Goal: Task Accomplishment & Management: Use online tool/utility

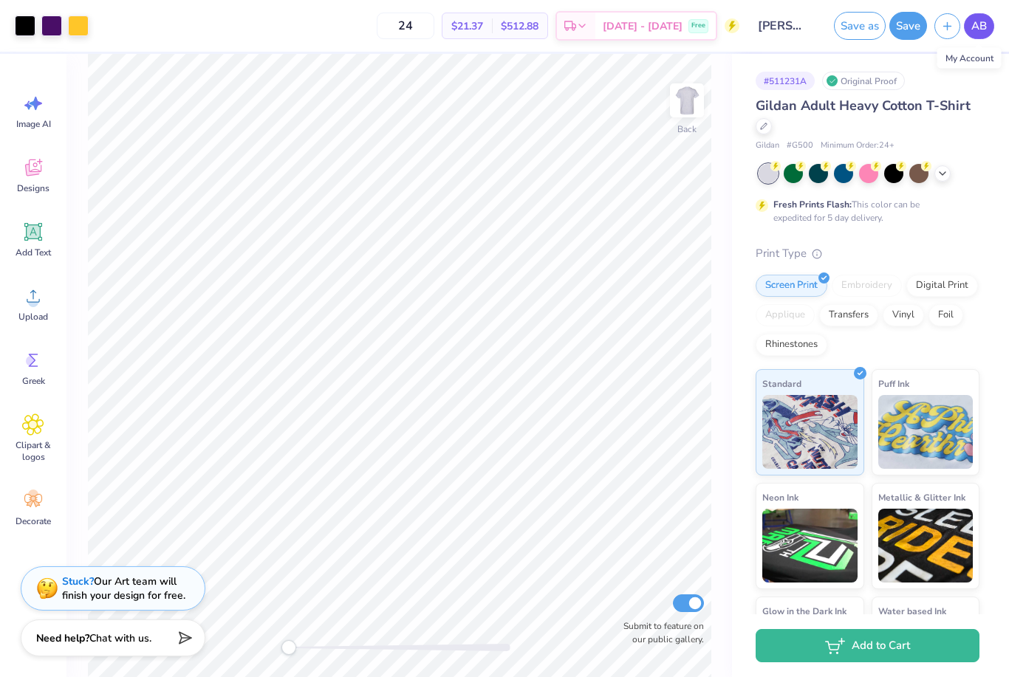
click at [990, 20] on link "AB" at bounding box center [979, 26] width 30 height 26
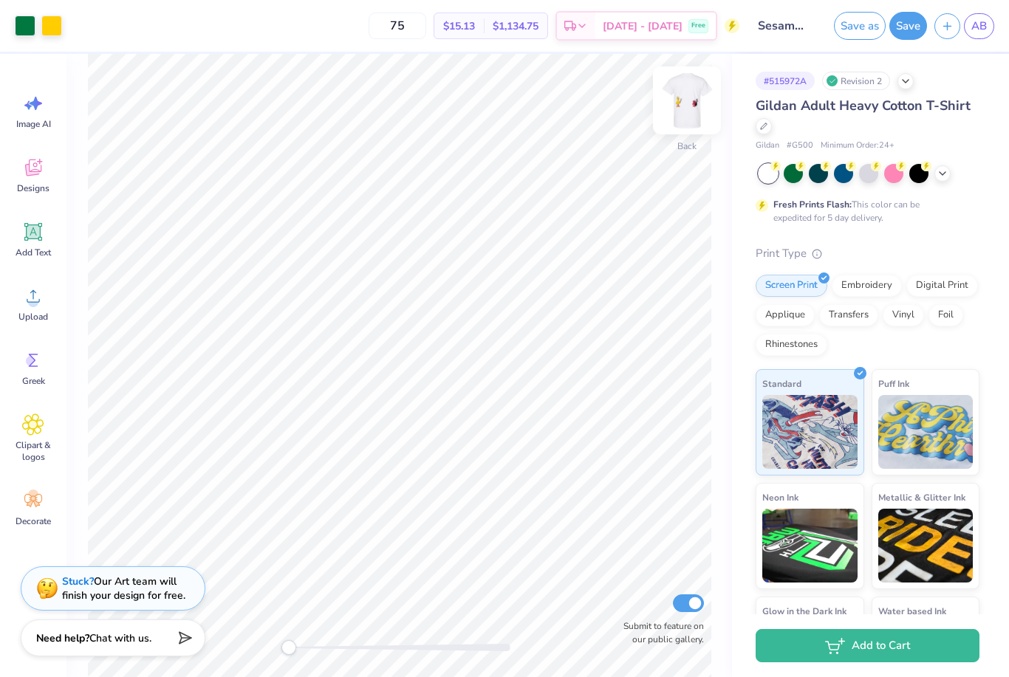
click at [684, 107] on img at bounding box center [686, 100] width 59 height 59
click at [30, 318] on span "Upload" at bounding box center [33, 317] width 30 height 12
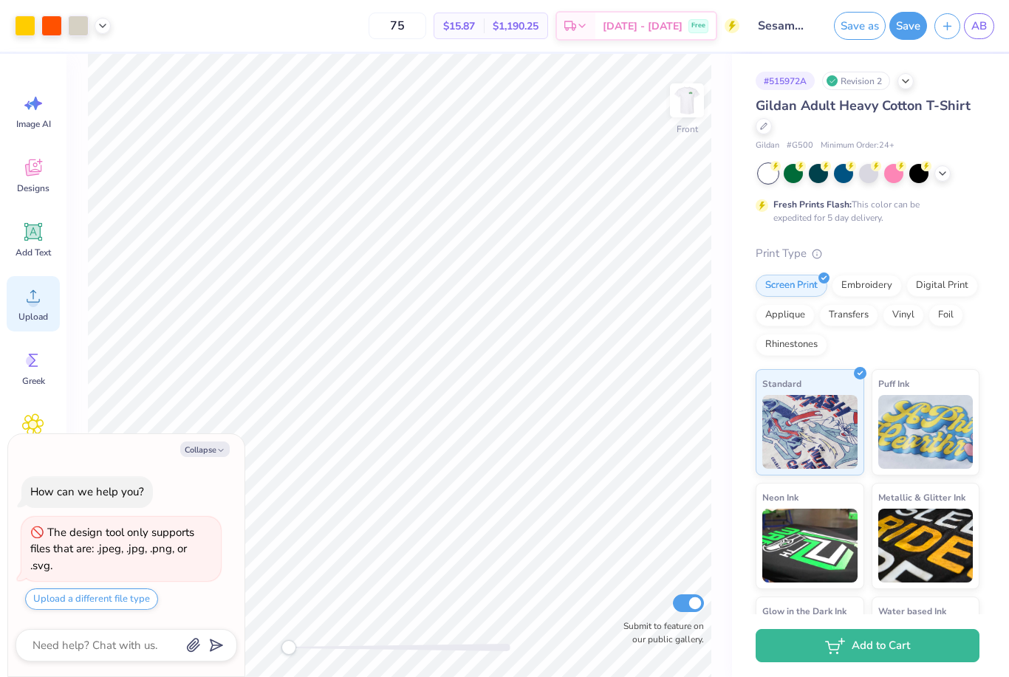
click at [37, 306] on icon at bounding box center [33, 296] width 22 height 22
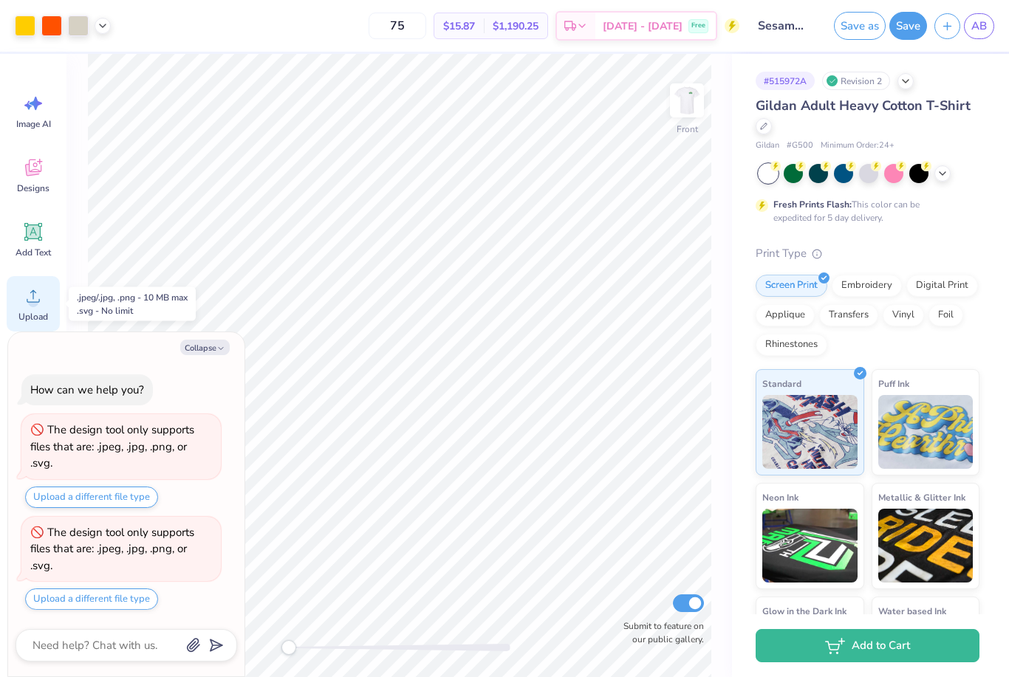
click at [32, 292] on icon at bounding box center [33, 296] width 13 height 13
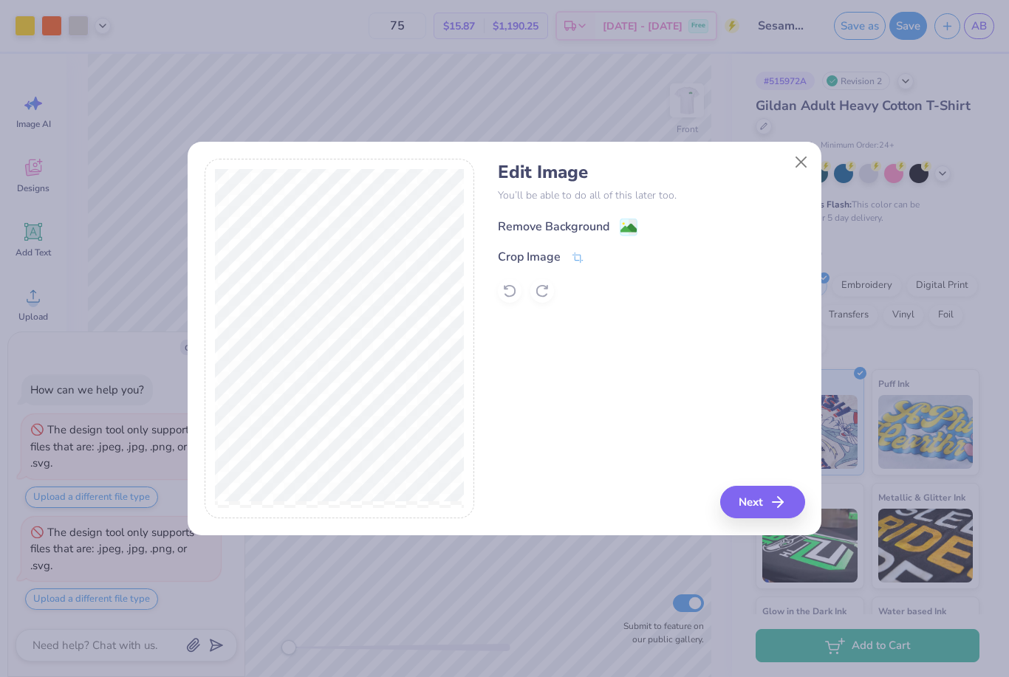
click at [632, 229] on image at bounding box center [628, 228] width 16 height 16
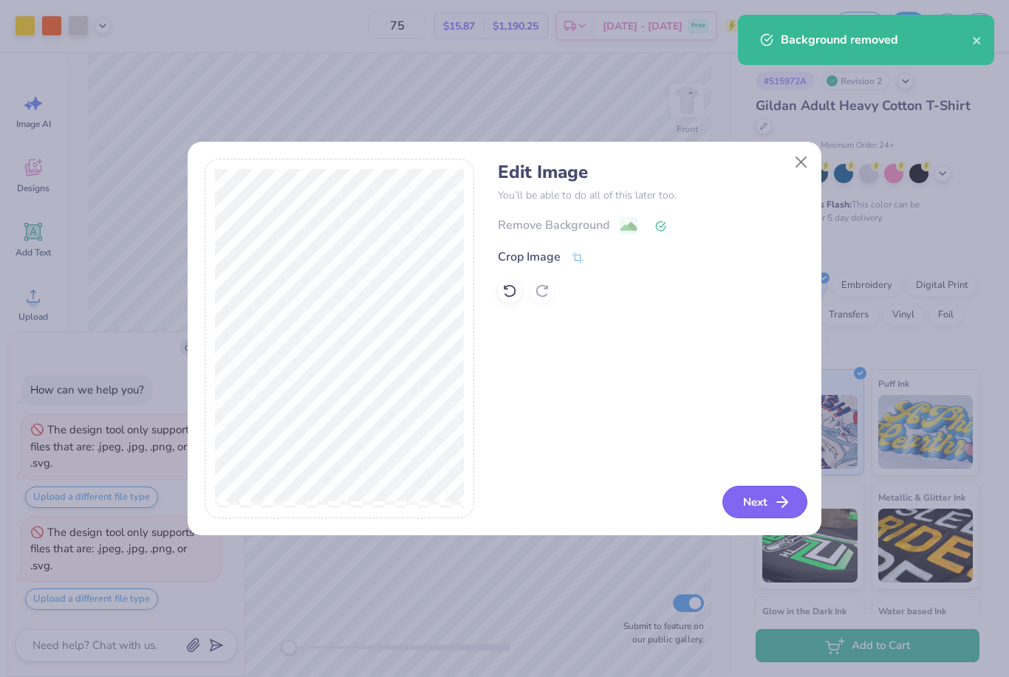
click at [769, 496] on button "Next" at bounding box center [764, 502] width 85 height 32
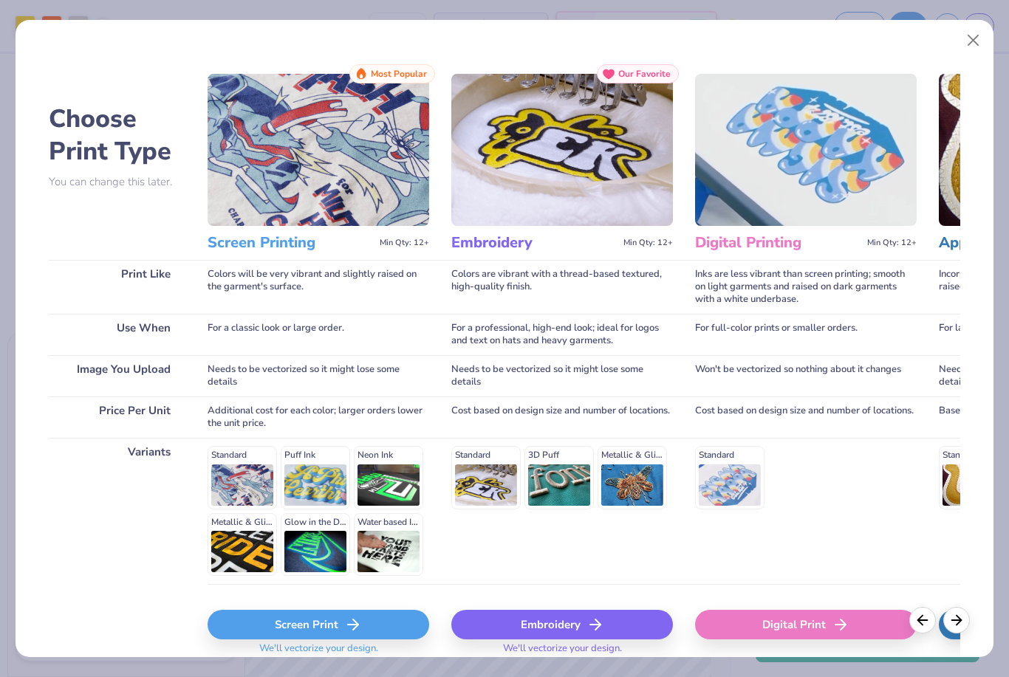
click at [348, 616] on icon at bounding box center [353, 625] width 18 height 18
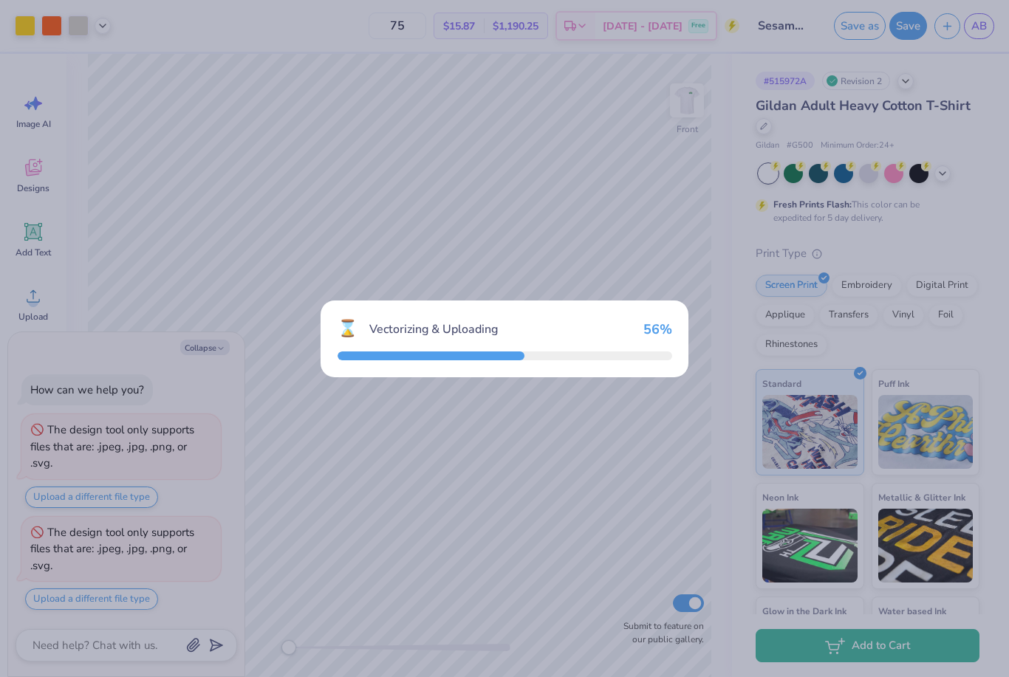
scroll to position [44, 0]
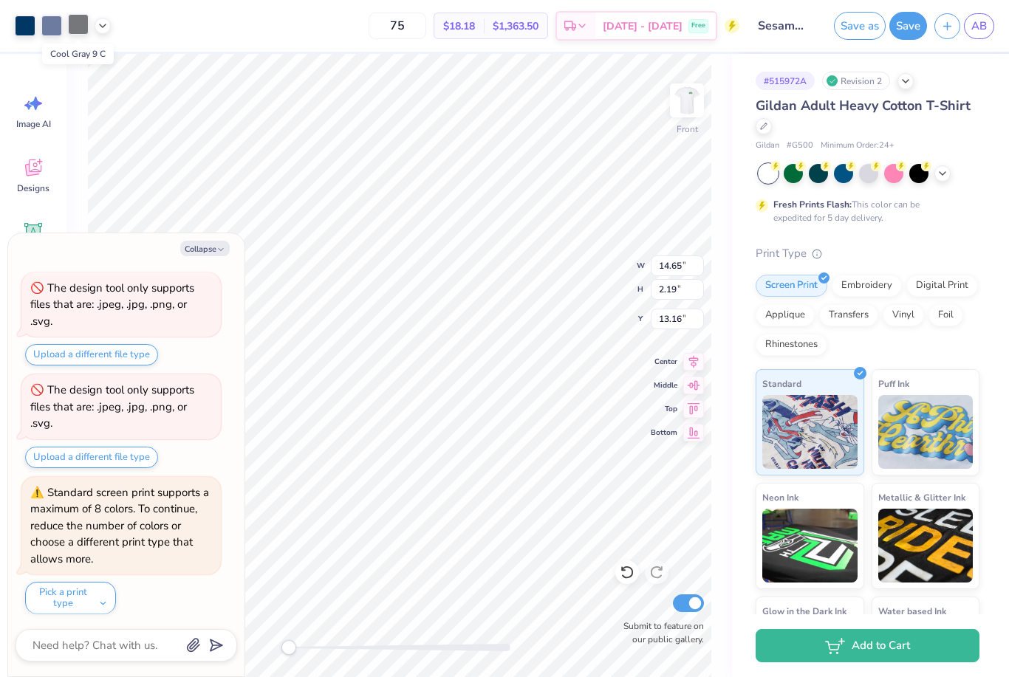
click at [80, 22] on div at bounding box center [78, 24] width 21 height 21
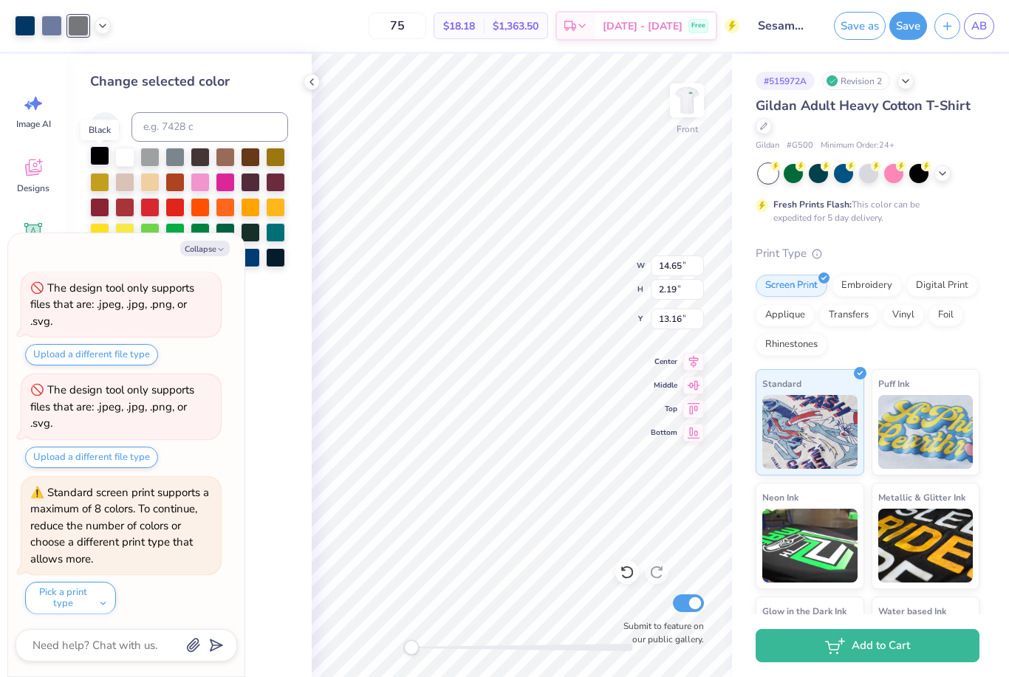
click at [97, 157] on div at bounding box center [99, 155] width 19 height 19
click at [49, 20] on div at bounding box center [51, 24] width 21 height 21
click at [101, 160] on div at bounding box center [99, 155] width 19 height 19
click at [23, 30] on div at bounding box center [25, 24] width 21 height 21
click at [99, 163] on div at bounding box center [99, 155] width 19 height 19
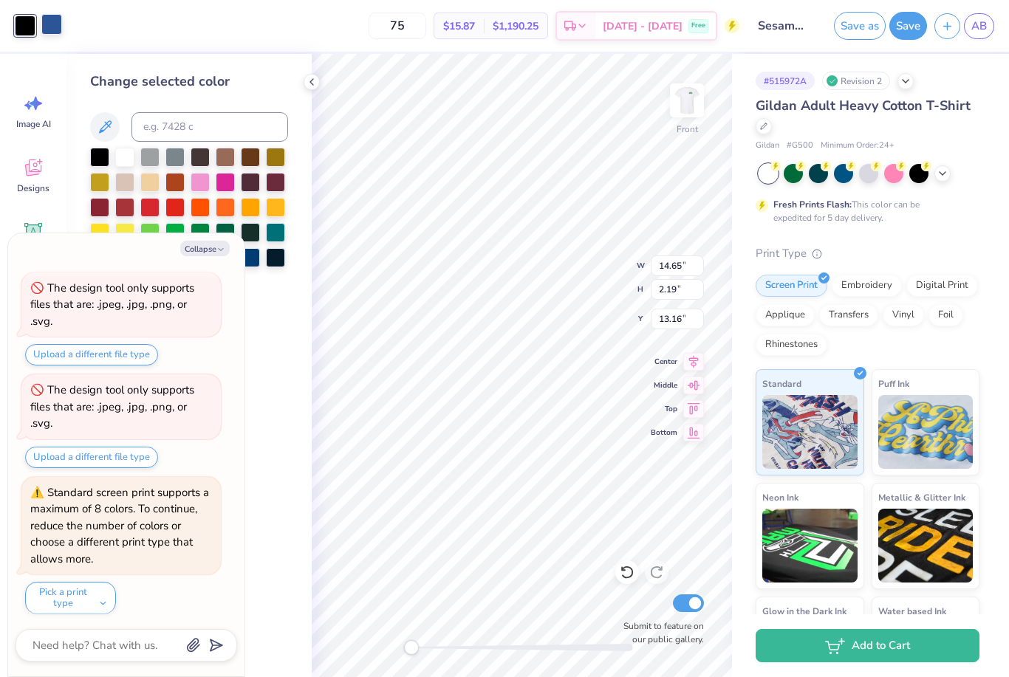
click at [57, 25] on div at bounding box center [51, 24] width 21 height 21
click at [96, 157] on div at bounding box center [99, 155] width 19 height 19
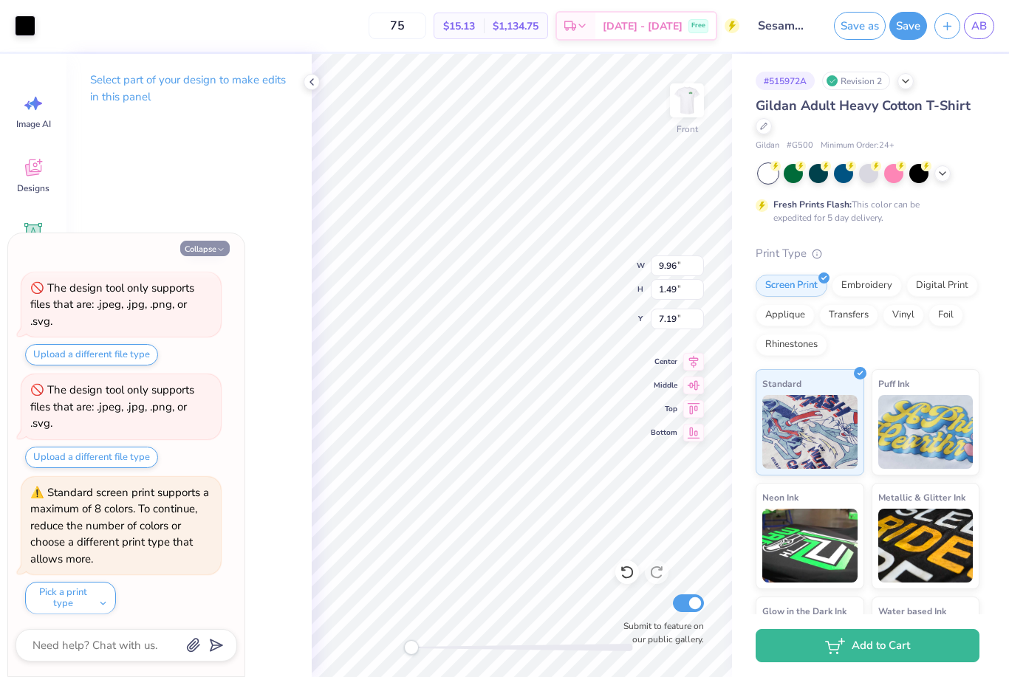
click at [209, 250] on button "Collapse" at bounding box center [204, 249] width 49 height 16
type textarea "x"
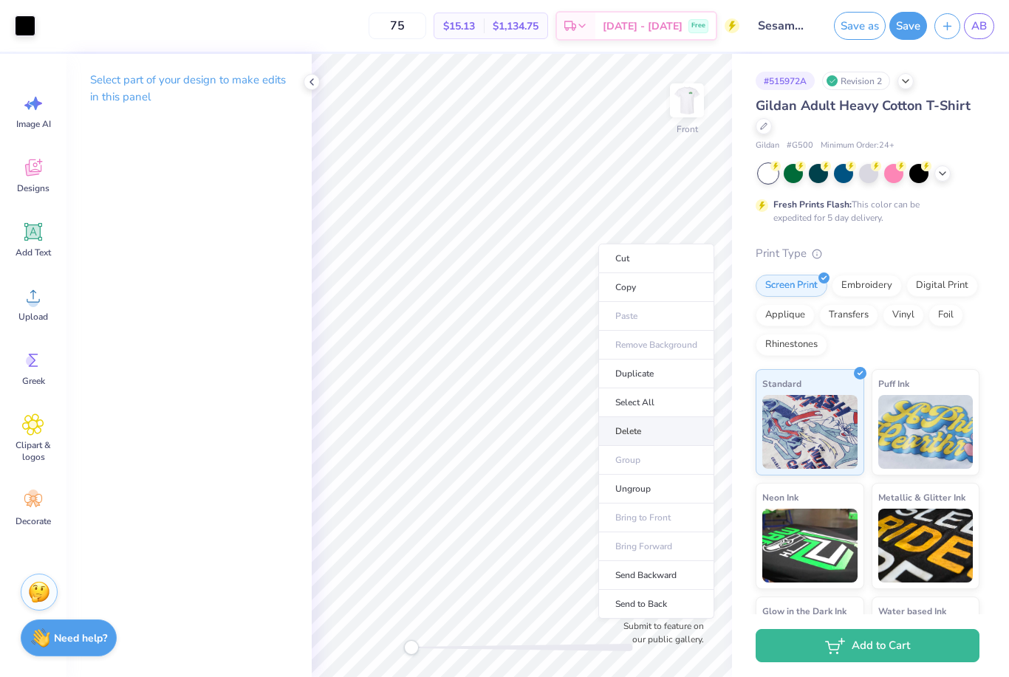
click at [633, 435] on li "Delete" at bounding box center [656, 431] width 116 height 29
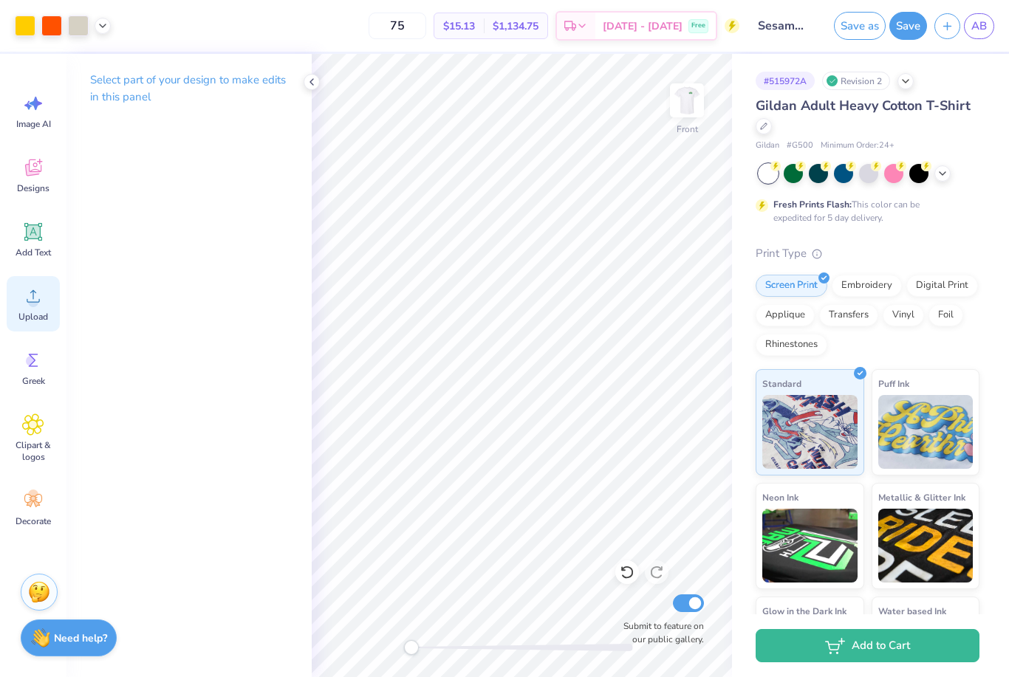
click at [47, 306] on div "Upload" at bounding box center [33, 303] width 53 height 55
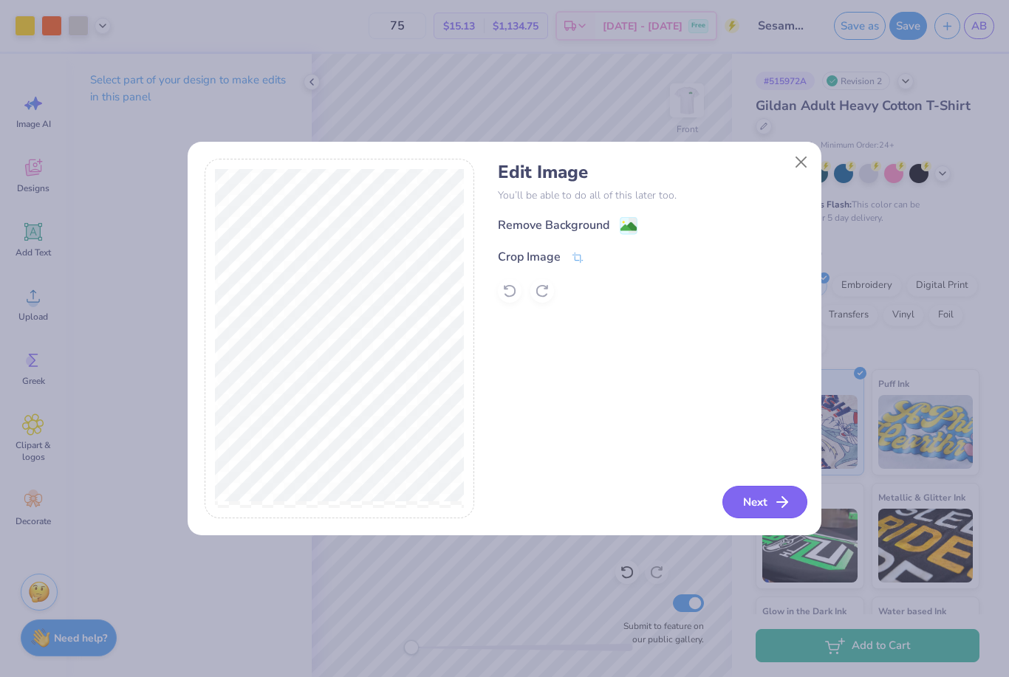
click at [769, 507] on button "Next" at bounding box center [764, 502] width 85 height 32
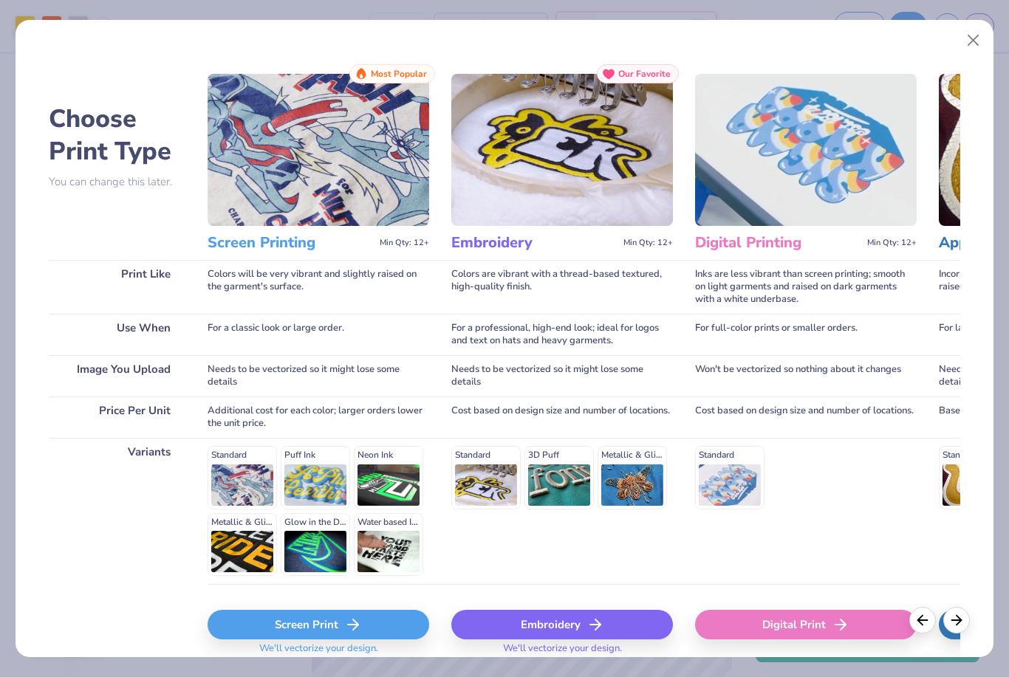
click at [267, 622] on div "Screen Print" at bounding box center [318, 625] width 222 height 30
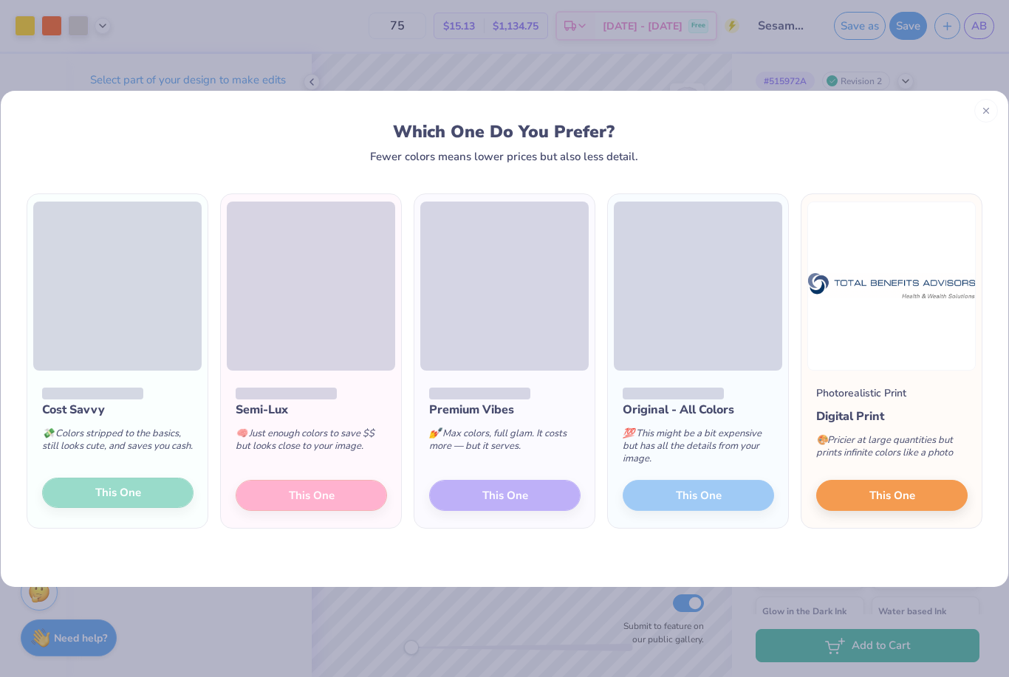
click at [141, 495] on div "Cost Savvy 💸 Colors stripped to the basics, still looks cute, and saves you cas…" at bounding box center [117, 450] width 180 height 158
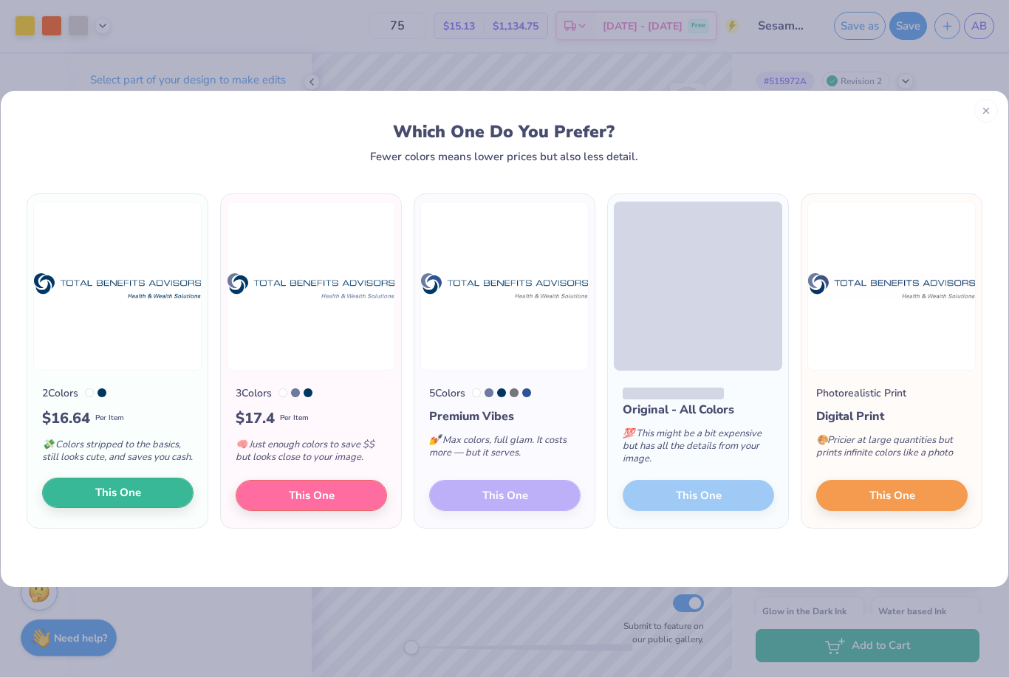
click at [145, 506] on button "This One" at bounding box center [117, 493] width 151 height 31
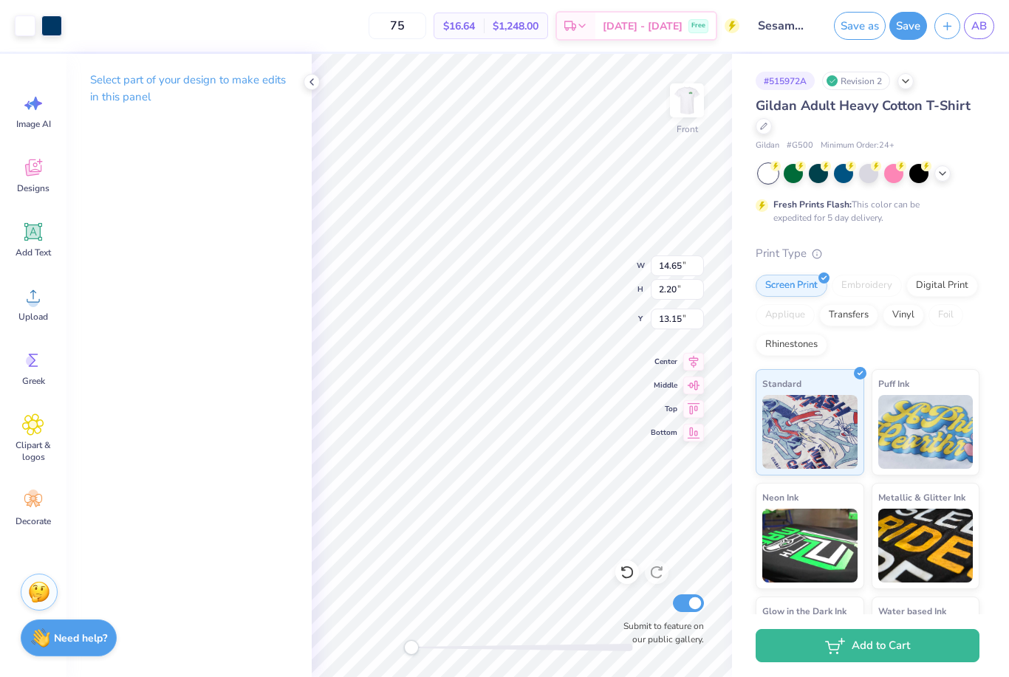
type input "11.40"
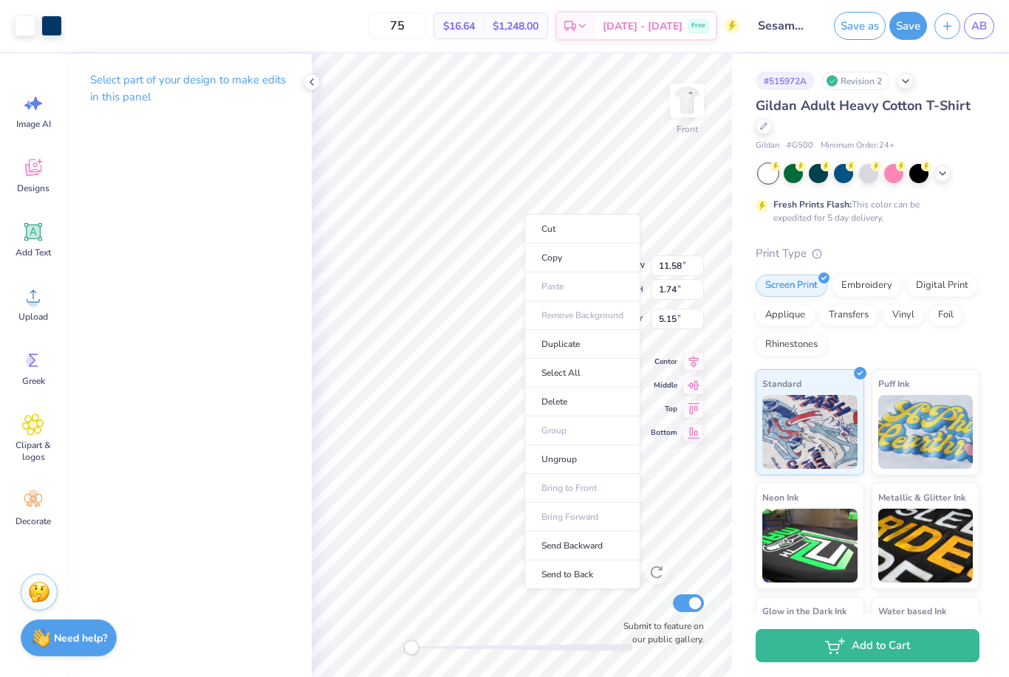
click at [567, 317] on ul "Cut Copy Paste Remove Background Duplicate Select All Delete Group Ungroup Brin…" at bounding box center [582, 401] width 116 height 375
click at [49, 22] on div at bounding box center [51, 24] width 21 height 21
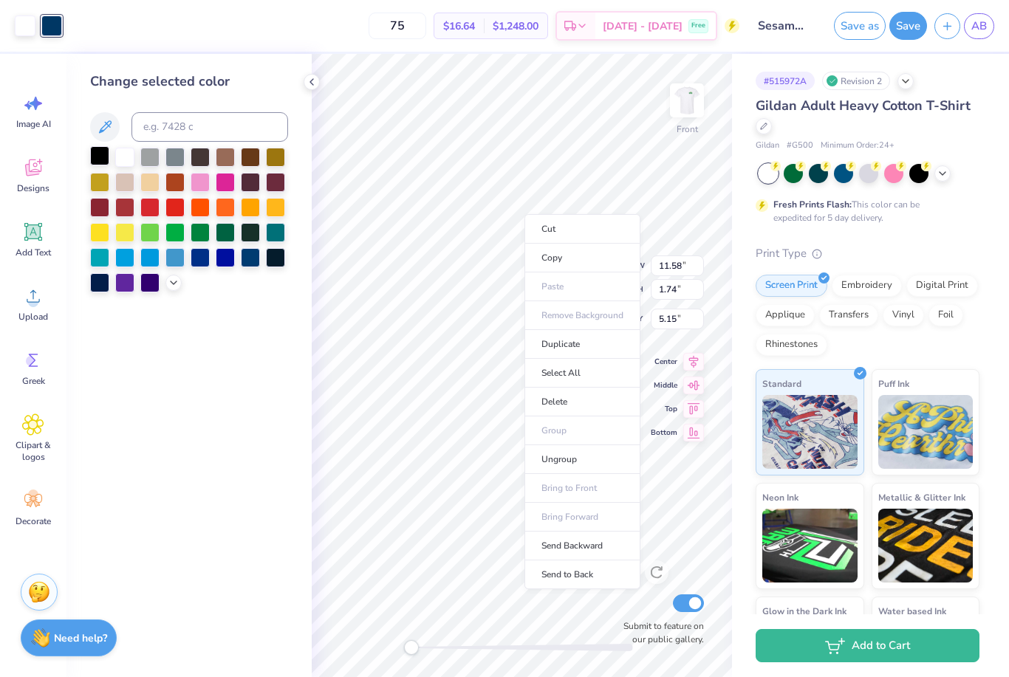
click at [95, 157] on div at bounding box center [99, 155] width 19 height 19
click at [26, 28] on div at bounding box center [25, 24] width 21 height 21
click at [103, 123] on icon at bounding box center [105, 127] width 18 height 18
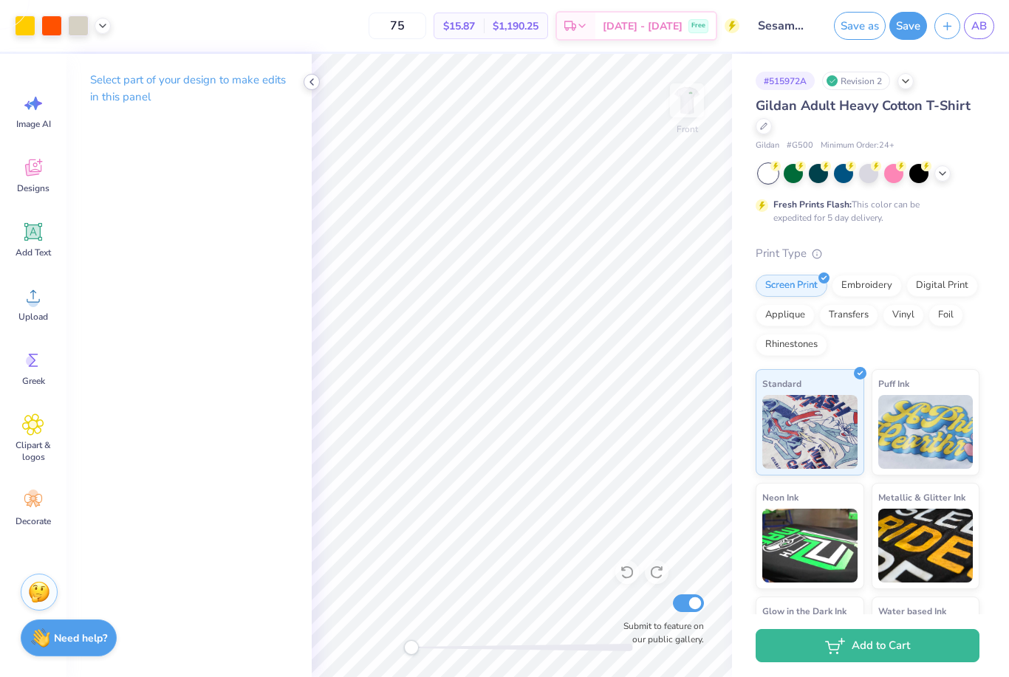
click at [317, 83] on div at bounding box center [311, 82] width 16 height 16
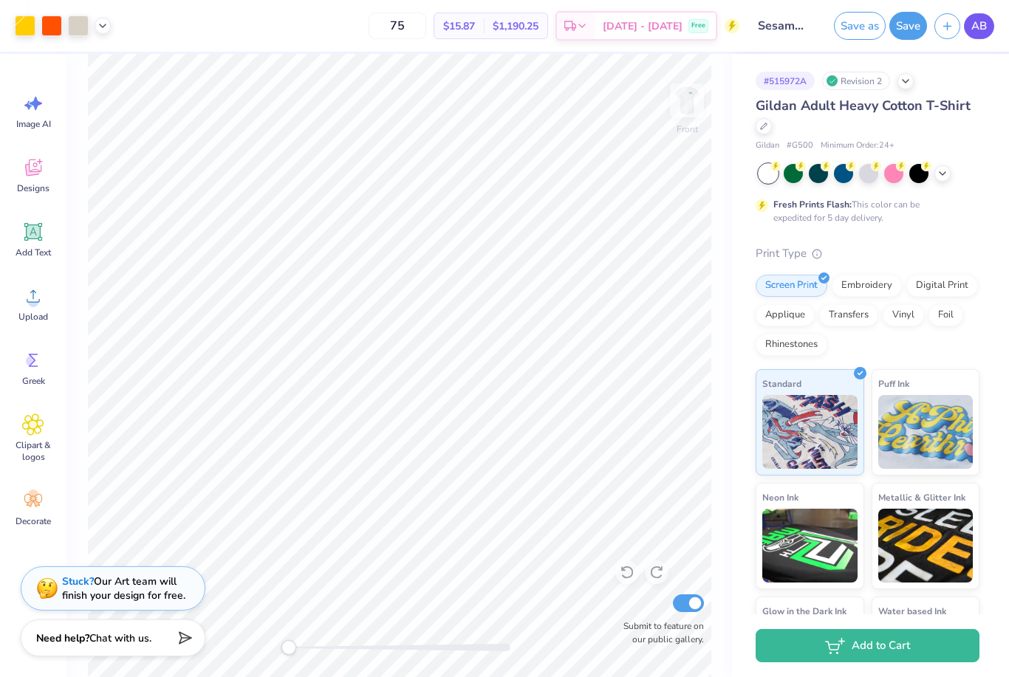
click at [975, 30] on span "AB" at bounding box center [979, 26] width 16 height 17
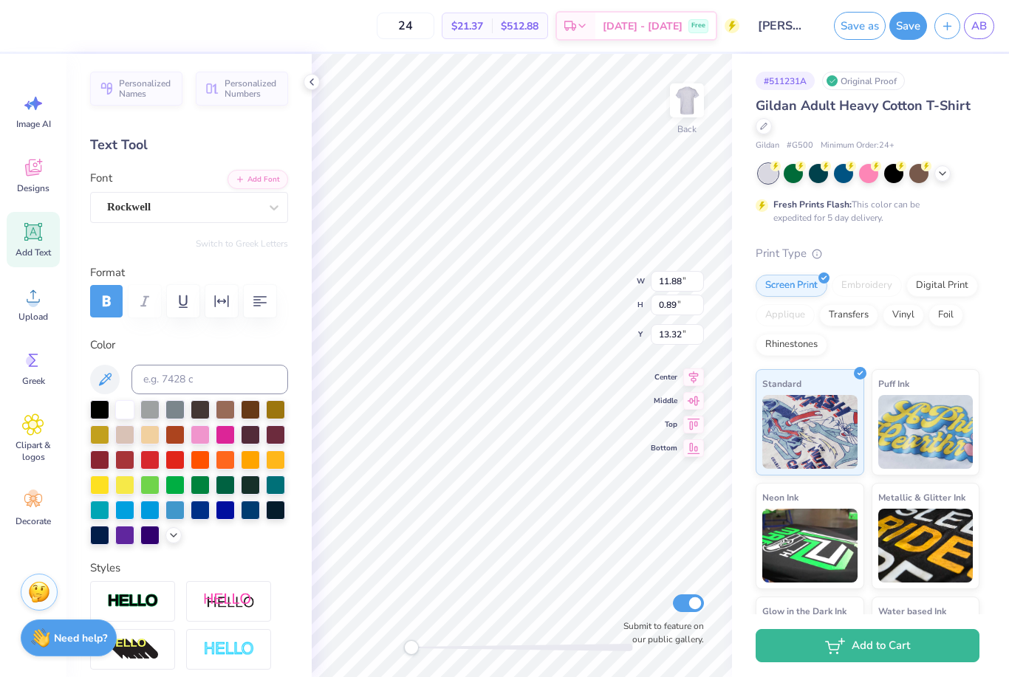
scroll to position [0, 2]
type input "0.36"
type input "0.53"
type input "15.17"
click at [946, 252] on div "Print Type" at bounding box center [867, 253] width 224 height 17
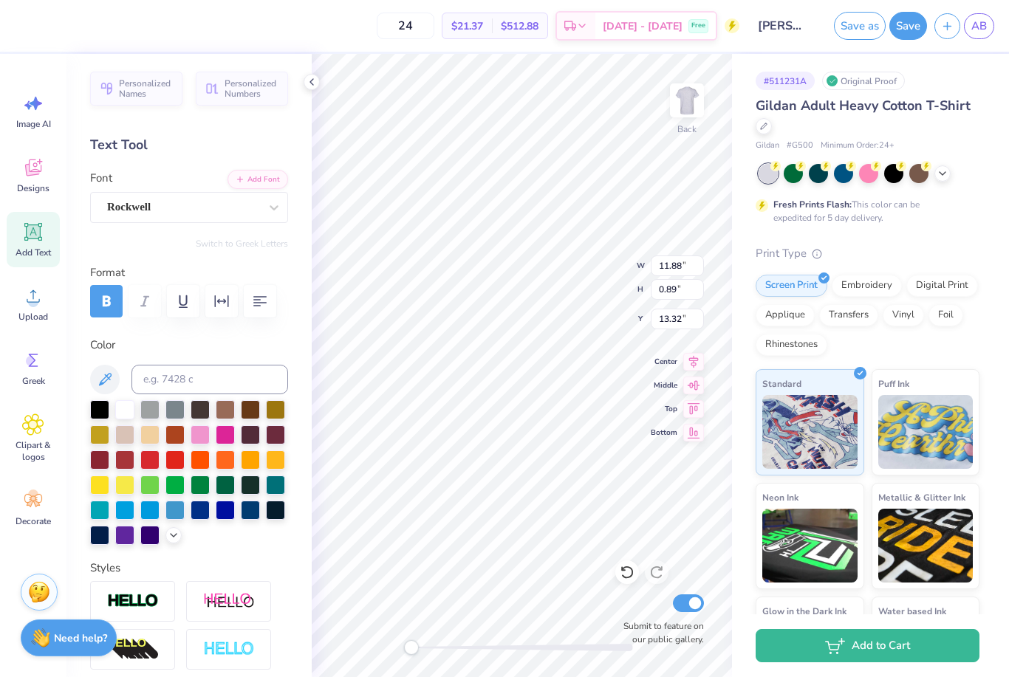
scroll to position [0, 6]
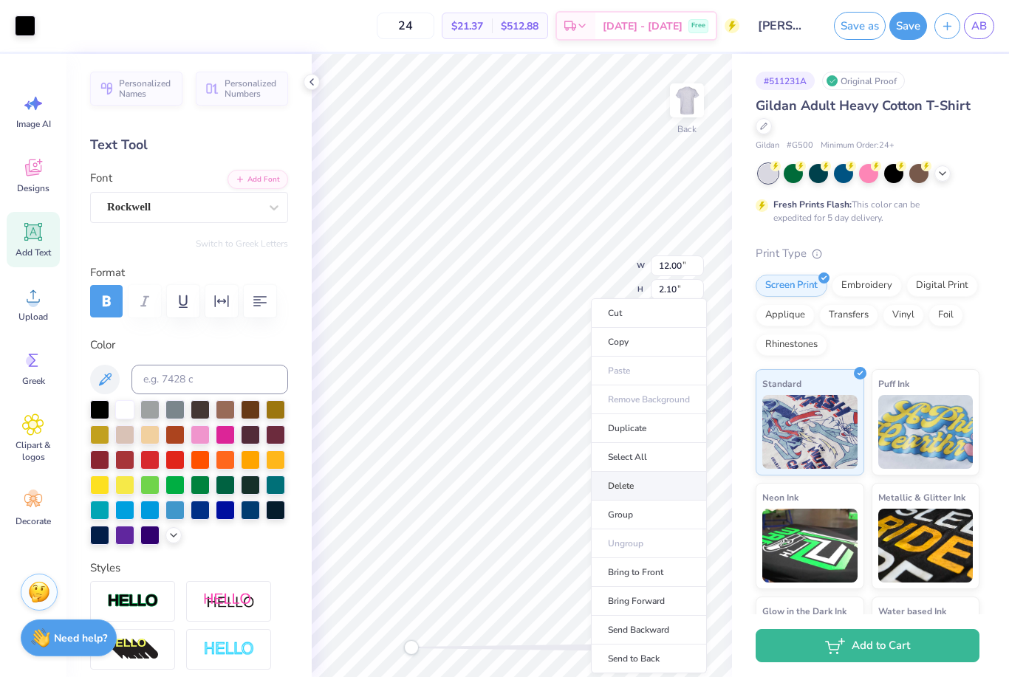
click at [634, 481] on li "Delete" at bounding box center [649, 486] width 116 height 29
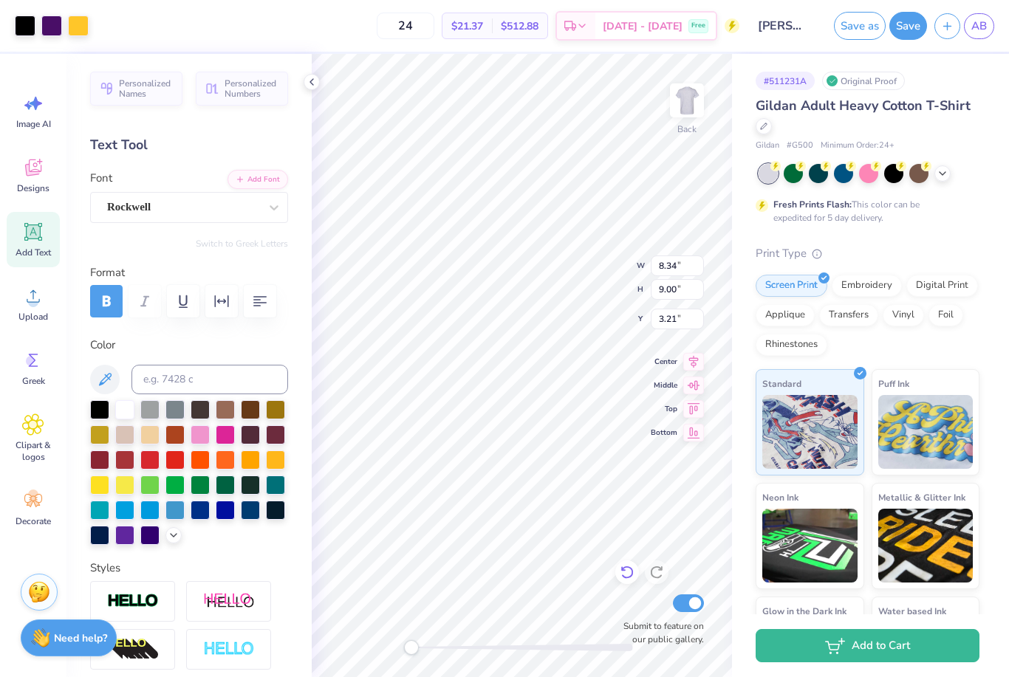
click at [629, 565] on icon at bounding box center [626, 572] width 15 height 15
type input "3.00"
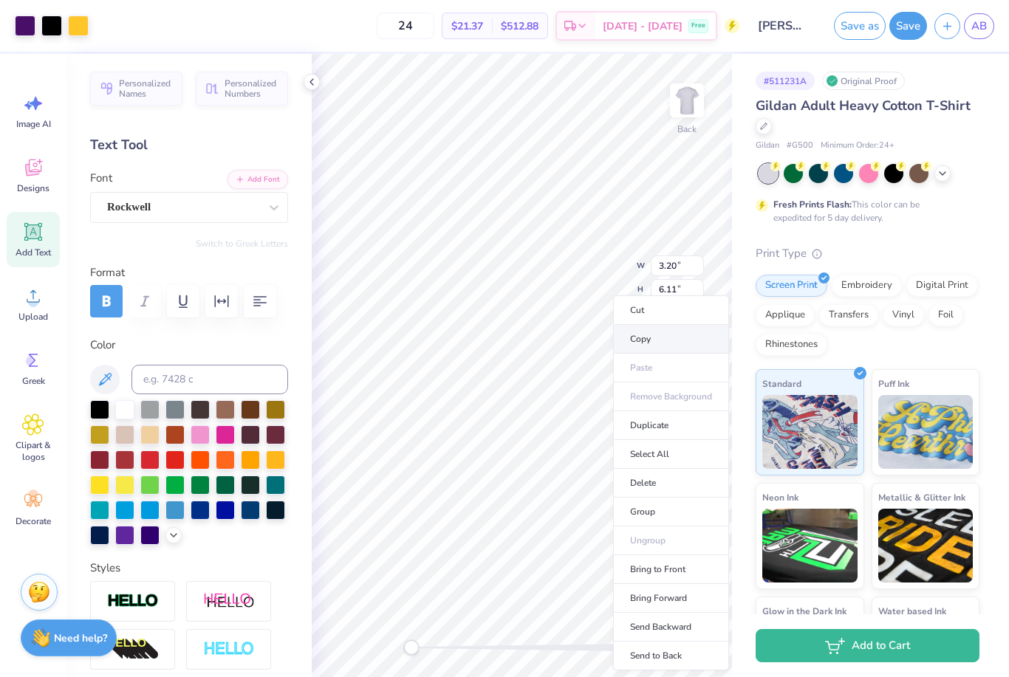
click at [658, 336] on li "Copy" at bounding box center [671, 339] width 116 height 29
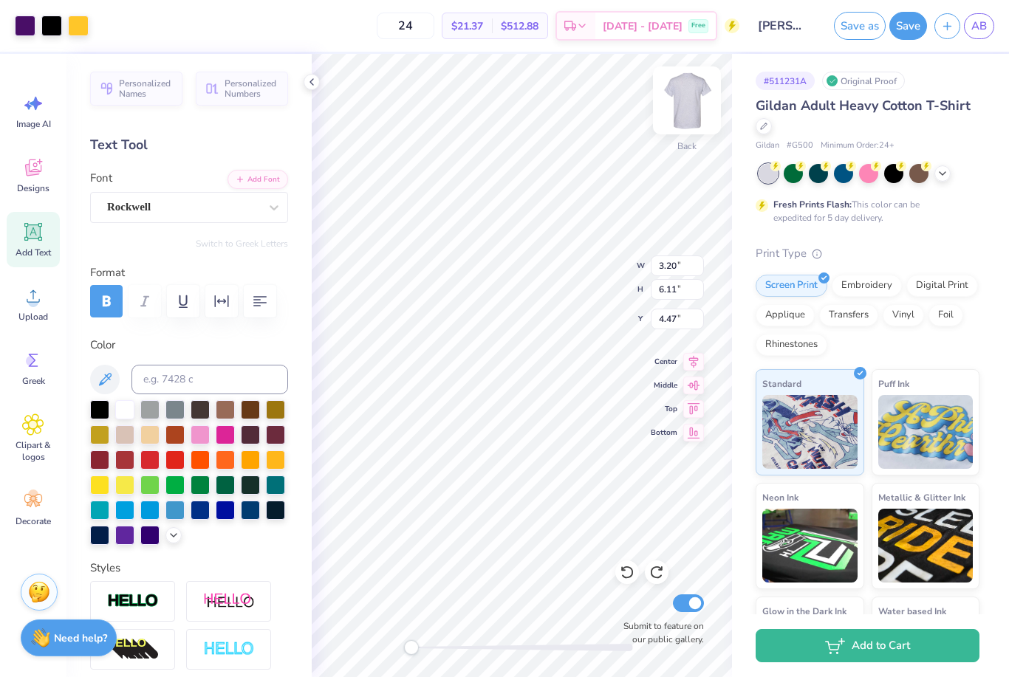
click at [689, 106] on img at bounding box center [686, 100] width 59 height 59
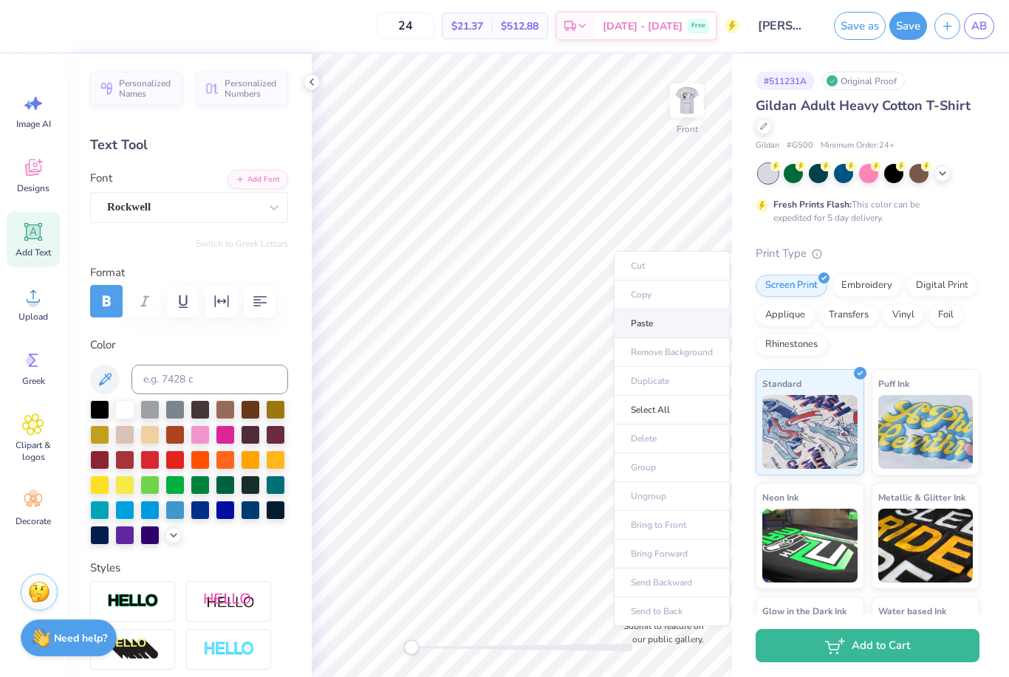
click at [647, 326] on li "Paste" at bounding box center [672, 323] width 116 height 29
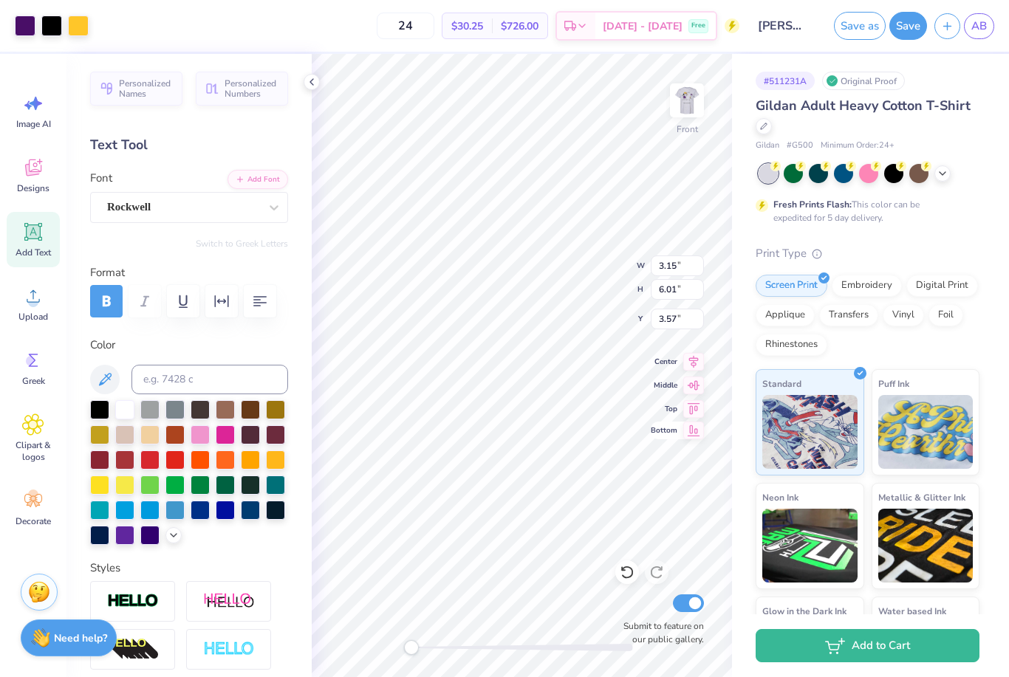
type input "7.30"
click at [682, 114] on img at bounding box center [686, 100] width 59 height 59
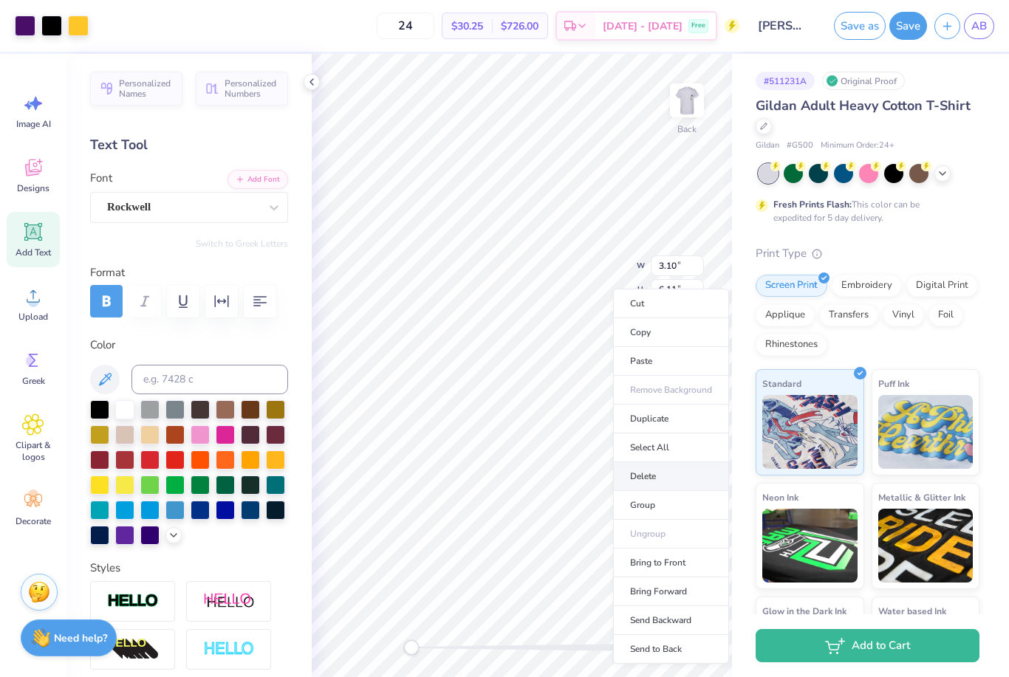
click at [643, 481] on li "Delete" at bounding box center [671, 476] width 116 height 29
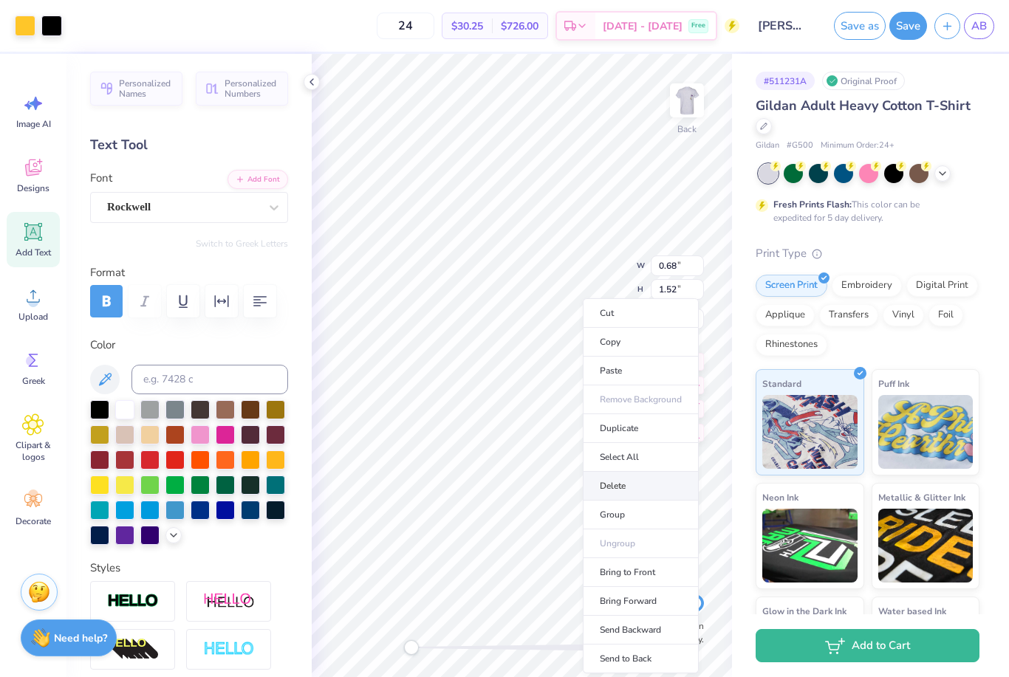
click at [631, 481] on li "Delete" at bounding box center [641, 486] width 116 height 29
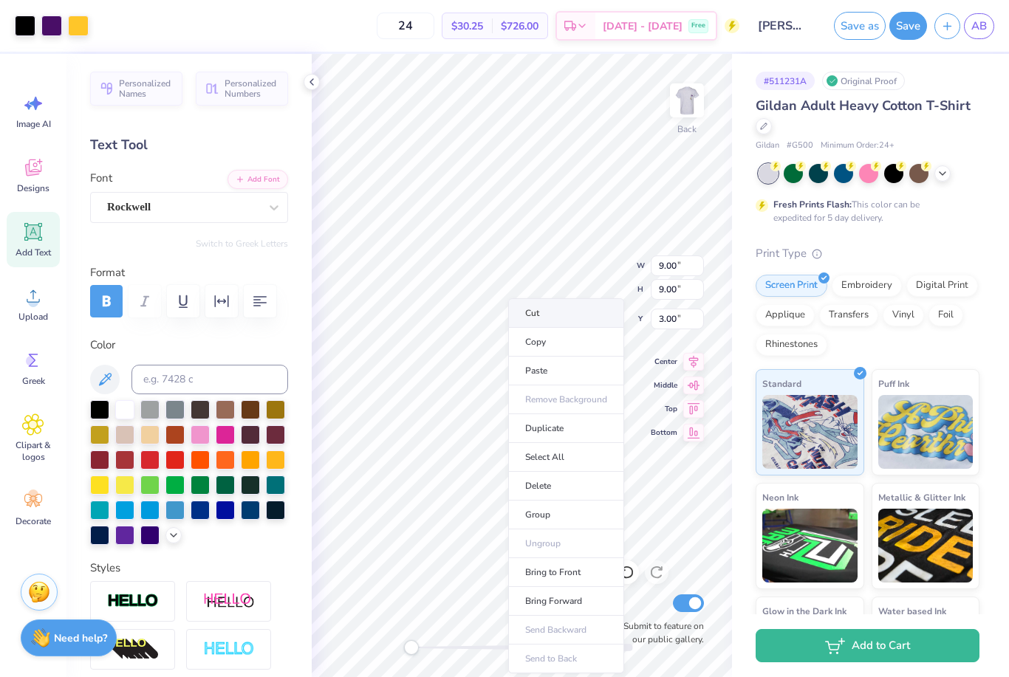
click at [551, 320] on li "Cut" at bounding box center [566, 313] width 116 height 30
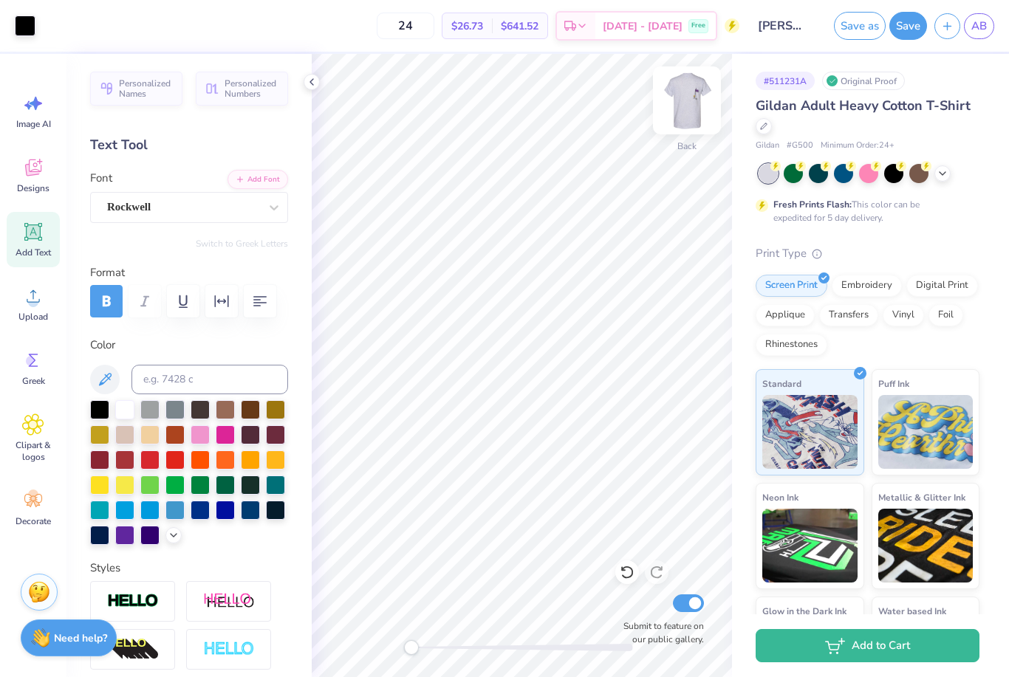
click at [678, 107] on img at bounding box center [686, 100] width 59 height 59
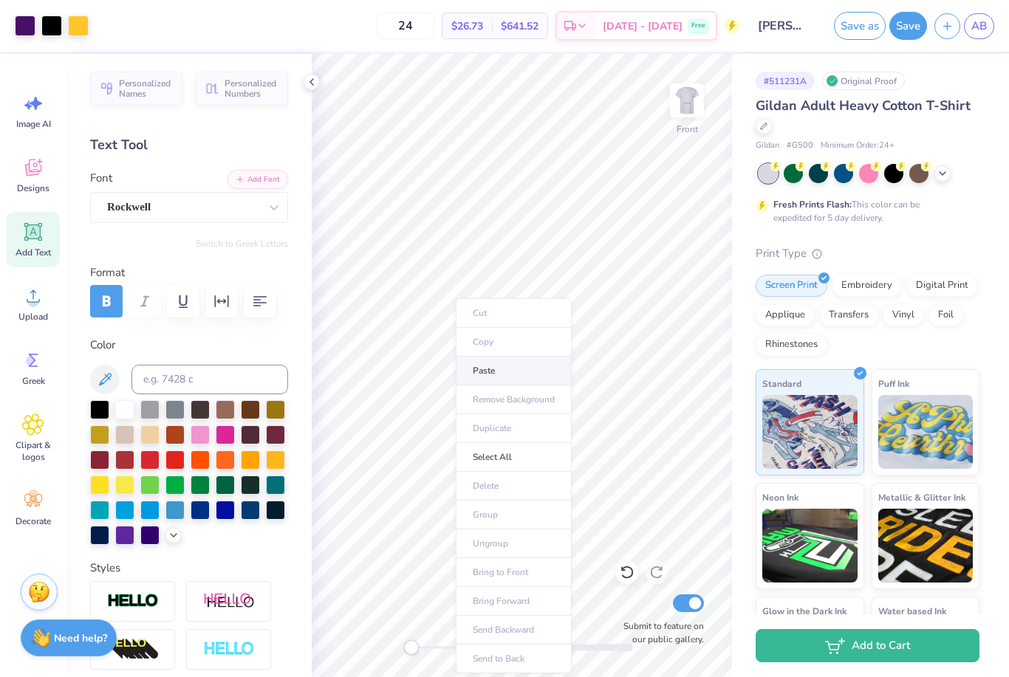
click at [496, 374] on li "Paste" at bounding box center [514, 371] width 116 height 29
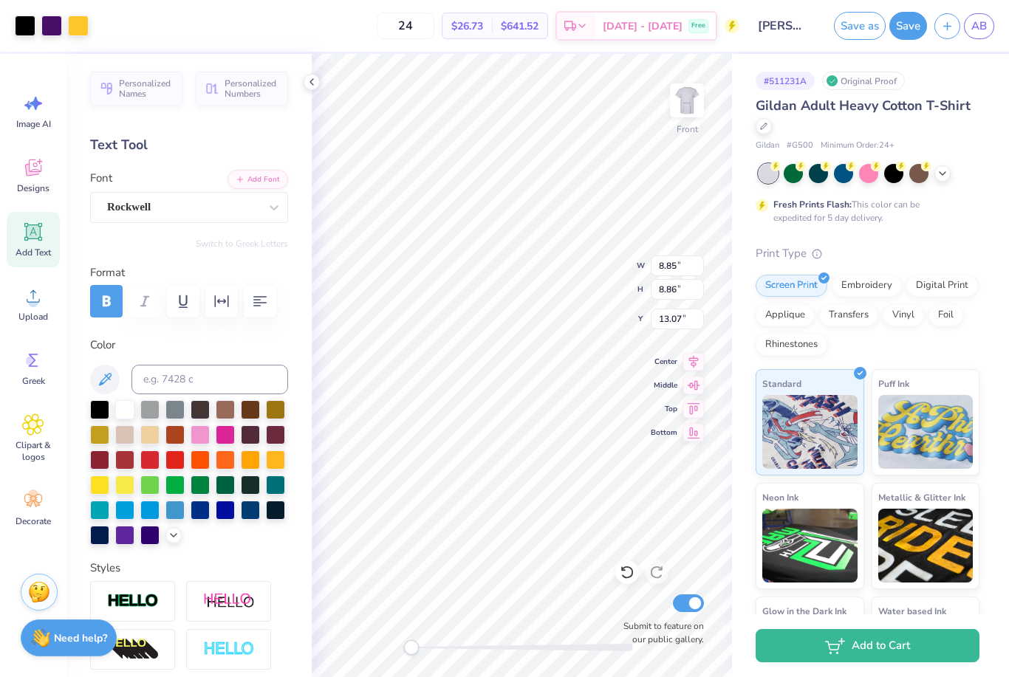
type input "3.81"
type input "3.78"
type input "16.69"
type input "5.97"
type input "5.93"
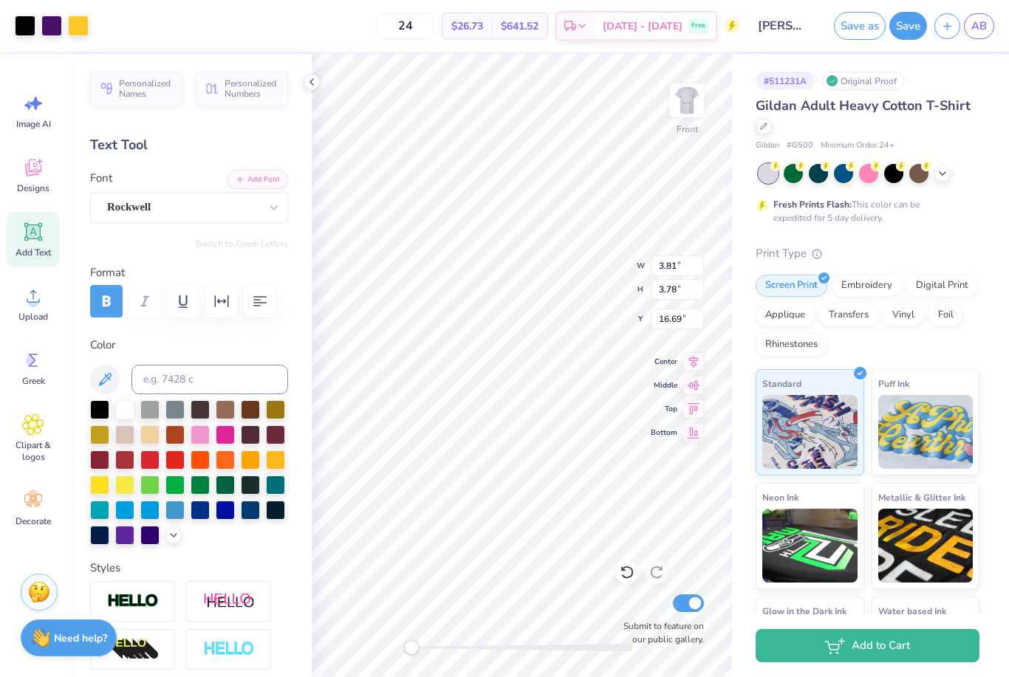
type input "16.60"
click at [628, 574] on icon at bounding box center [626, 572] width 15 height 15
click at [625, 578] on icon at bounding box center [626, 572] width 13 height 13
type input "17.07"
type input "4.35"
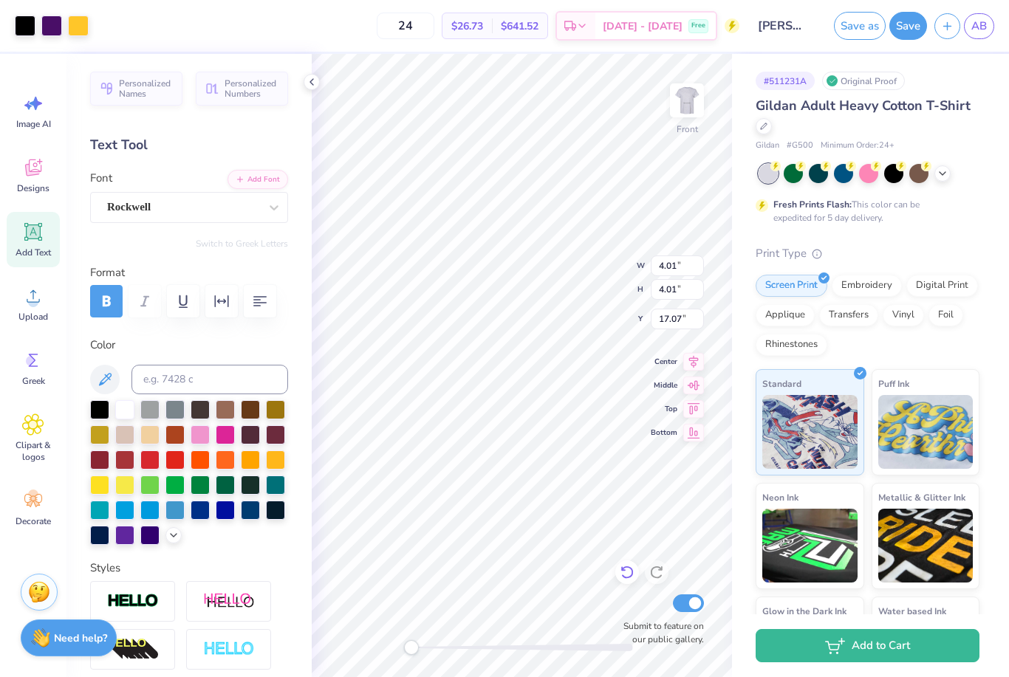
type input "4.36"
type input "16.73"
type input "2.00"
type input "4.16"
type input "5.65"
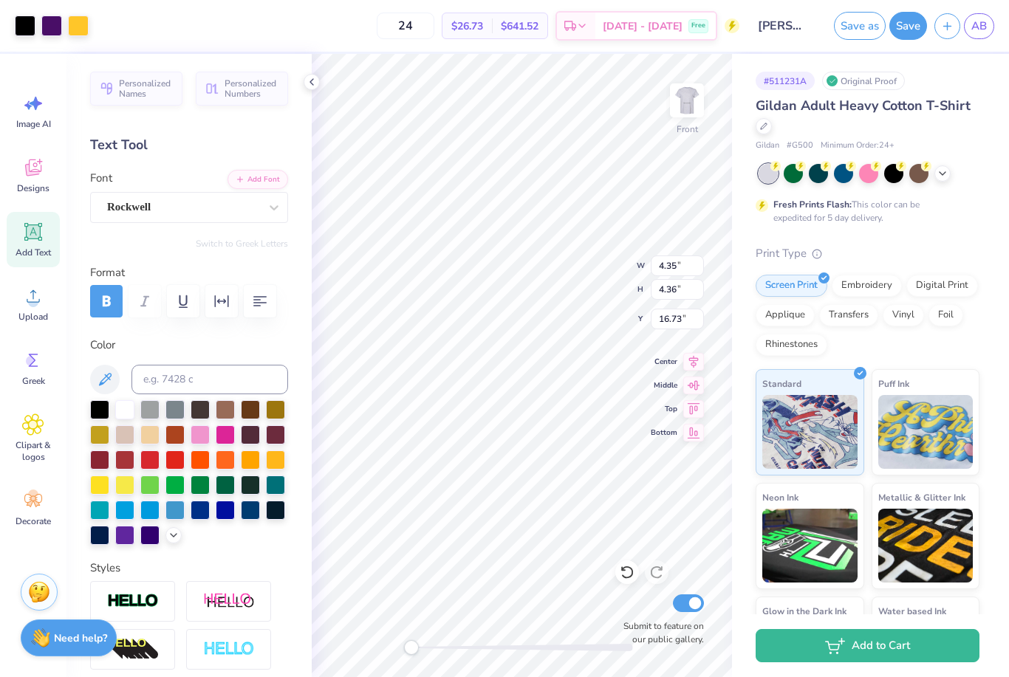
type input "5.14"
type input "5.11"
type input "16.64"
type input "6.45"
click at [668, 317] on div "Front W 2.00 2.00 " H 4.16 4.16 " Y 6.45 6.45 " Center Middle Top Bottom Submit…" at bounding box center [522, 365] width 420 height 623
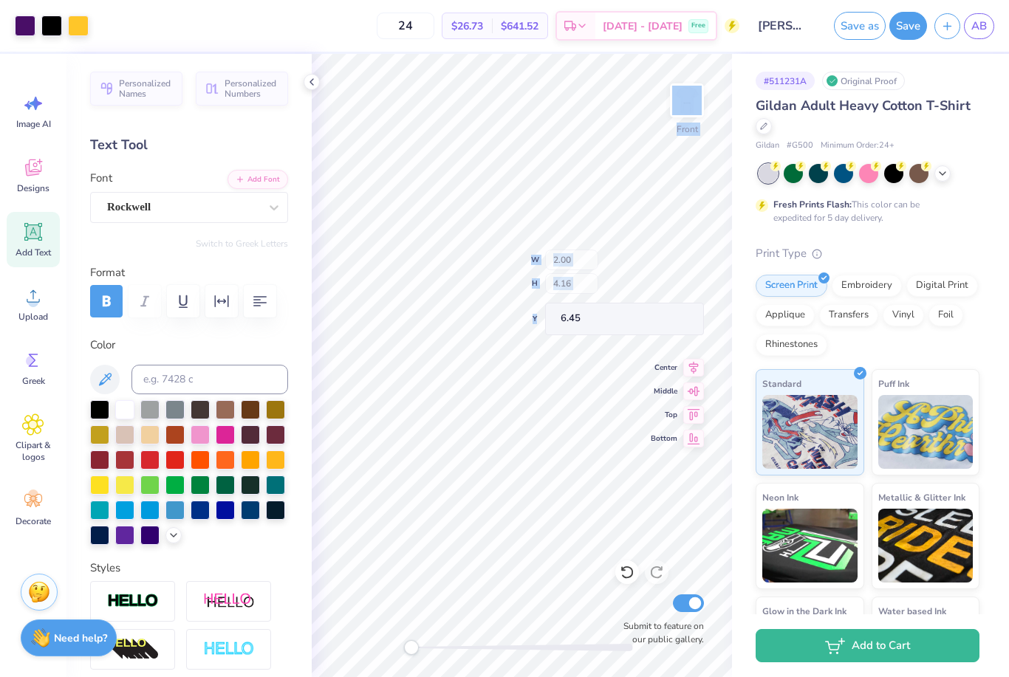
type input "3.07"
type input "5.90"
type input "6.37"
type input "2.66"
type input "5.25"
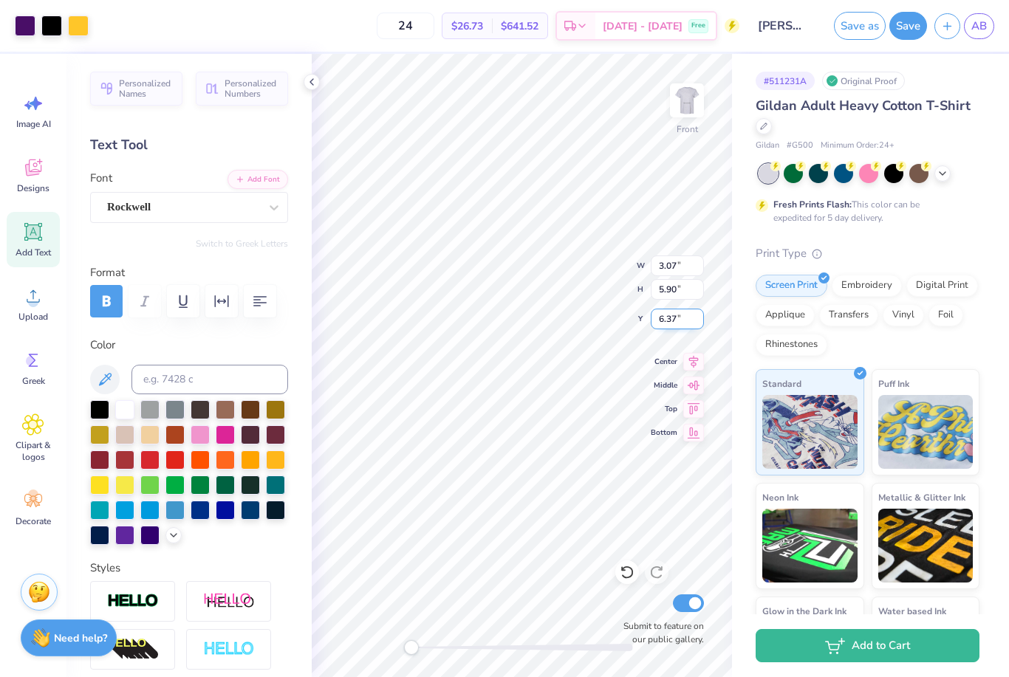
type input "7.00"
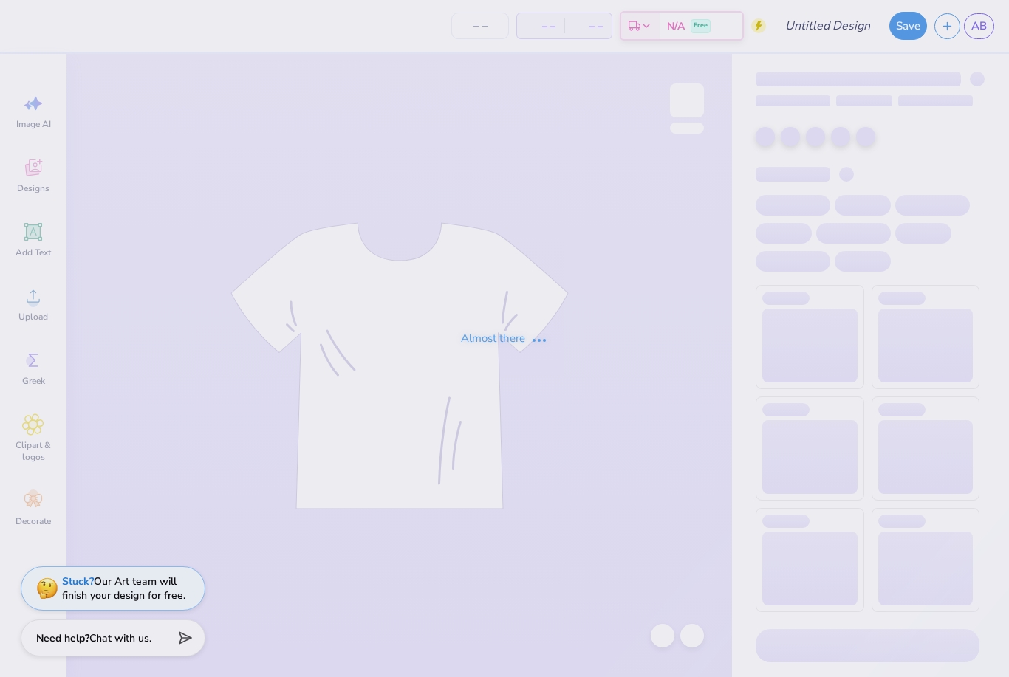
type input "[PERSON_NAME] : [US_STATE][GEOGRAPHIC_DATA]: [GEOGRAPHIC_DATA]"
type input "24"
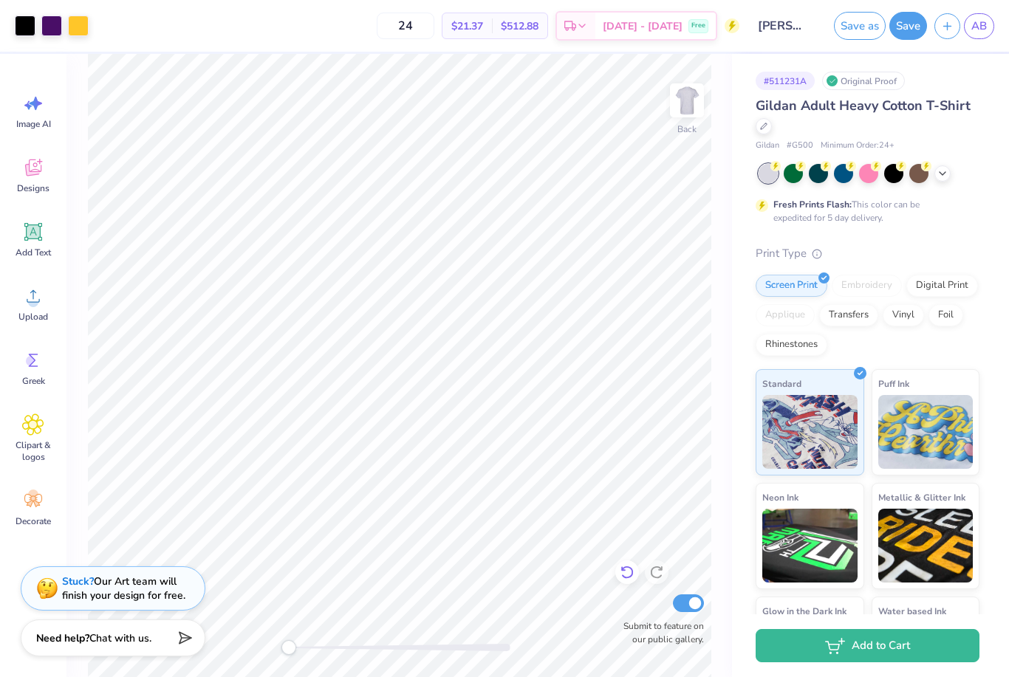
click at [624, 583] on div at bounding box center [627, 572] width 24 height 24
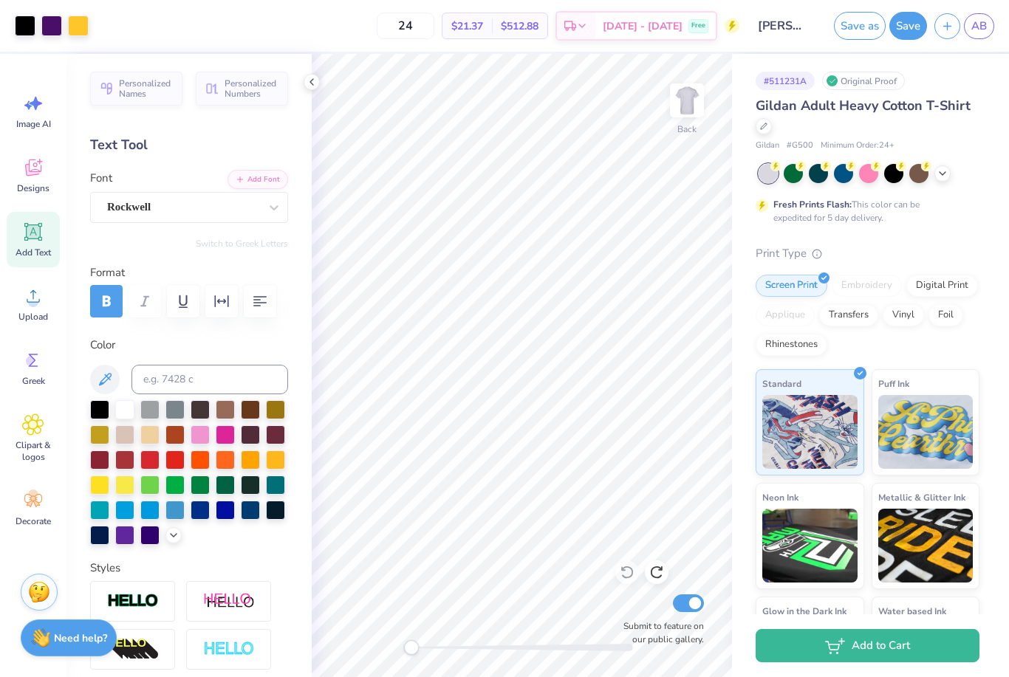
click at [123, 230] on div "Personalized Names Personalized Numbers Text Tool Add Font Font Rockwell Switch…" at bounding box center [188, 365] width 245 height 623
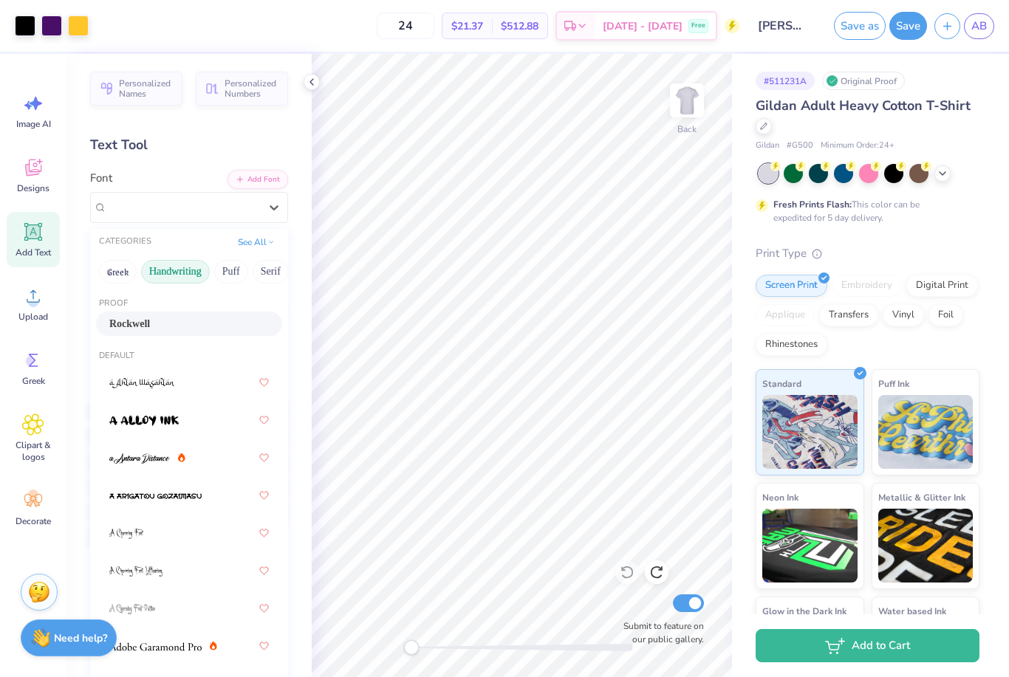
click at [189, 263] on button "Handwriting" at bounding box center [175, 272] width 69 height 24
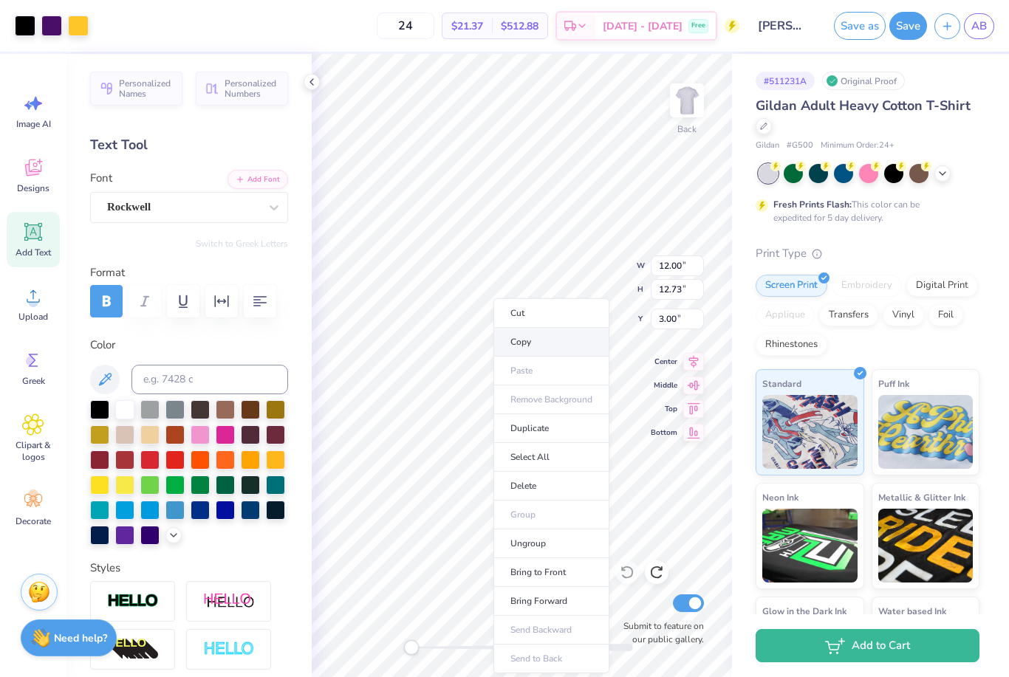
click at [544, 340] on li "Copy" at bounding box center [551, 342] width 116 height 29
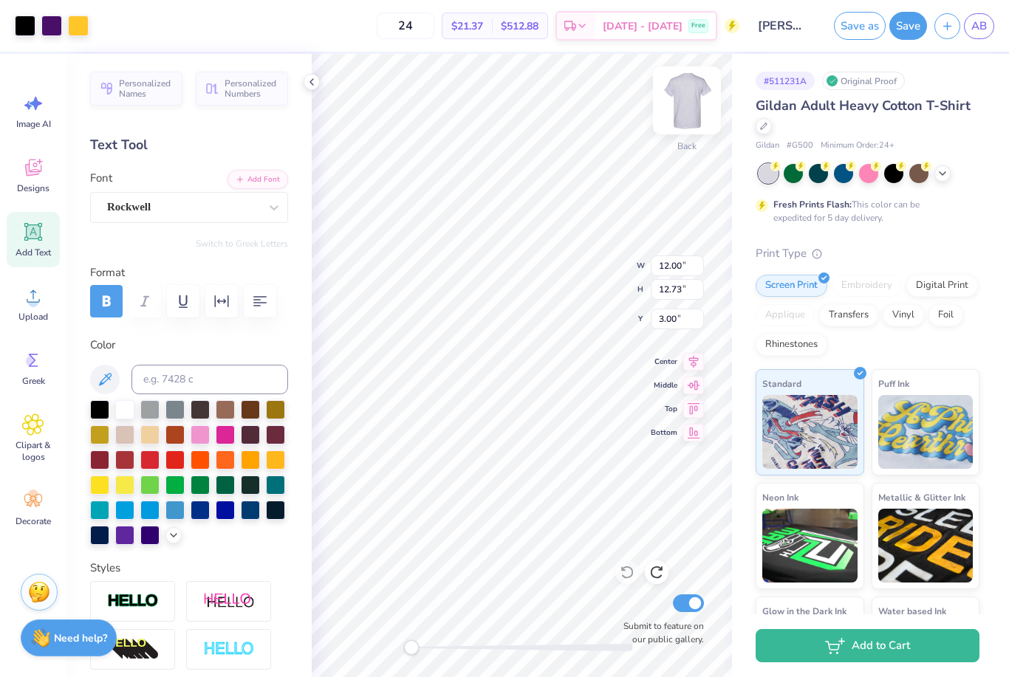
click at [704, 97] on img at bounding box center [686, 100] width 59 height 59
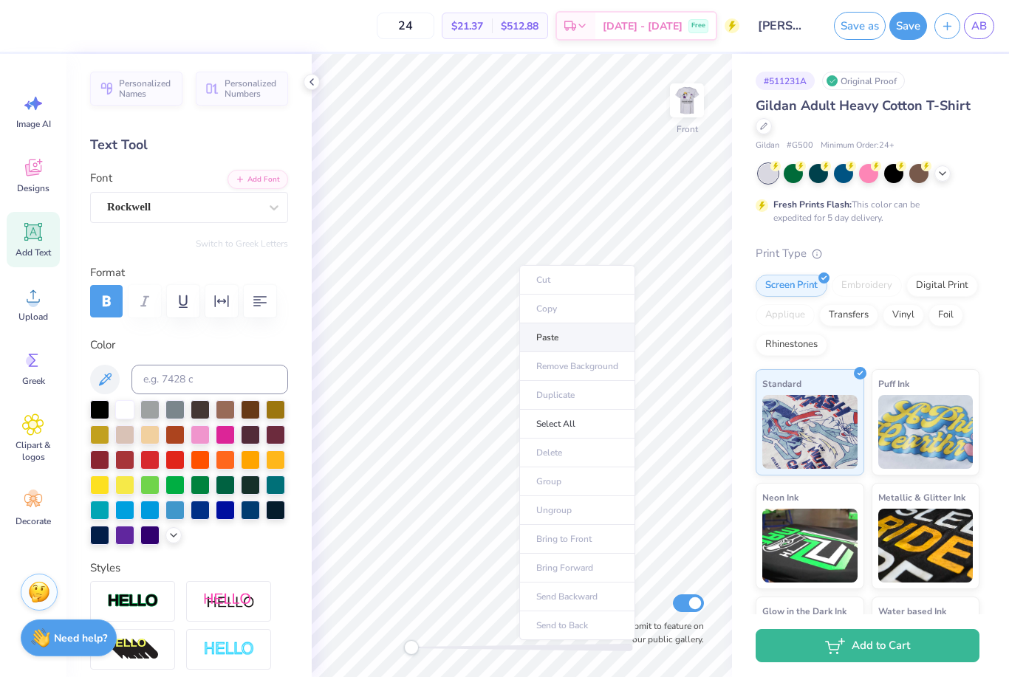
click at [558, 338] on li "Paste" at bounding box center [577, 337] width 116 height 29
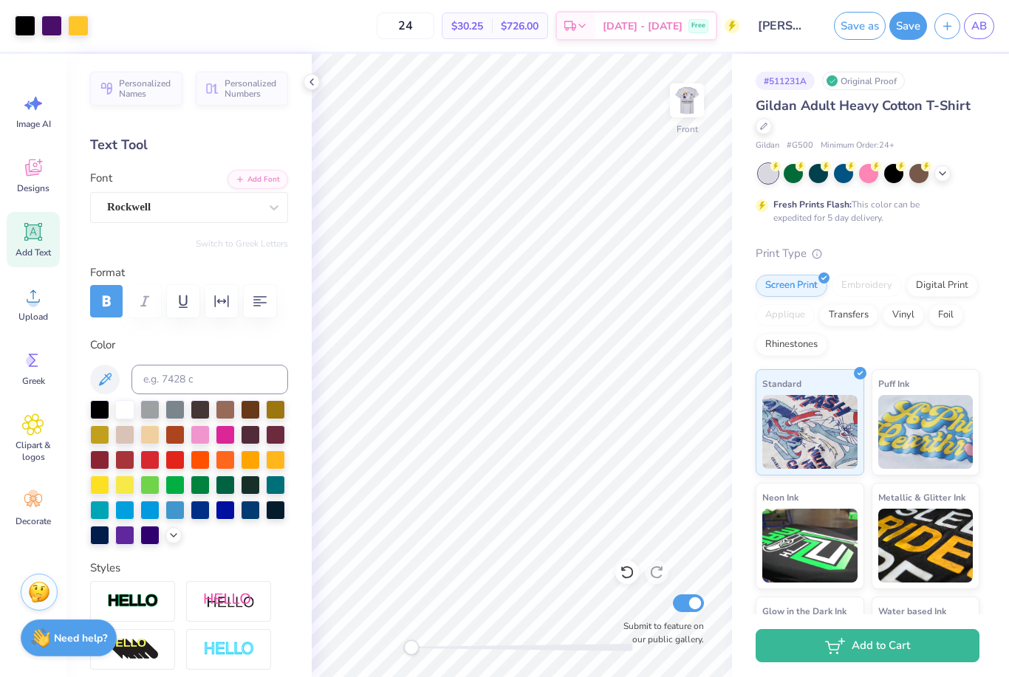
click at [975, 233] on div "Gildan Adult Heavy Cotton T-Shirt Gildan # G500 Minimum Order: 24 + Fresh Print…" at bounding box center [867, 399] width 224 height 607
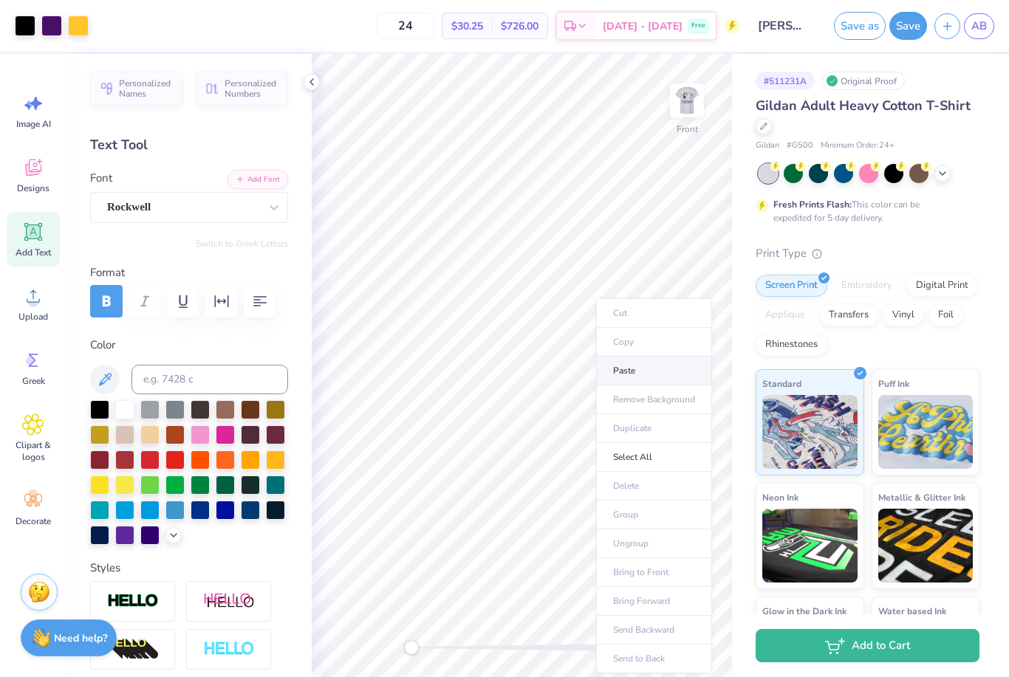
click at [648, 370] on li "Paste" at bounding box center [654, 371] width 116 height 29
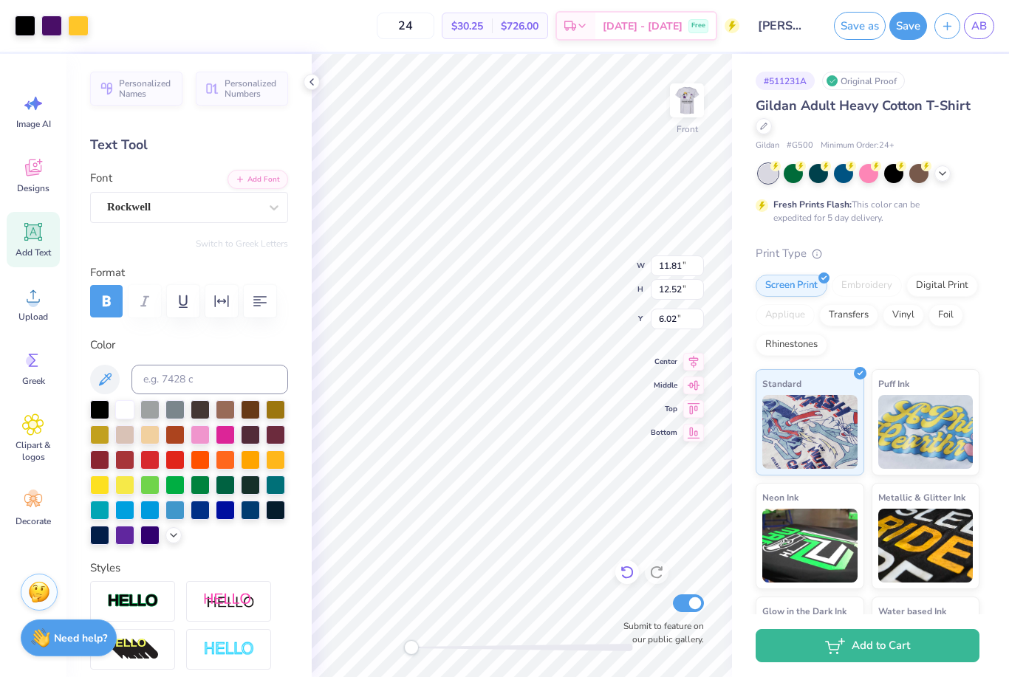
click at [618, 568] on div at bounding box center [627, 572] width 24 height 24
click at [687, 94] on img at bounding box center [686, 100] width 59 height 59
type input "1.74"
type input "1.45"
type input "5.07"
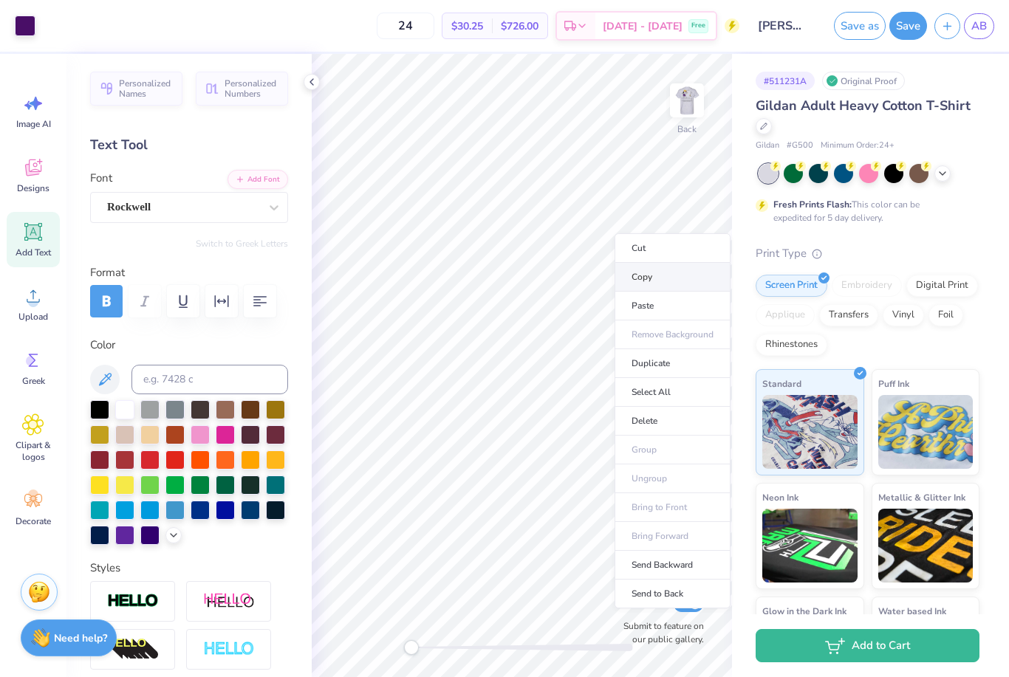
click at [664, 277] on li "Copy" at bounding box center [672, 277] width 116 height 29
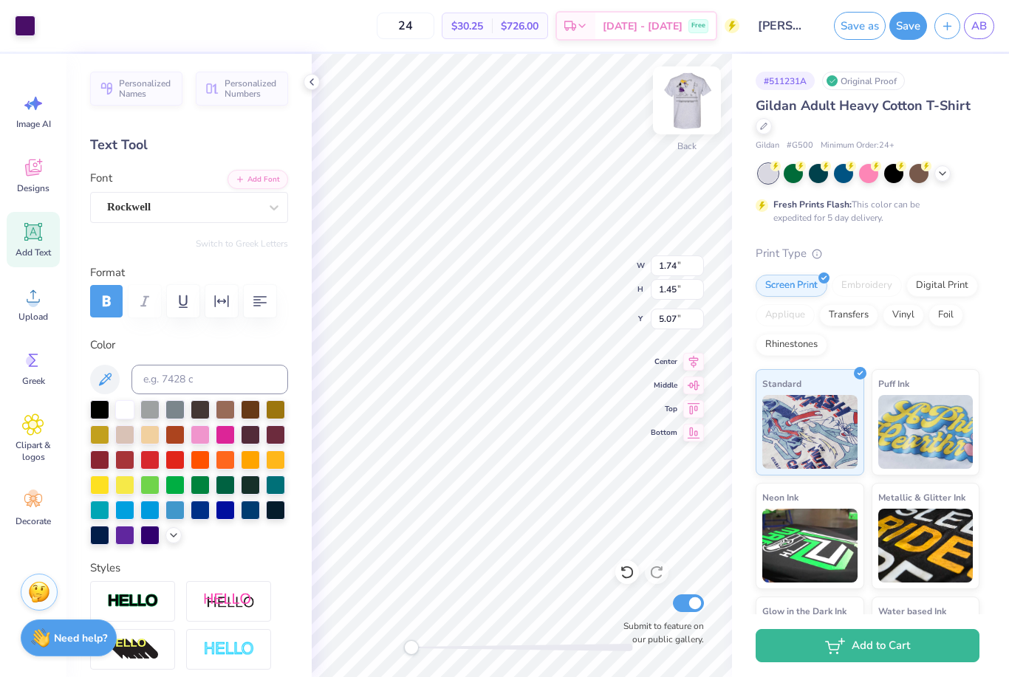
click at [687, 99] on img at bounding box center [686, 100] width 59 height 59
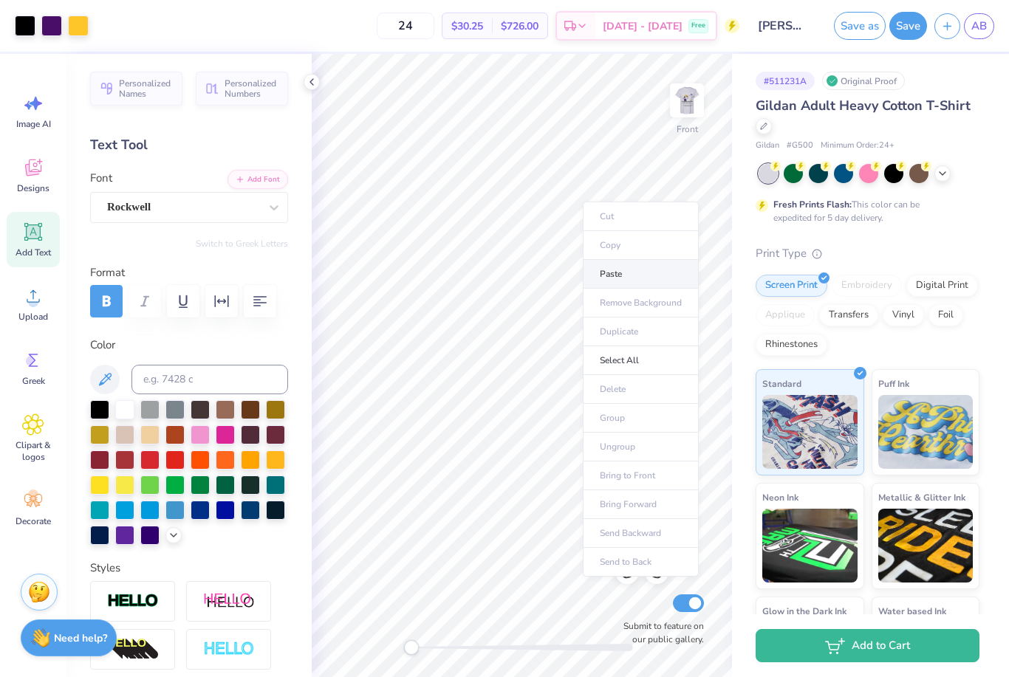
click at [630, 275] on li "Paste" at bounding box center [641, 274] width 116 height 29
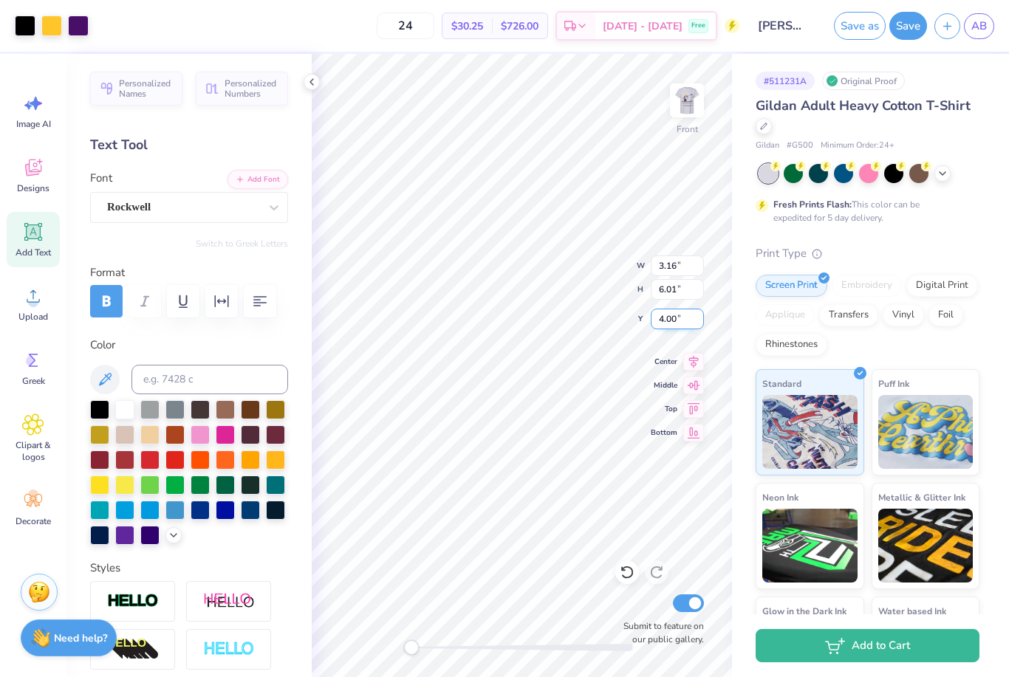
type input "3.68"
type input "2.52"
type input "5.00"
type input "4.67"
type input "5.02"
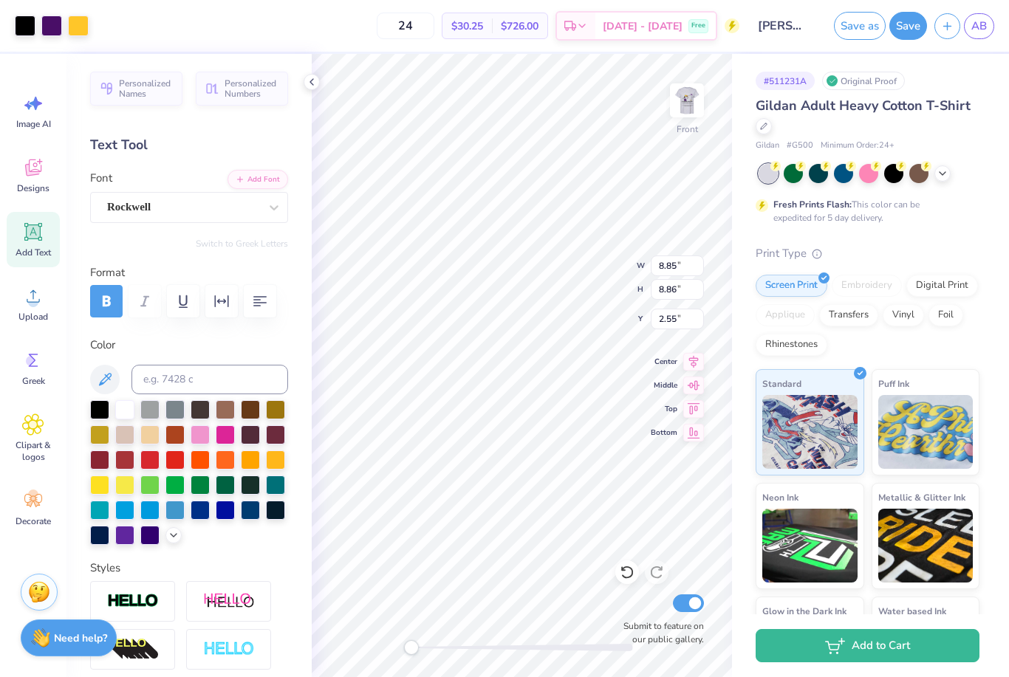
type input "4.99"
type input "6.38"
type input "6.22"
type input "6.18"
type input "5.21"
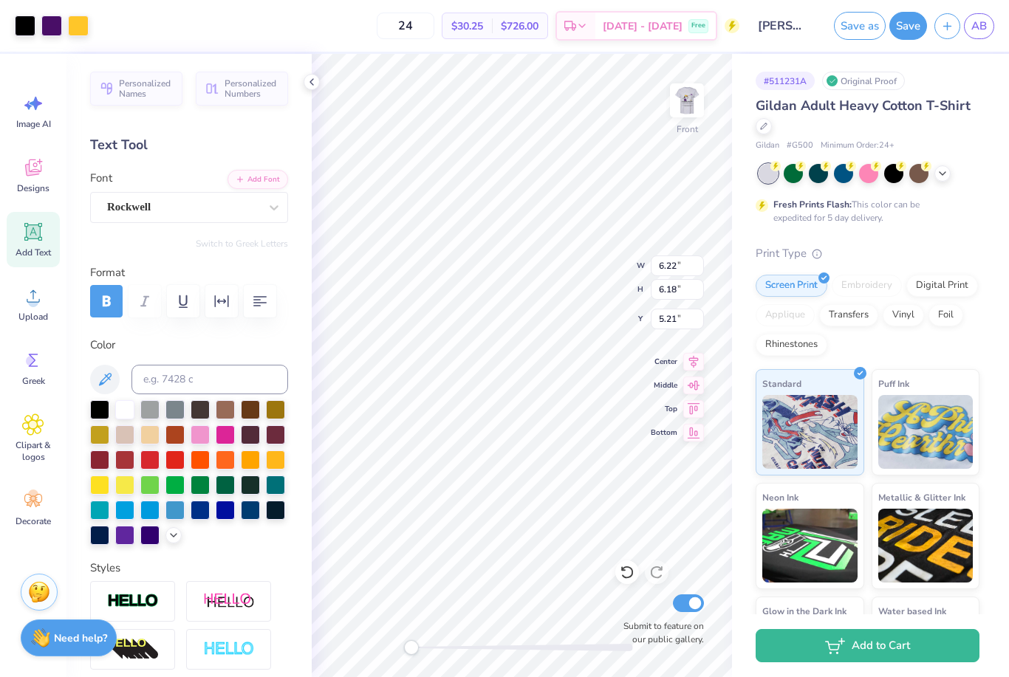
type input "6.98"
type input "6.93"
type input "16.07"
type input "5.24"
type input "5.21"
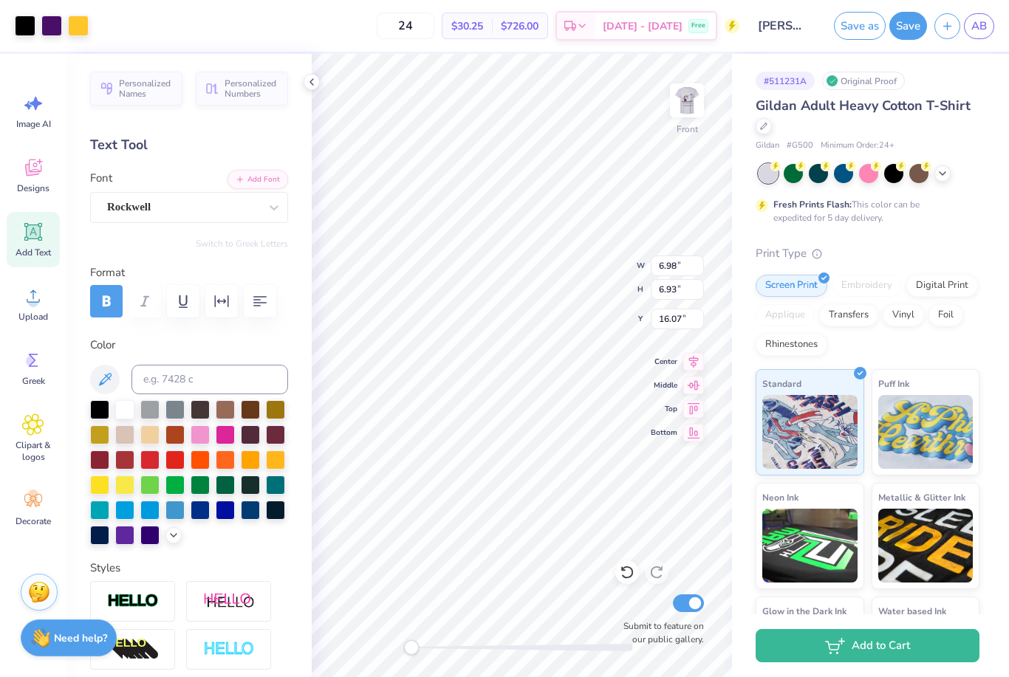
type input "16.15"
click at [921, 228] on div "Gildan Adult Heavy Cotton T-Shirt Gildan # G500 Minimum Order: 24 + Fresh Print…" at bounding box center [867, 399] width 224 height 607
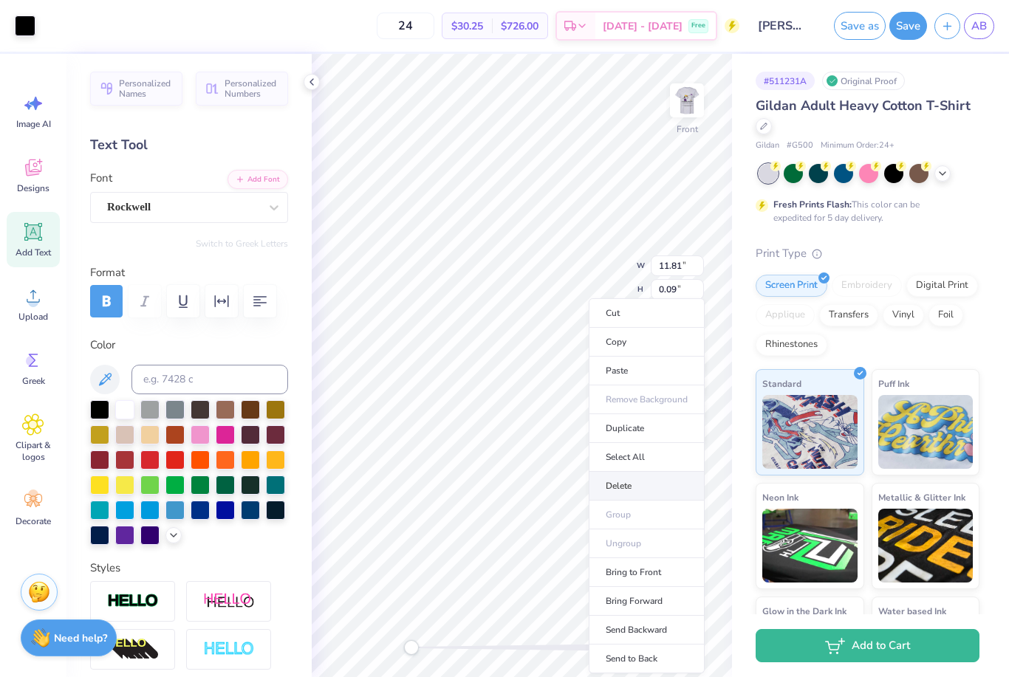
click at [636, 480] on li "Delete" at bounding box center [646, 486] width 116 height 29
click at [642, 485] on li "Delete" at bounding box center [661, 486] width 116 height 29
click at [623, 487] on li "Delete" at bounding box center [633, 486] width 116 height 29
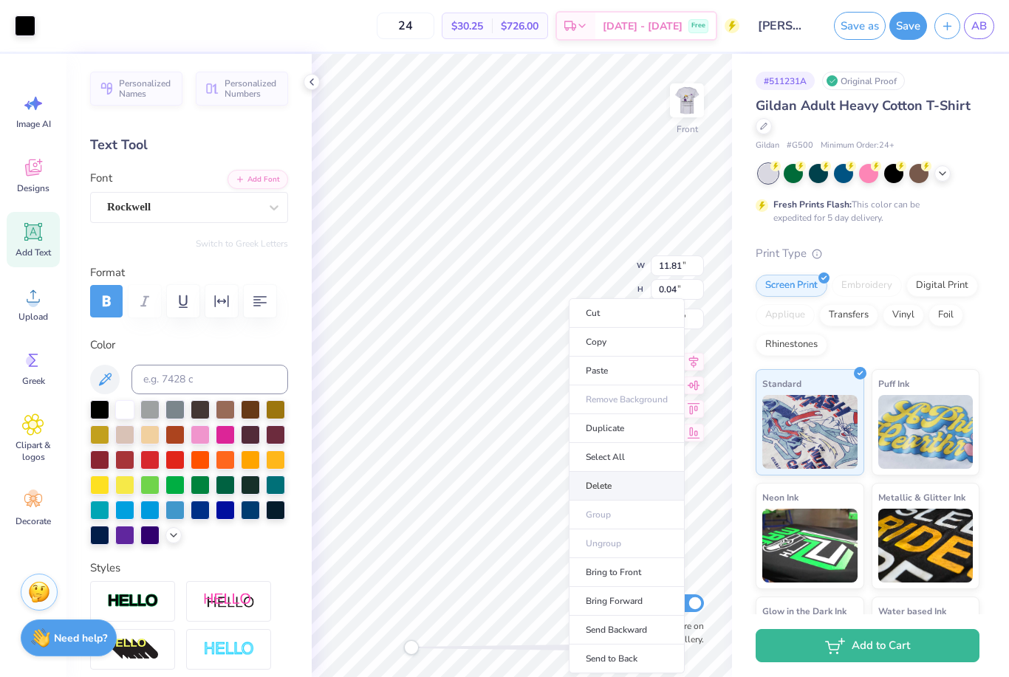
click at [614, 481] on li "Delete" at bounding box center [627, 486] width 116 height 29
click at [632, 483] on li "Delete" at bounding box center [638, 486] width 116 height 29
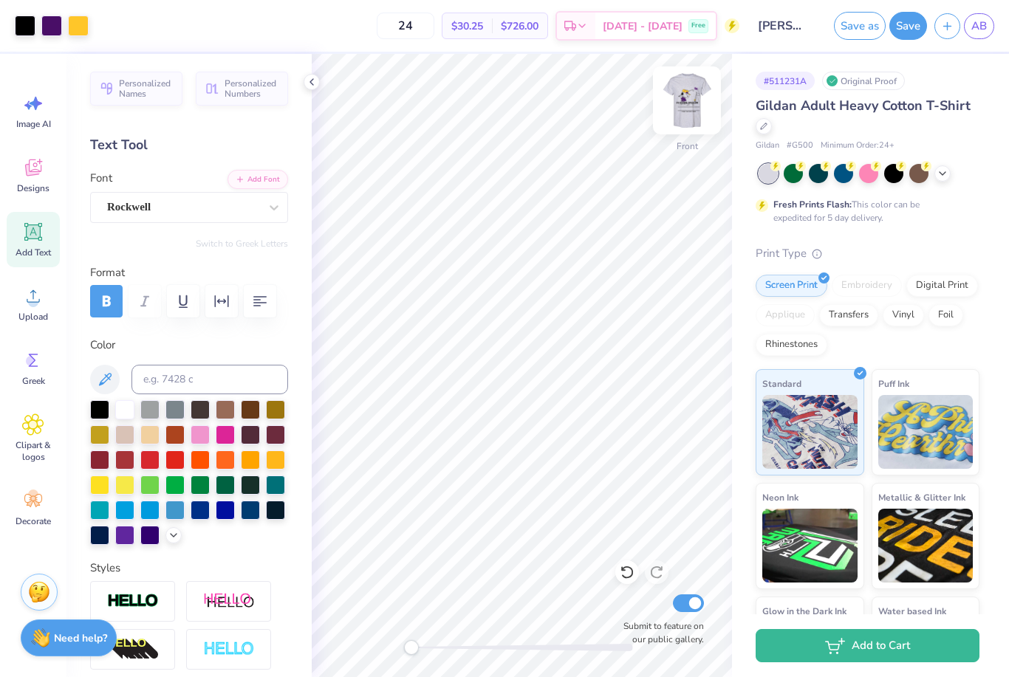
click at [690, 106] on img at bounding box center [686, 100] width 59 height 59
click at [961, 236] on div "Gildan Adult Heavy Cotton T-Shirt Gildan # G500 Minimum Order: 24 + Fresh Print…" at bounding box center [867, 399] width 224 height 607
click at [693, 111] on img at bounding box center [686, 100] width 59 height 59
click at [628, 578] on icon at bounding box center [626, 572] width 13 height 13
click at [694, 120] on img at bounding box center [686, 100] width 59 height 59
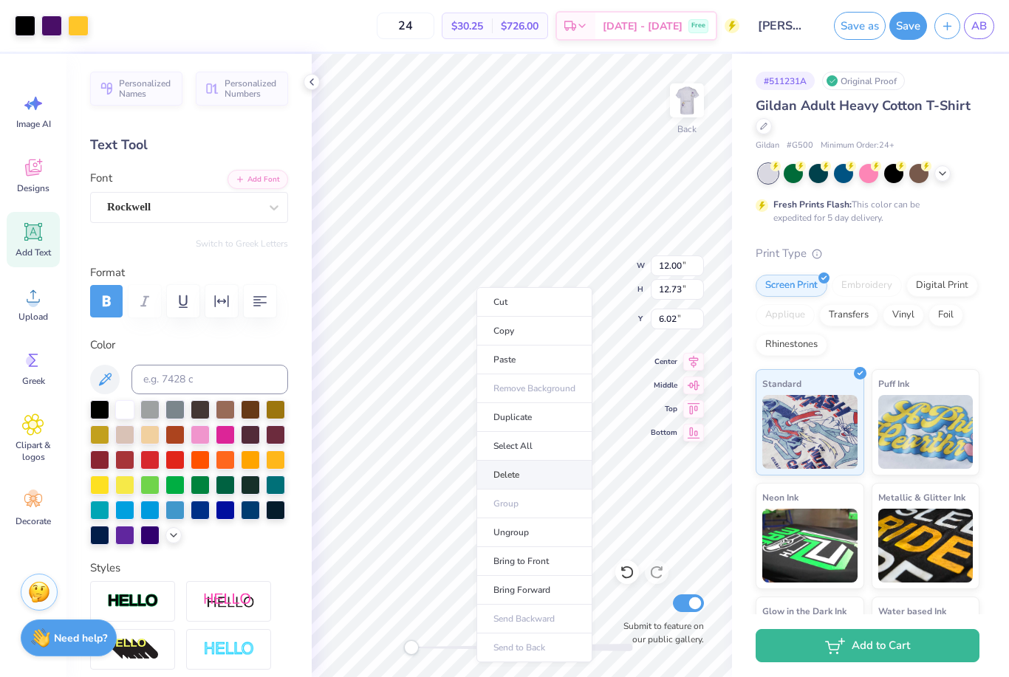
click at [532, 476] on li "Delete" at bounding box center [534, 475] width 116 height 29
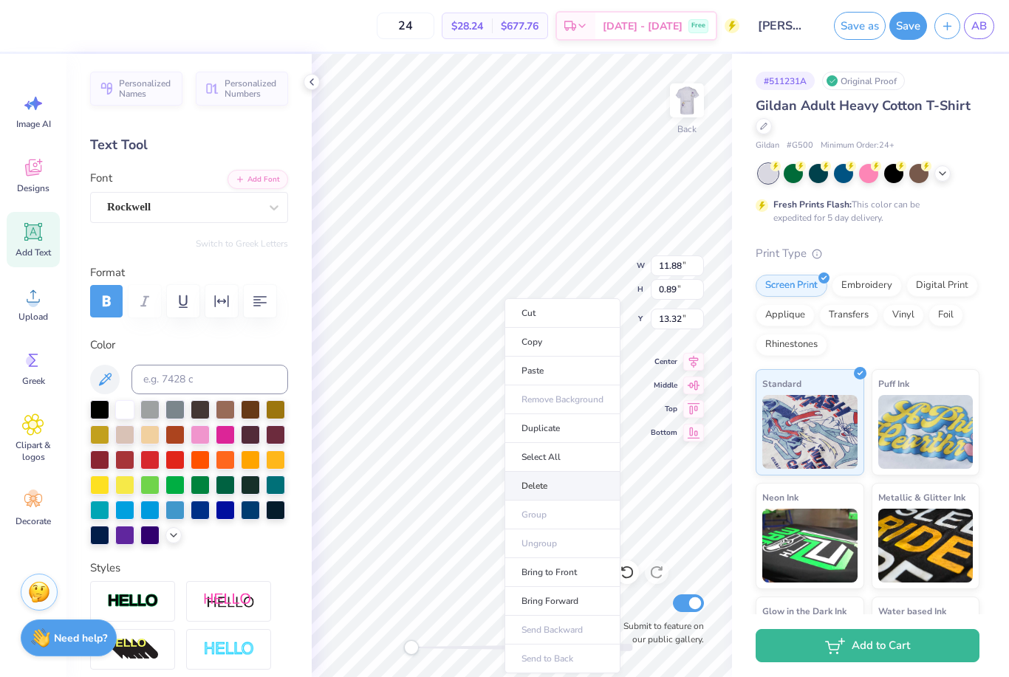
click at [556, 478] on li "Delete" at bounding box center [562, 486] width 116 height 29
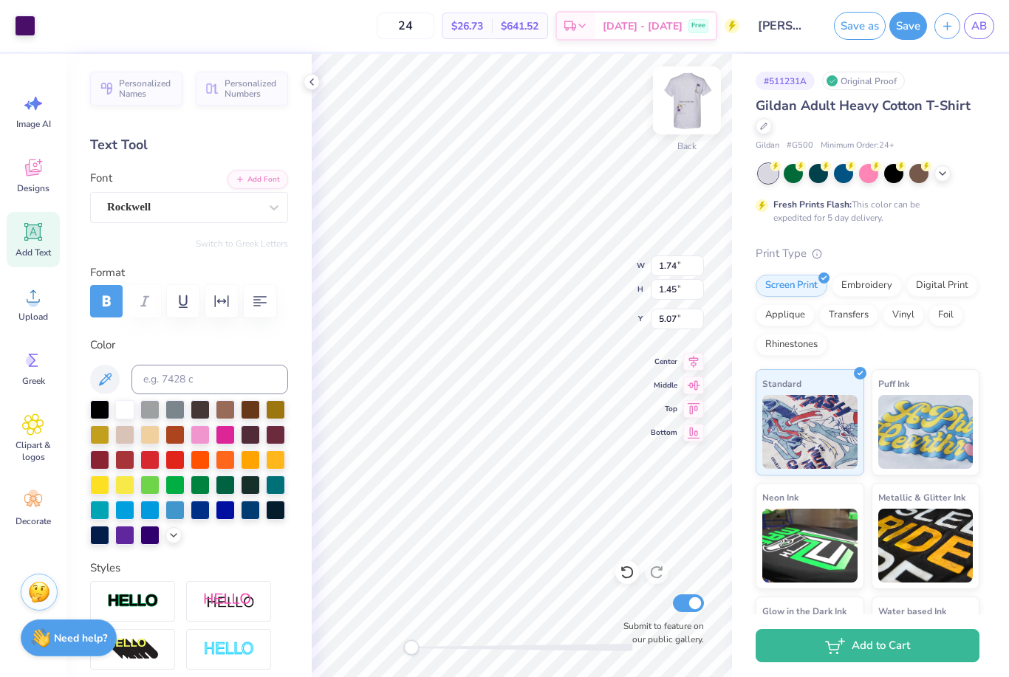
click at [684, 110] on img at bounding box center [686, 100] width 59 height 59
type input "2.03"
type input "1.69"
type input "4.76"
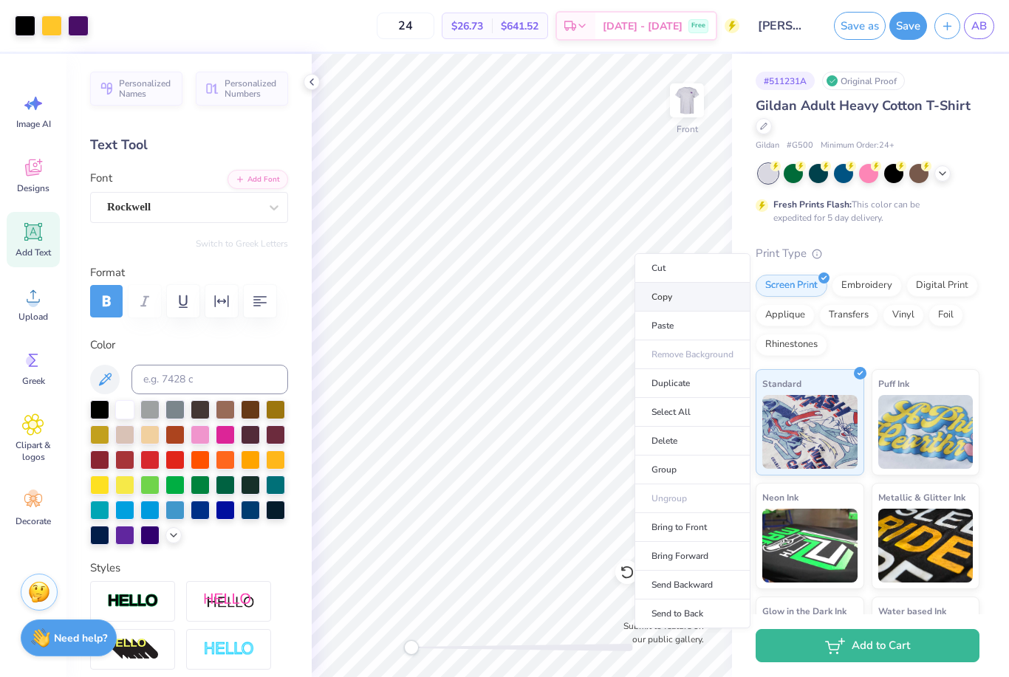
click at [675, 308] on li "Copy" at bounding box center [692, 297] width 116 height 29
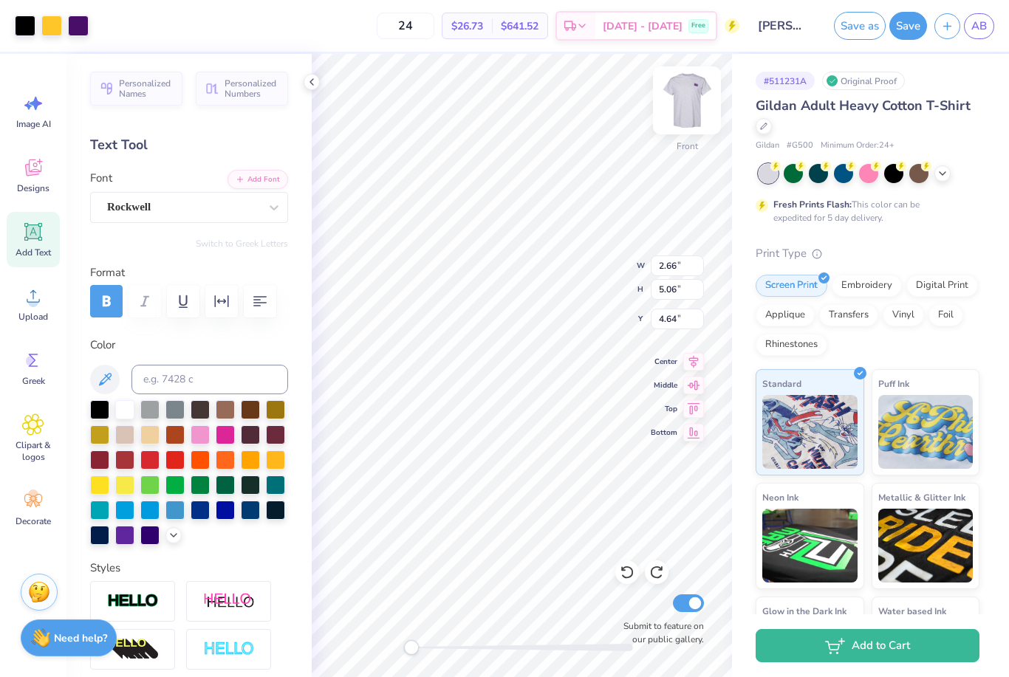
click at [683, 80] on img at bounding box center [686, 100] width 59 height 59
type input "2.71"
type input "5.14"
type input "2.87"
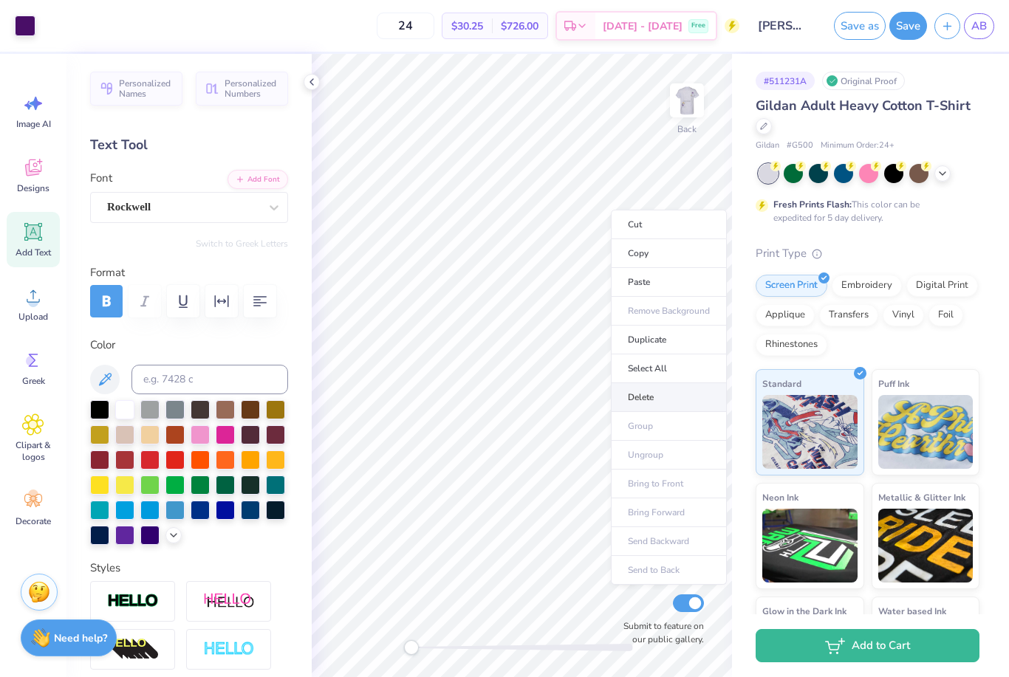
click at [650, 393] on li "Delete" at bounding box center [669, 397] width 116 height 29
click at [658, 272] on li "Paste" at bounding box center [670, 274] width 116 height 29
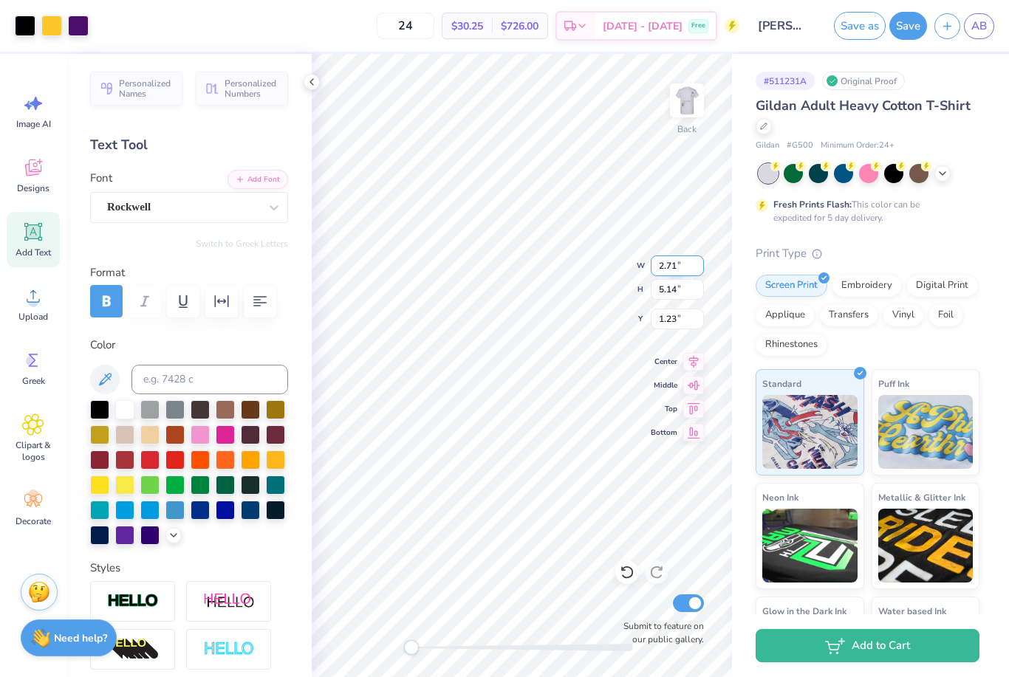
type input "2.70"
click at [678, 102] on img at bounding box center [686, 100] width 59 height 59
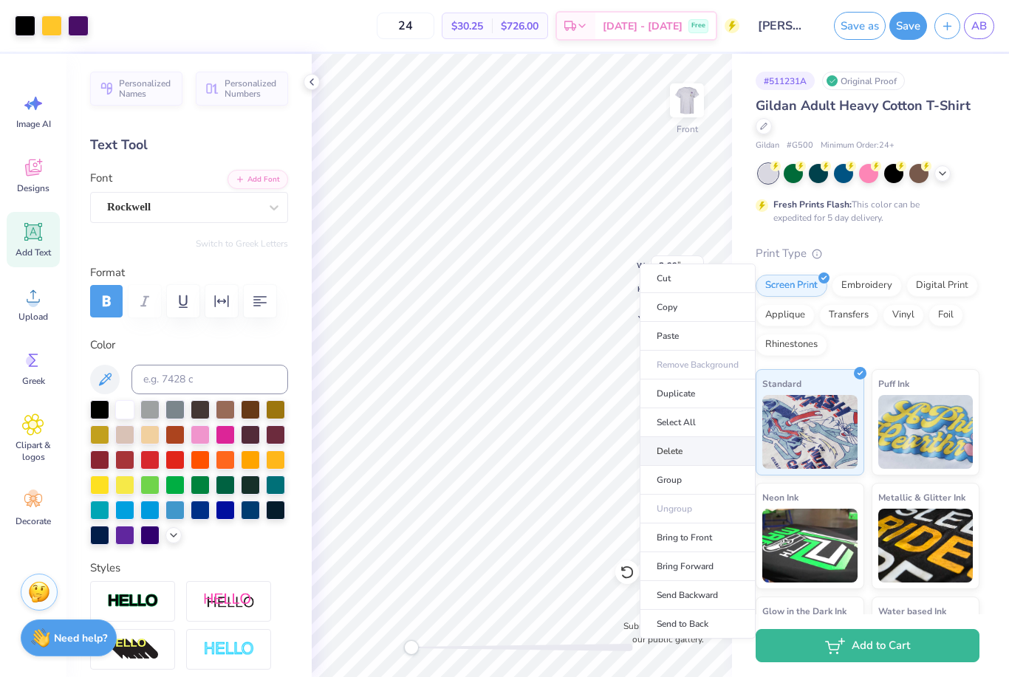
click at [687, 451] on li "Delete" at bounding box center [697, 451] width 116 height 29
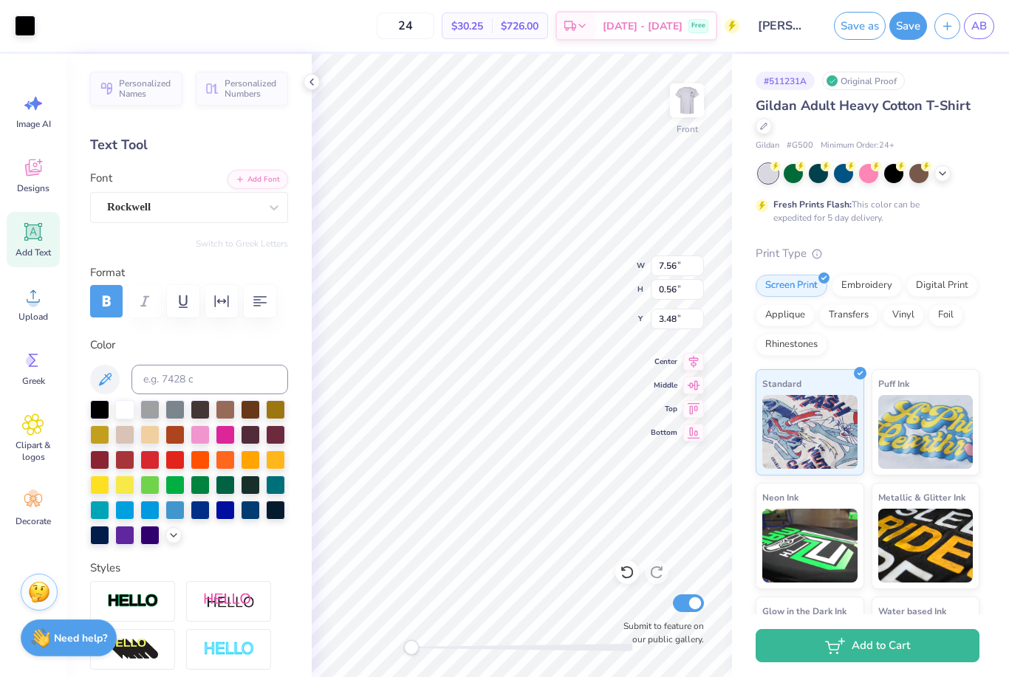
type input "3.59"
type input "6.97"
type input "6.98"
type input "14.44"
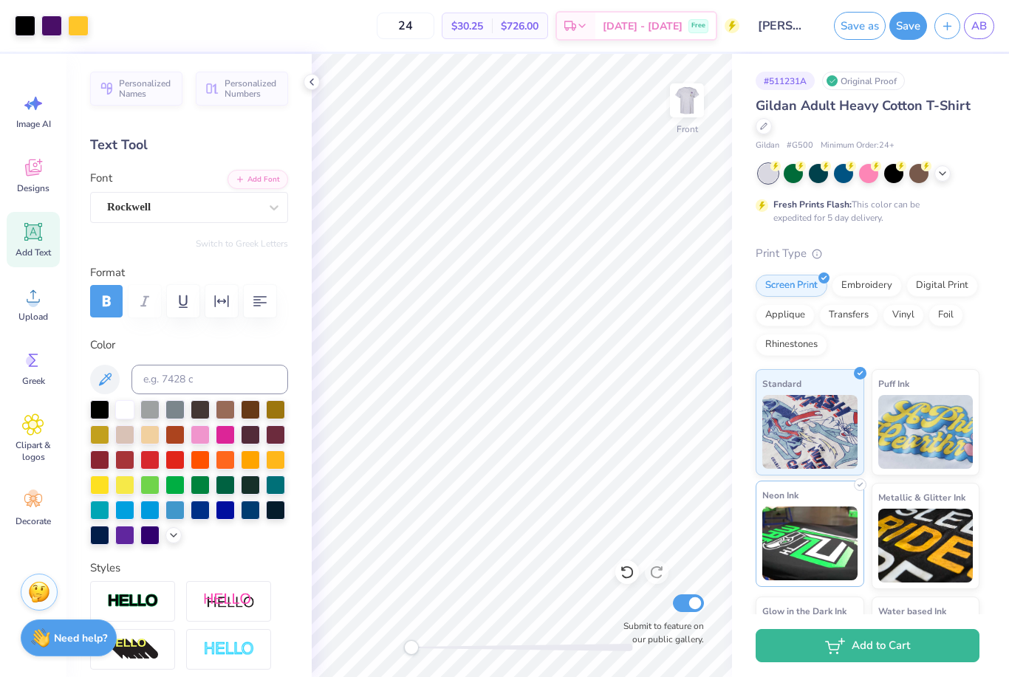
click at [766, 530] on img at bounding box center [809, 544] width 95 height 74
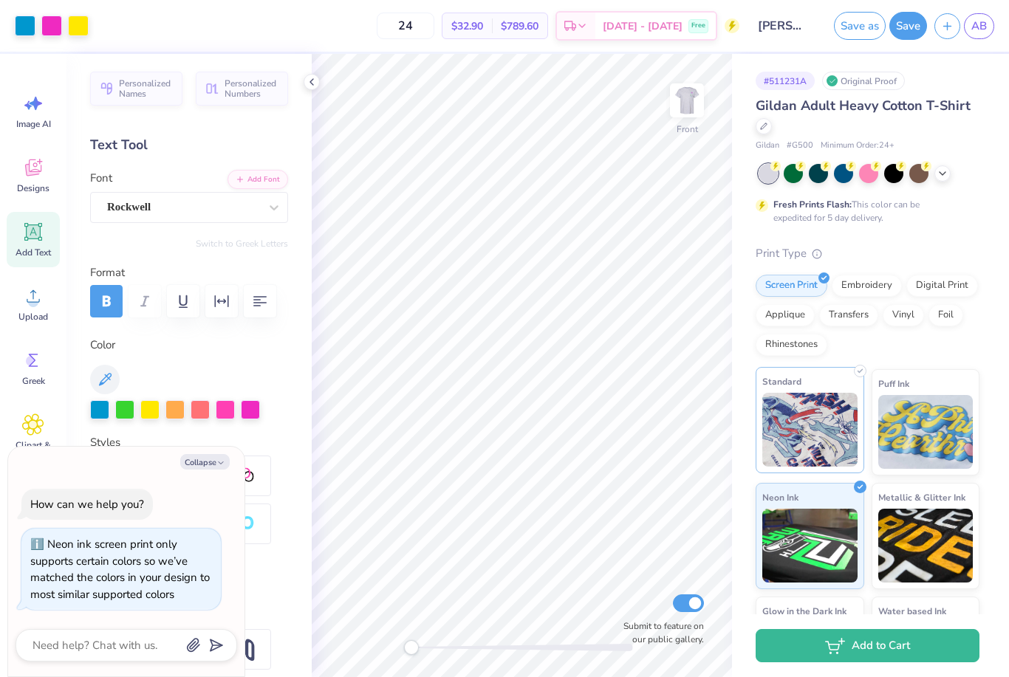
click at [783, 452] on img at bounding box center [809, 430] width 95 height 74
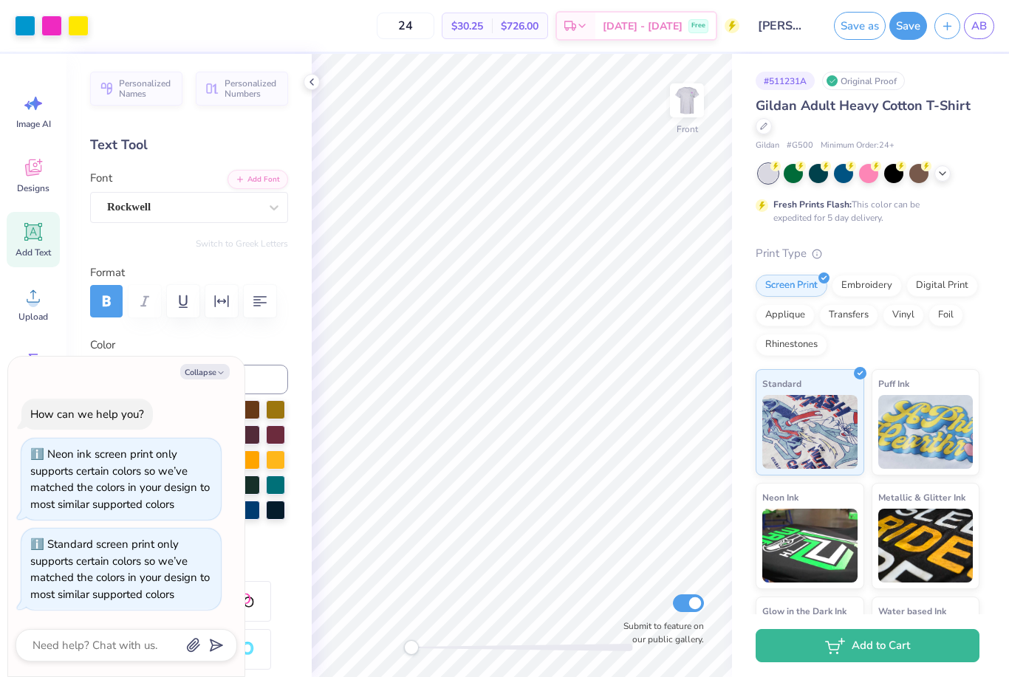
click at [981, 195] on div "# 511231A Original Proof Gildan Adult Heavy Cotton T-Shirt Gildan # G500 Minimu…" at bounding box center [870, 378] width 277 height 649
click at [786, 438] on img at bounding box center [809, 430] width 95 height 74
type textarea "x"
click at [687, 611] on input "Submit to feature on our public gallery." at bounding box center [688, 603] width 31 height 18
checkbox input "false"
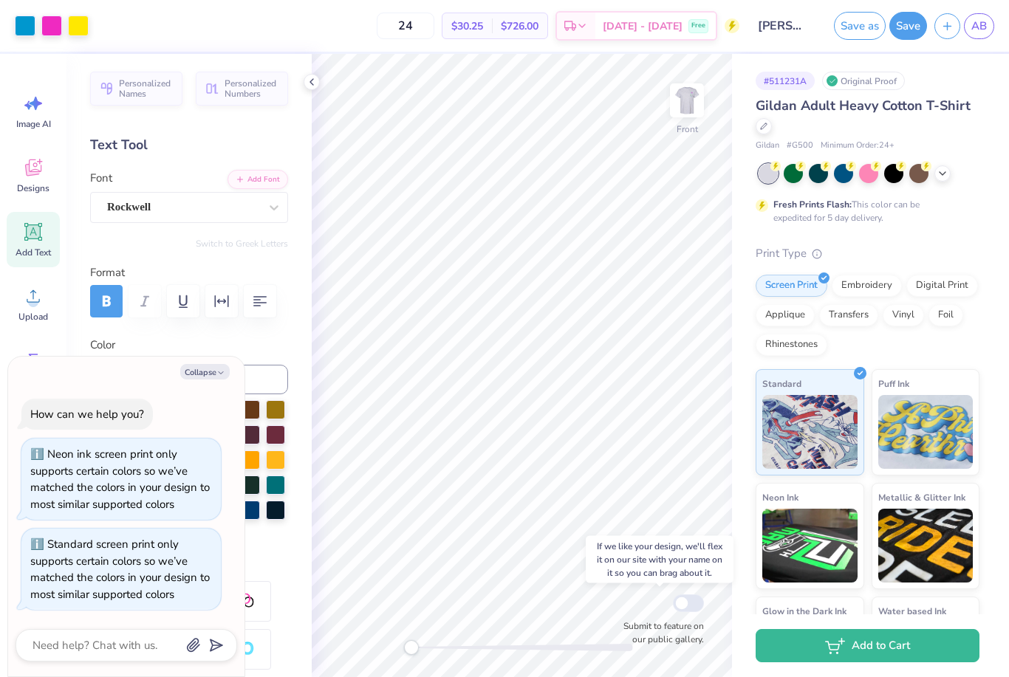
type textarea "x"
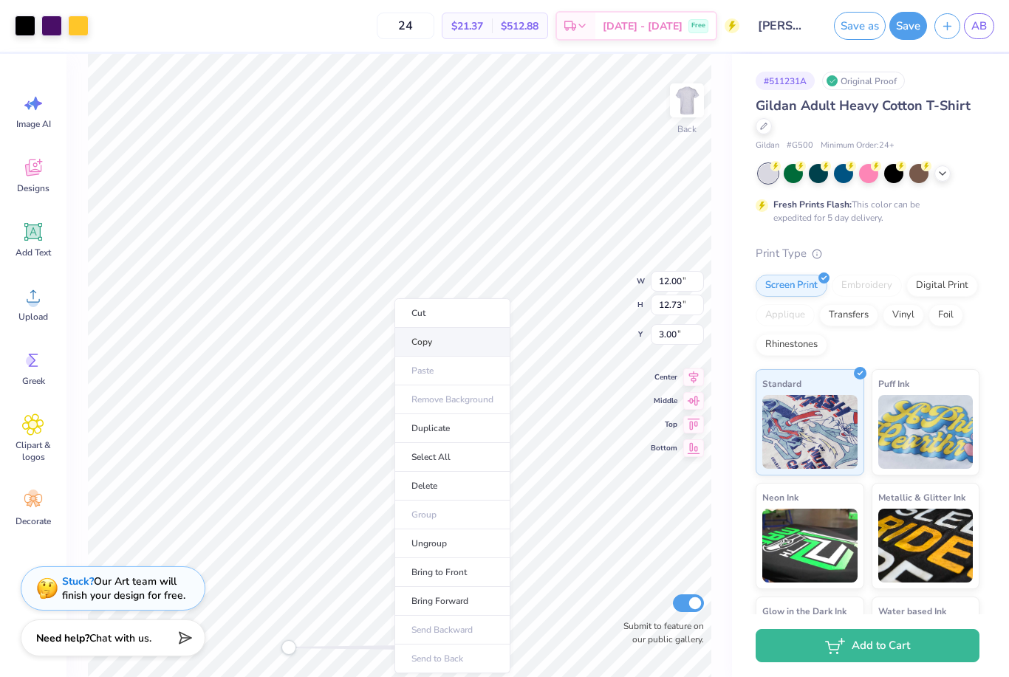
click at [470, 347] on li "Copy" at bounding box center [452, 342] width 116 height 29
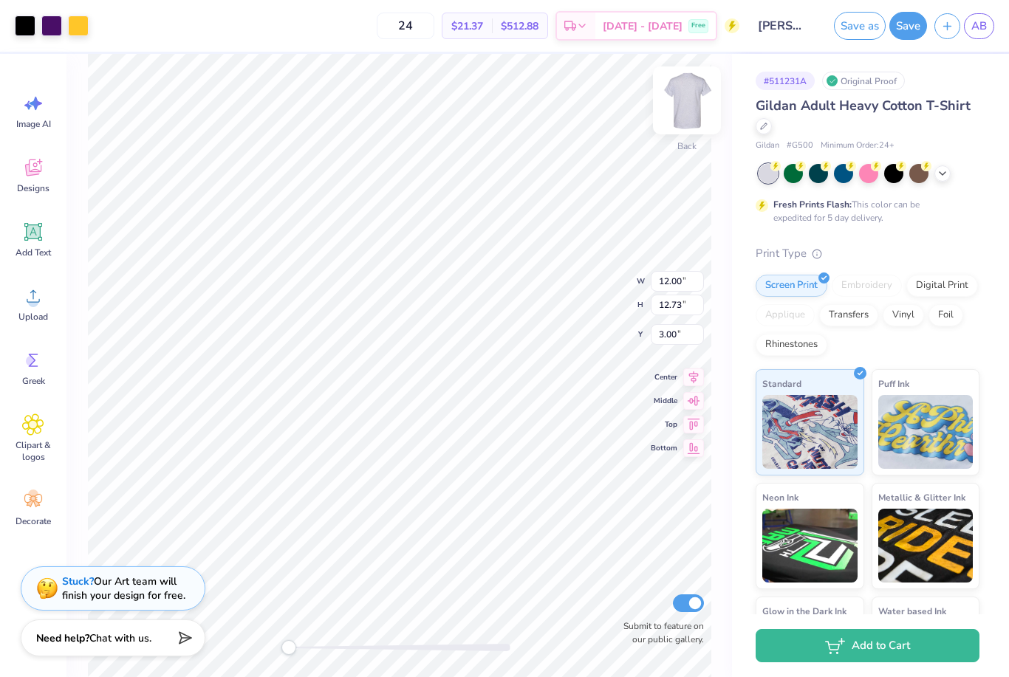
click at [687, 114] on img at bounding box center [686, 100] width 59 height 59
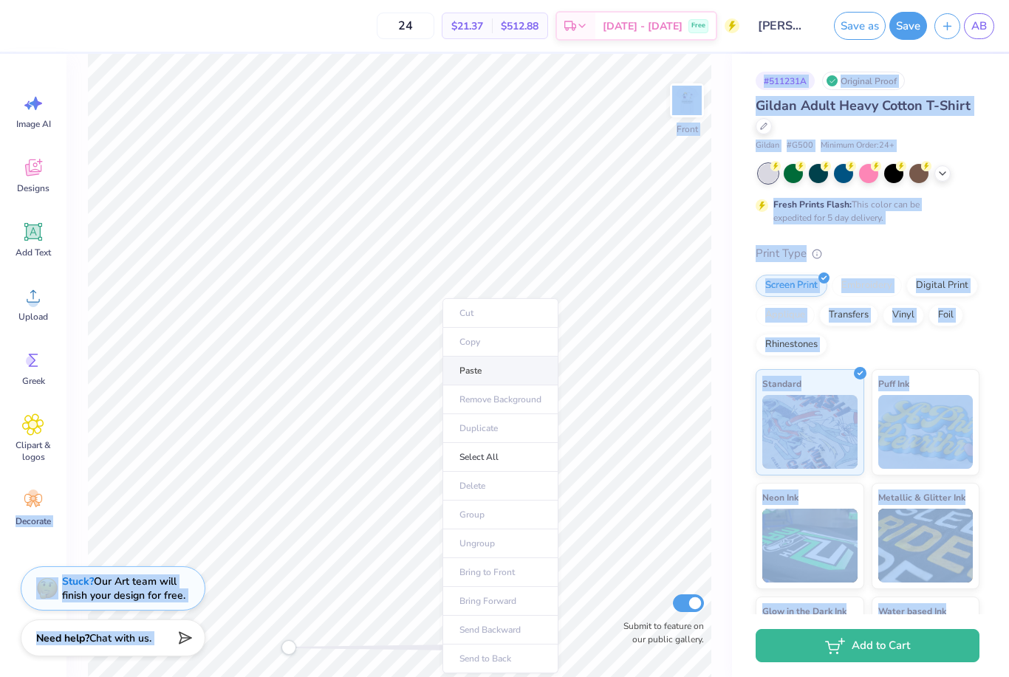
click at [483, 370] on li "Paste" at bounding box center [500, 371] width 116 height 29
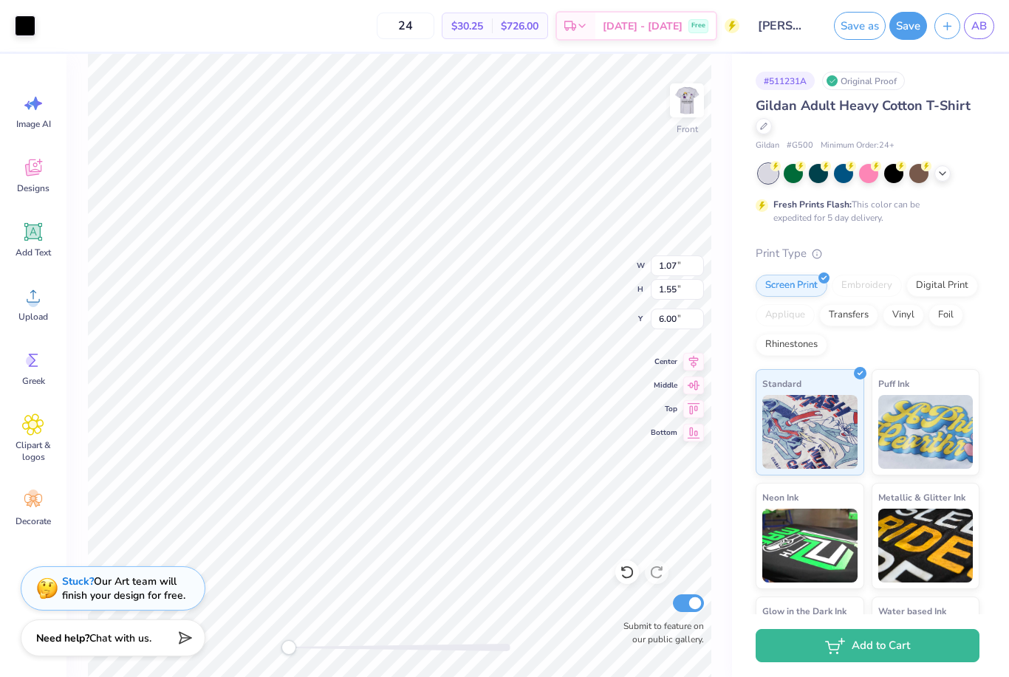
type input "3.00"
type input "2.75"
type input "8.24"
type input "1.85"
type input "1.59"
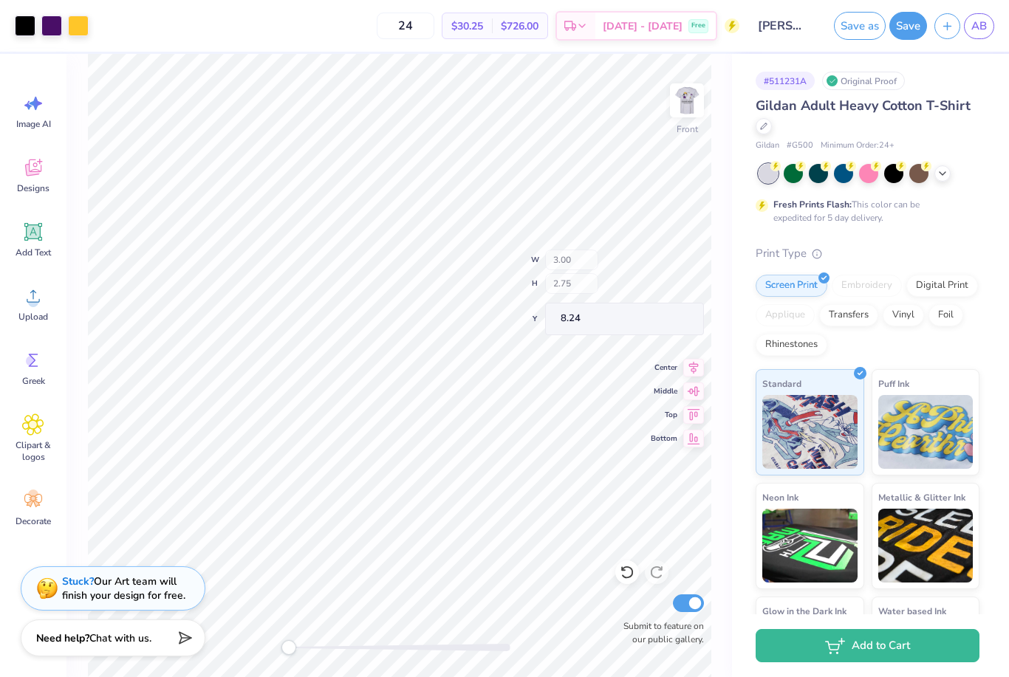
type input "6.21"
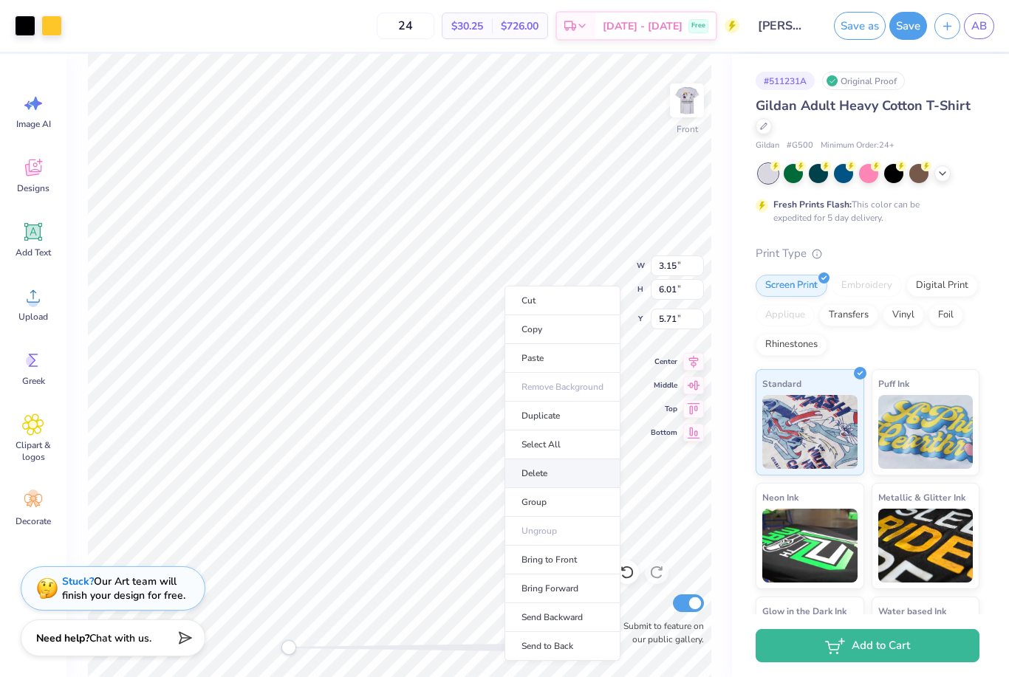
click at [539, 472] on li "Delete" at bounding box center [562, 473] width 116 height 29
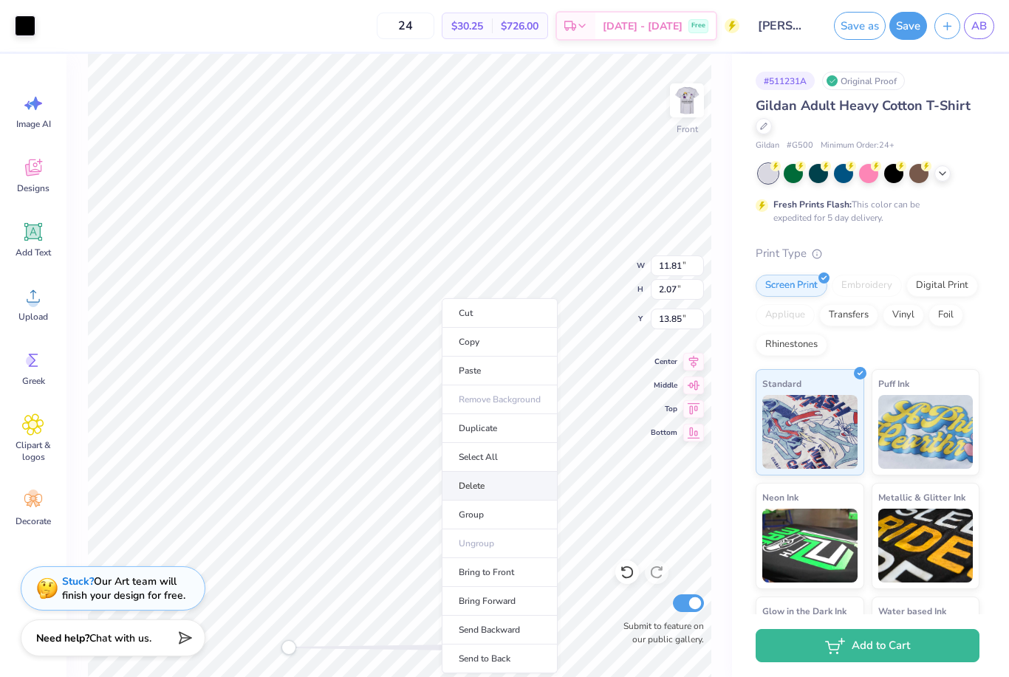
click at [505, 484] on li "Delete" at bounding box center [500, 486] width 116 height 29
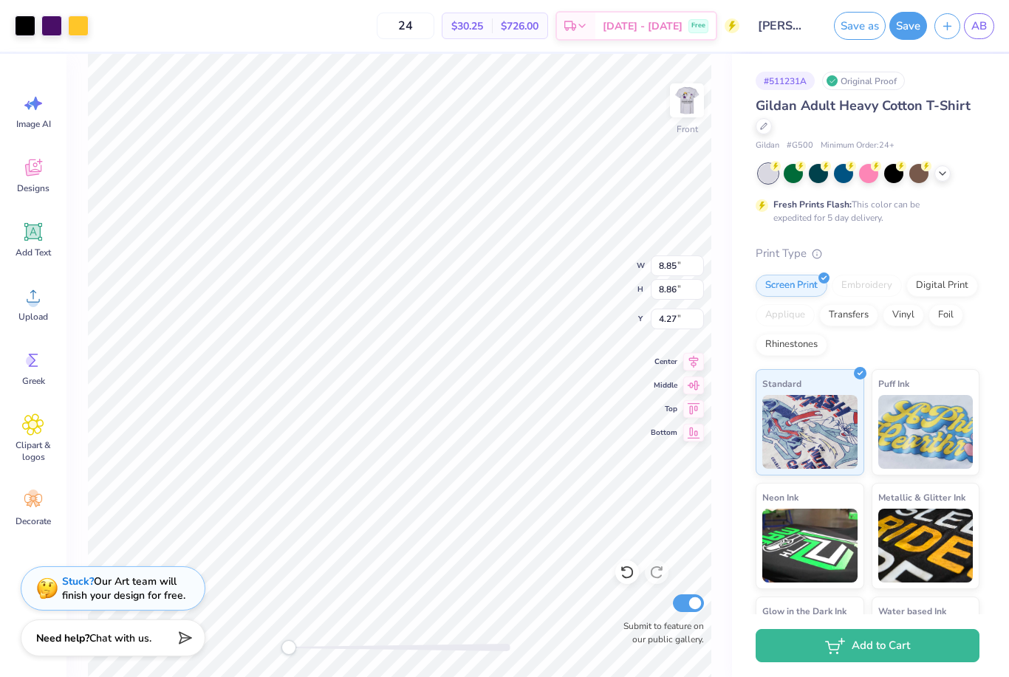
type input "5.76"
type input "5.72"
type input "4.47"
type input "6.86"
type input "6.81"
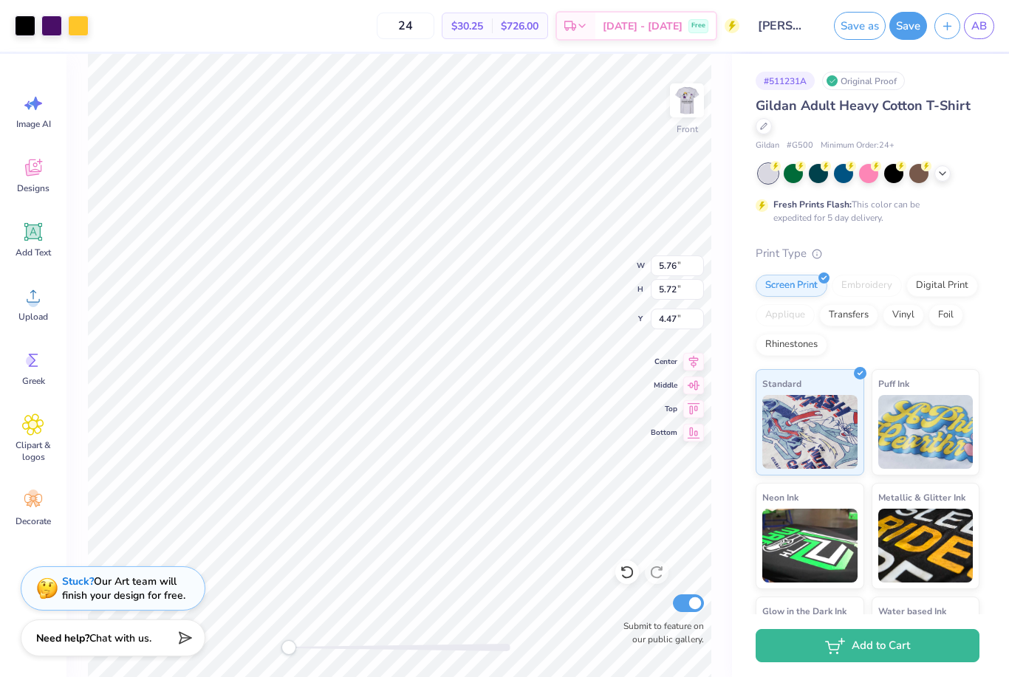
type input "4.40"
type input "14.64"
type input "0.36"
type input "0.52"
type input "16.25"
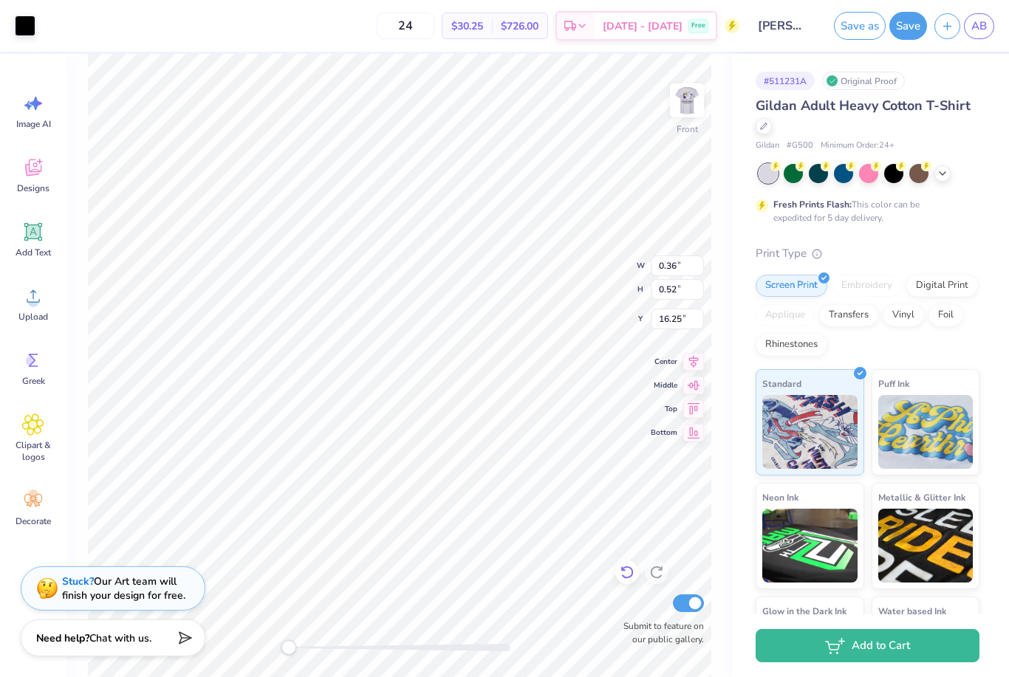
click at [625, 569] on icon at bounding box center [626, 572] width 15 height 15
type input "1.80"
type input "14.75"
type input "6.10"
type input "6.06"
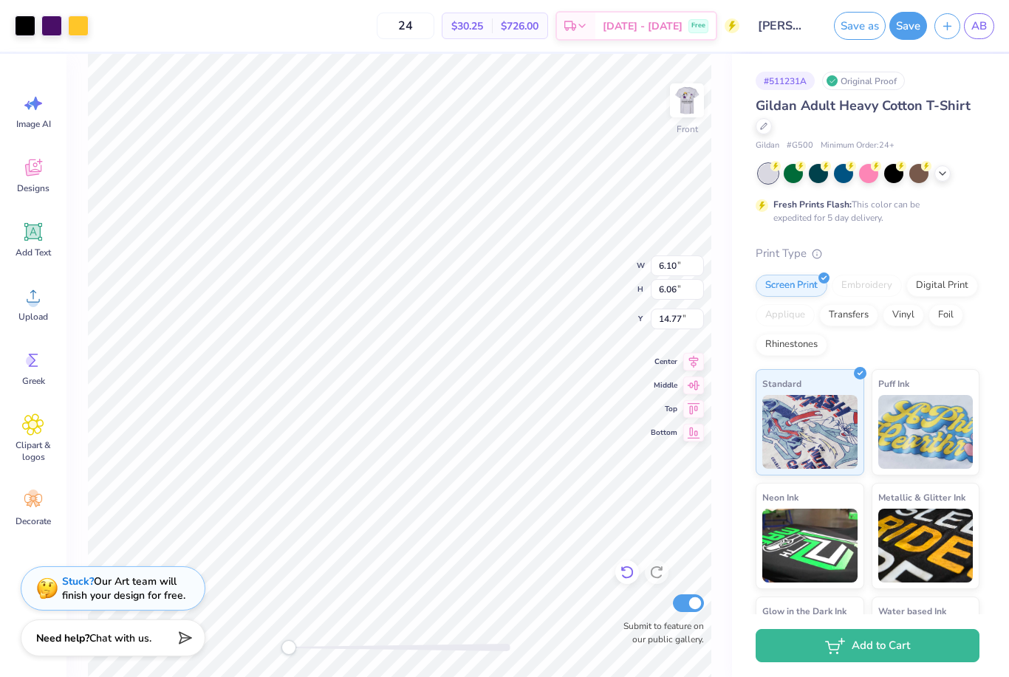
type input "14.47"
type input "3.51"
type input "9.49"
type input "0.86"
type input "3.59"
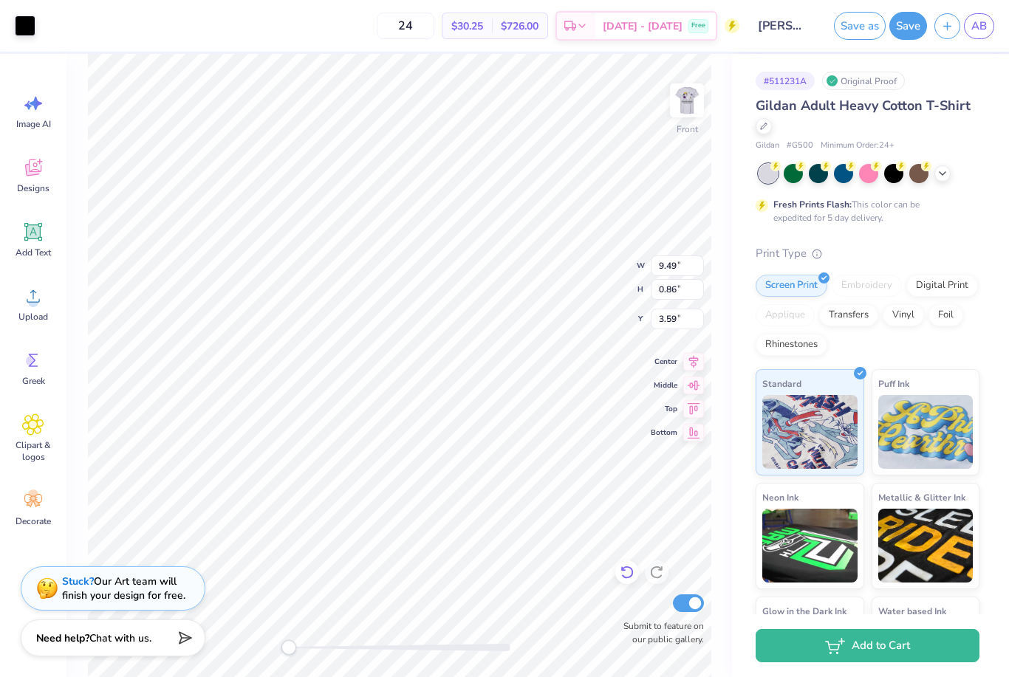
type input "3.74"
click at [694, 95] on img at bounding box center [686, 100] width 59 height 59
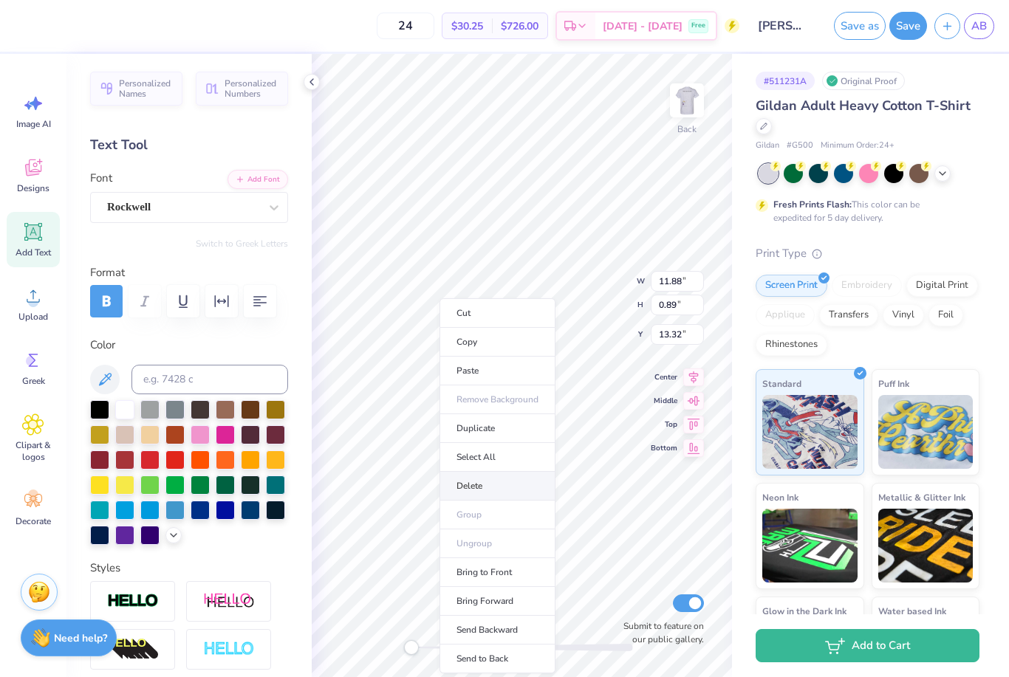
click at [483, 484] on li "Delete" at bounding box center [497, 486] width 116 height 29
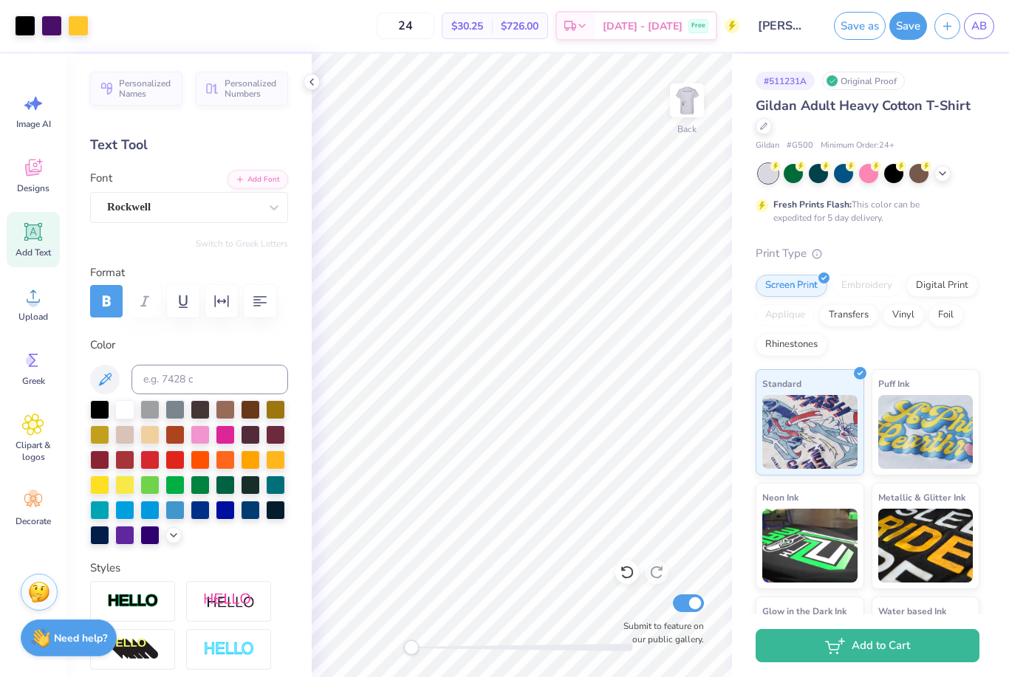
click at [947, 247] on div "Print Type" at bounding box center [867, 253] width 224 height 17
click at [188, 136] on div "Text Tool" at bounding box center [189, 145] width 198 height 20
type input "1.85"
type input "1.51"
type input "6.36"
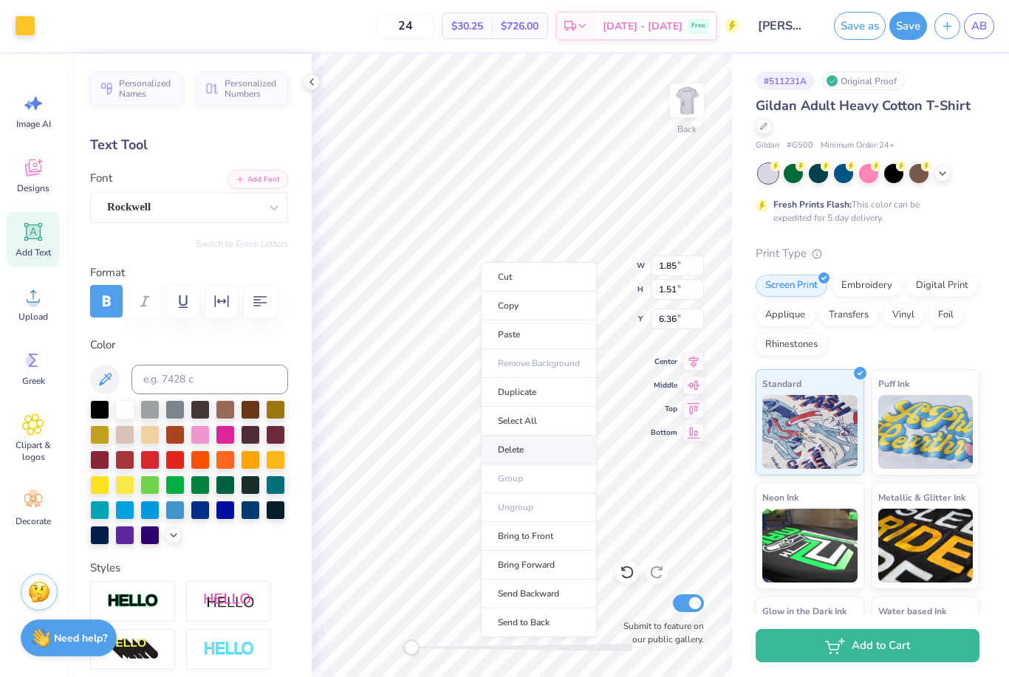
click at [522, 447] on li "Delete" at bounding box center [539, 450] width 116 height 29
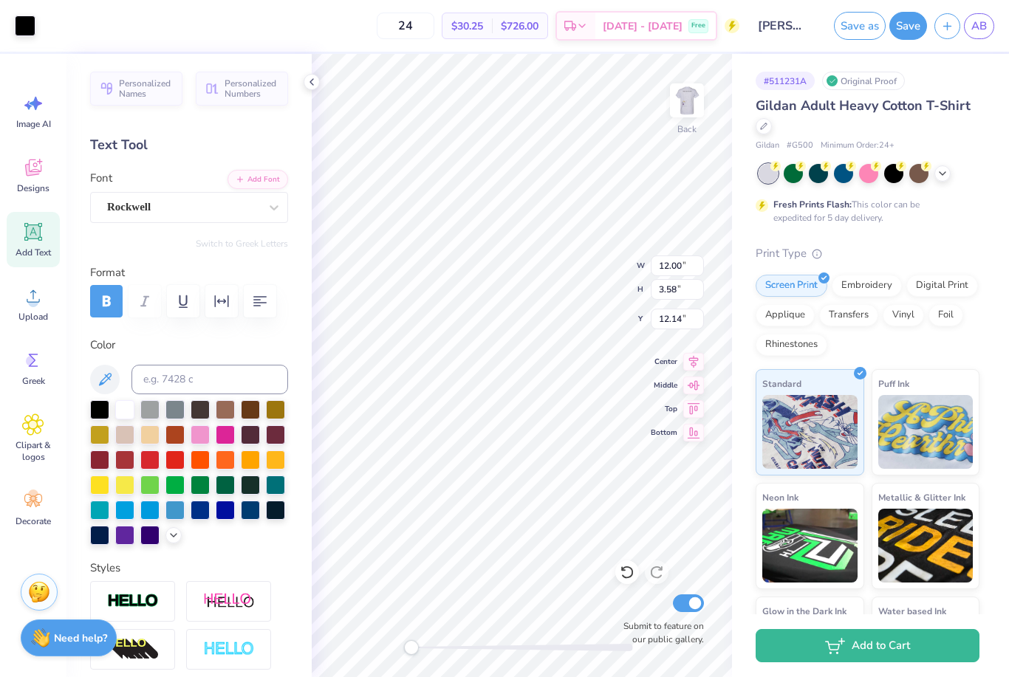
type input "0.44"
type input "0.50"
type input "18.01"
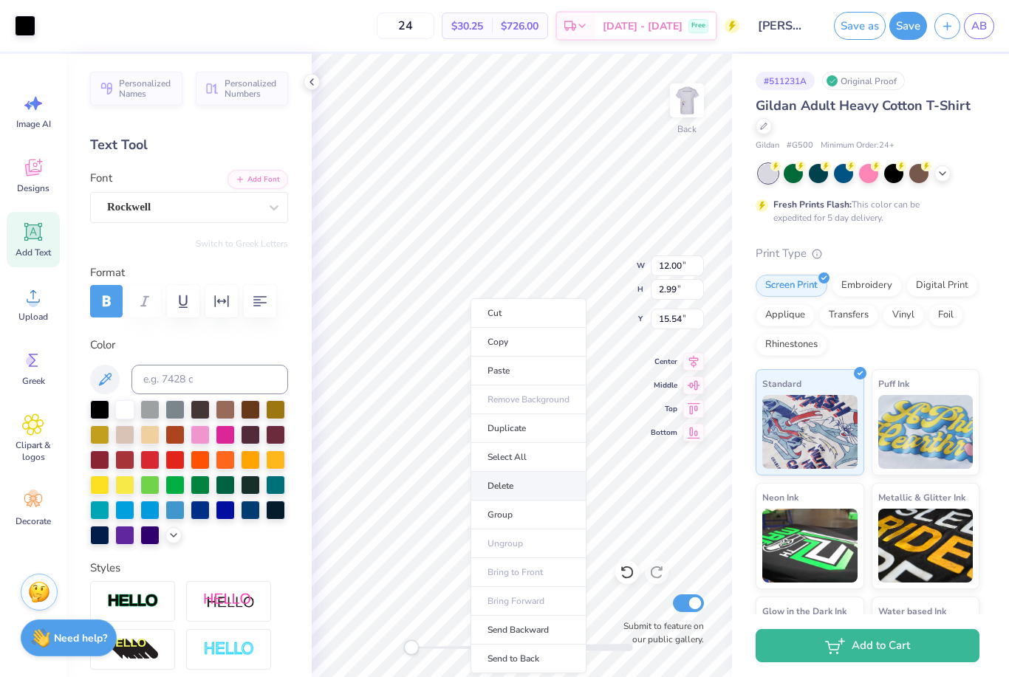
click at [512, 490] on li "Delete" at bounding box center [528, 486] width 116 height 29
click at [504, 483] on li "Delete" at bounding box center [511, 483] width 116 height 29
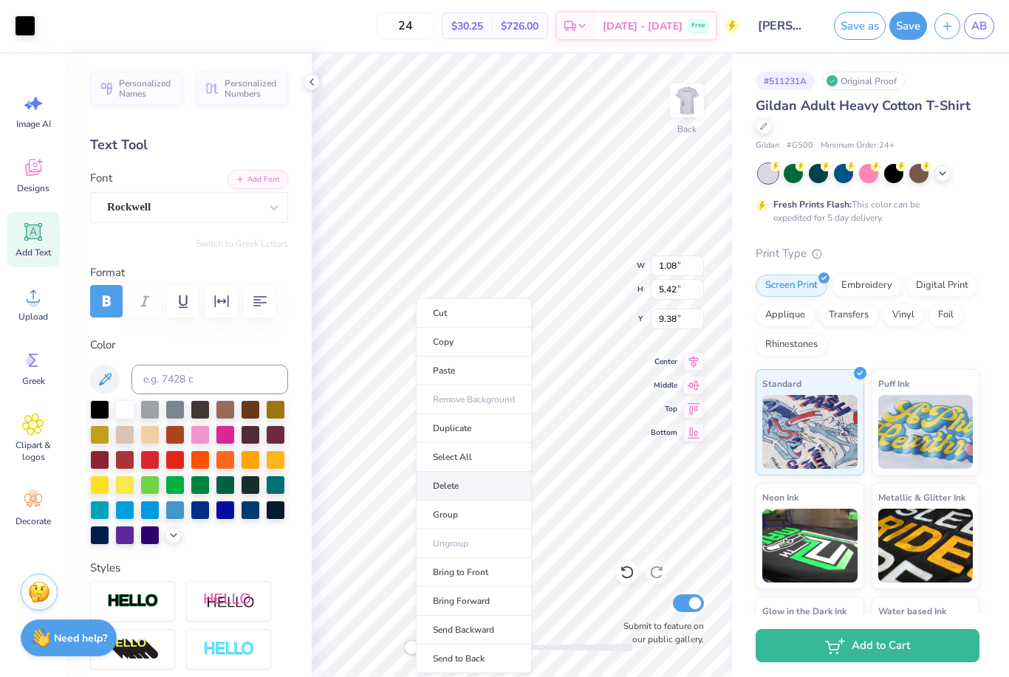
click at [467, 491] on li "Delete" at bounding box center [474, 486] width 116 height 29
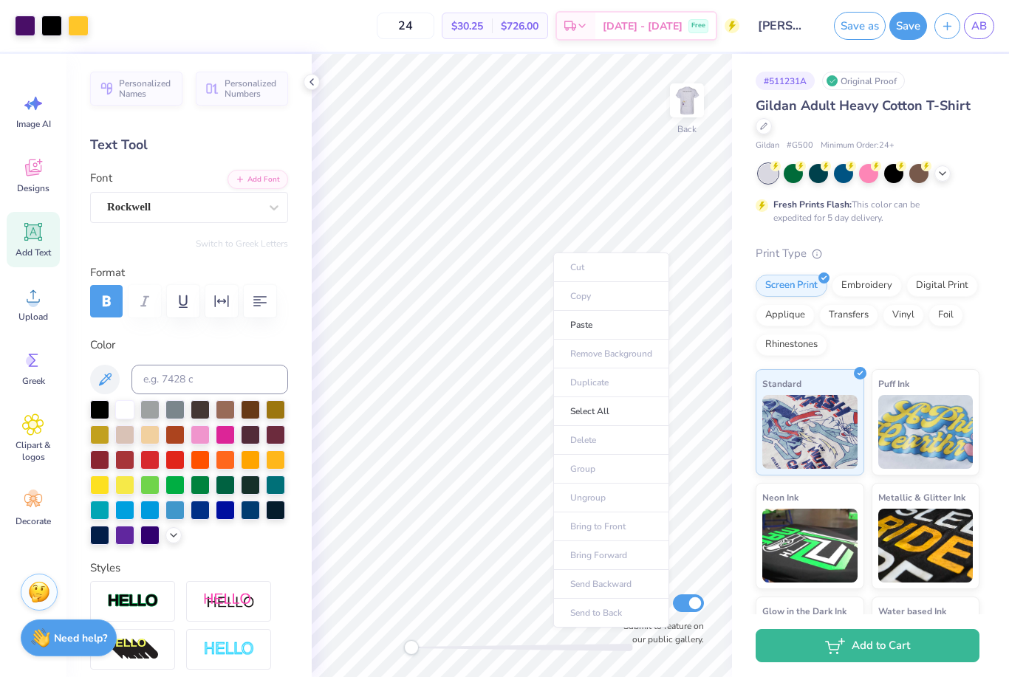
click at [588, 438] on ul "Cut Copy Paste Remove Background Duplicate Select All Delete Group Ungroup Brin…" at bounding box center [611, 440] width 116 height 375
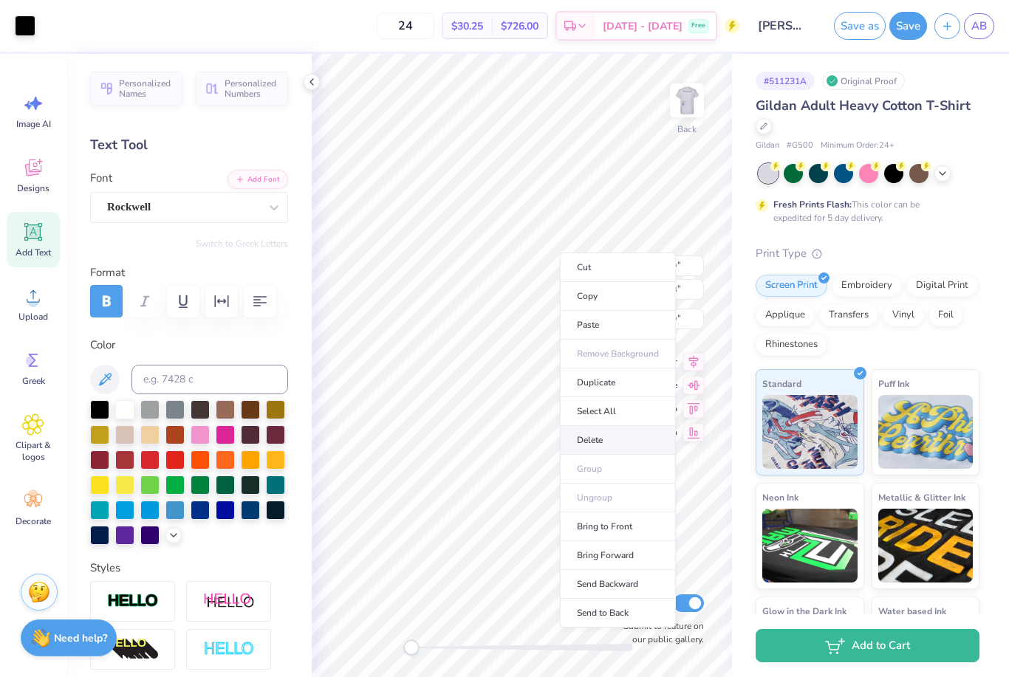
click at [607, 433] on li "Delete" at bounding box center [618, 440] width 116 height 29
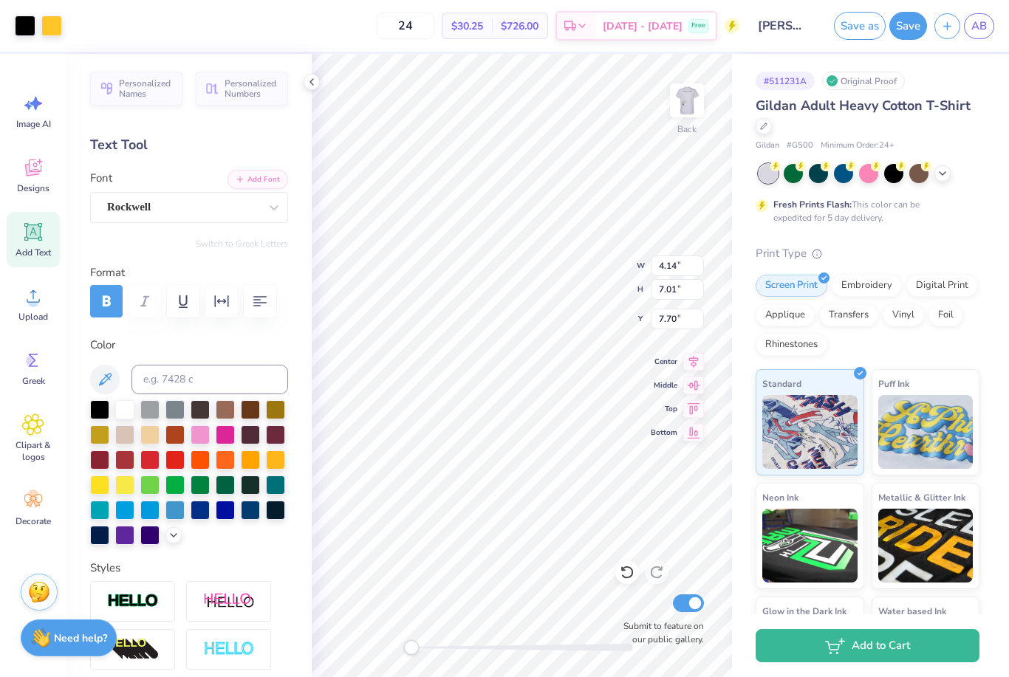
type input "4.87"
type input "2.89"
type input "5.09"
type input "5.08"
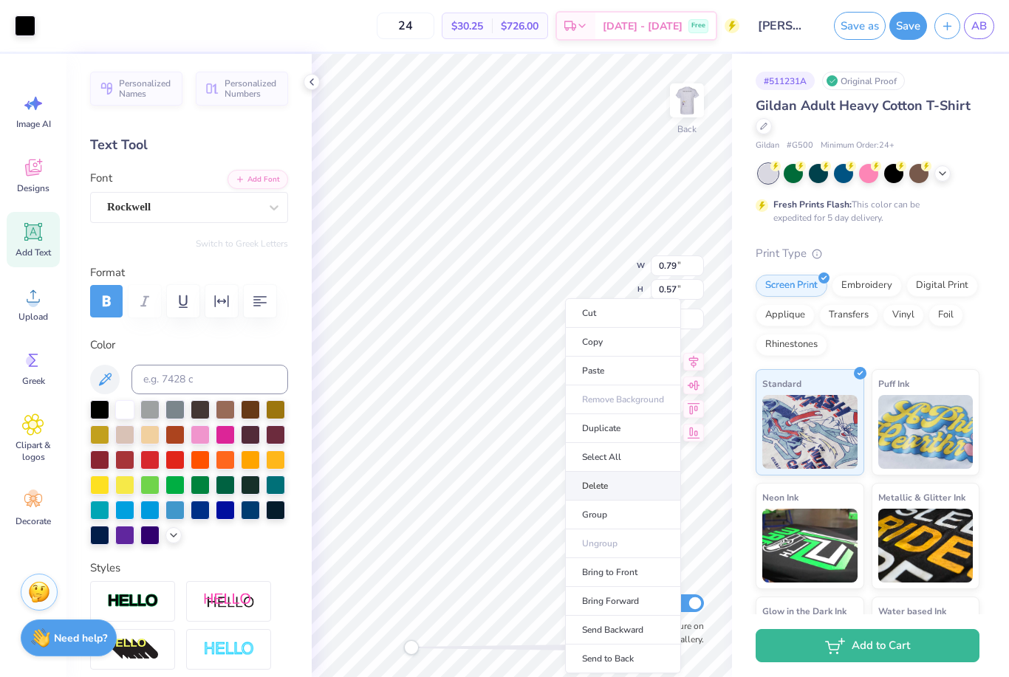
click at [617, 486] on li "Delete" at bounding box center [623, 486] width 116 height 29
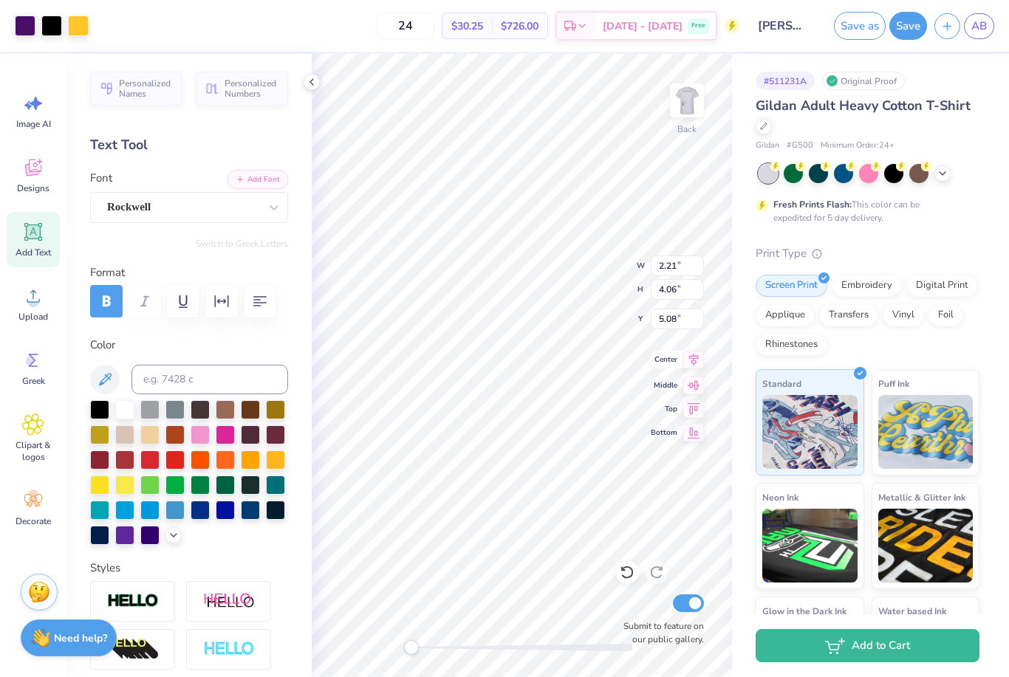
type input "3.27"
type input "5.80"
type input "3.30"
type input "3.00"
click at [690, 100] on img at bounding box center [686, 100] width 59 height 59
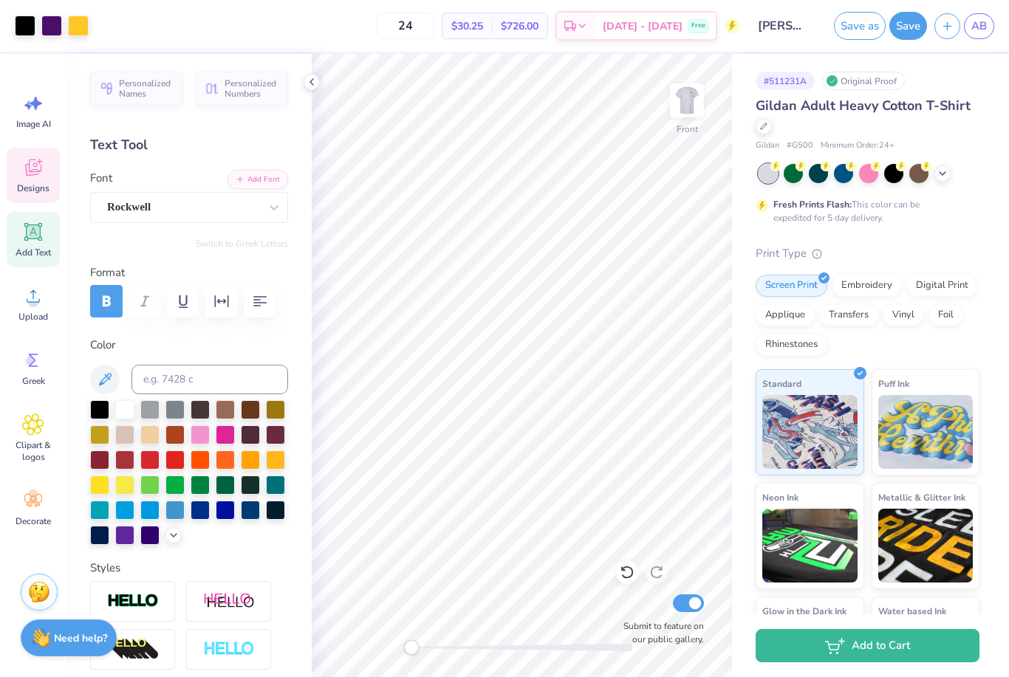
click at [35, 186] on span "Designs" at bounding box center [33, 188] width 32 height 12
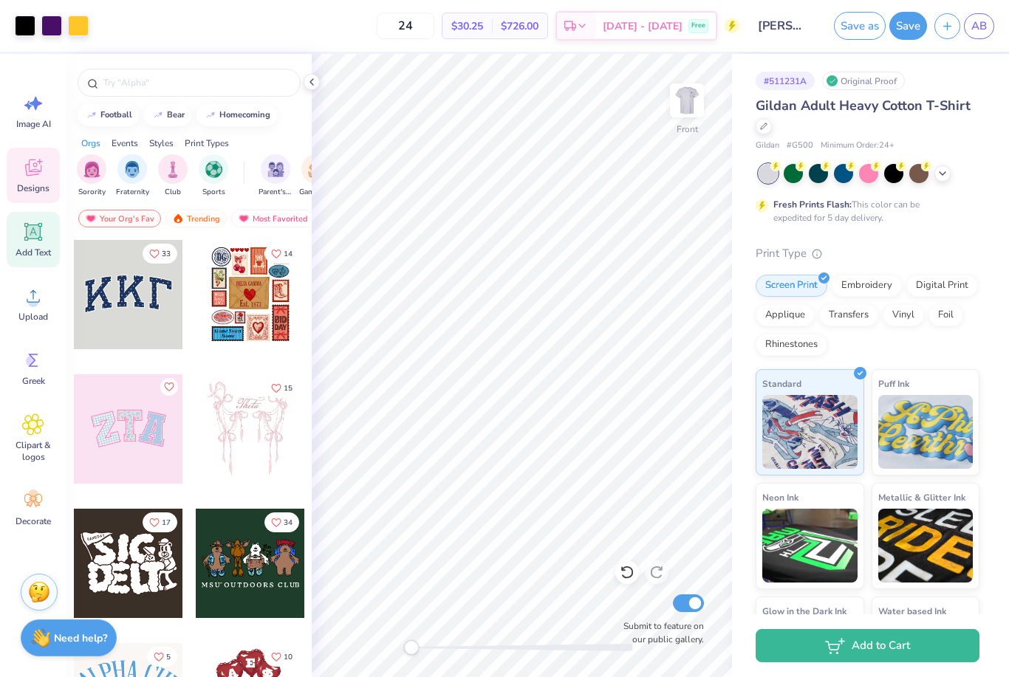
click at [40, 244] on div "Add Text" at bounding box center [33, 239] width 53 height 55
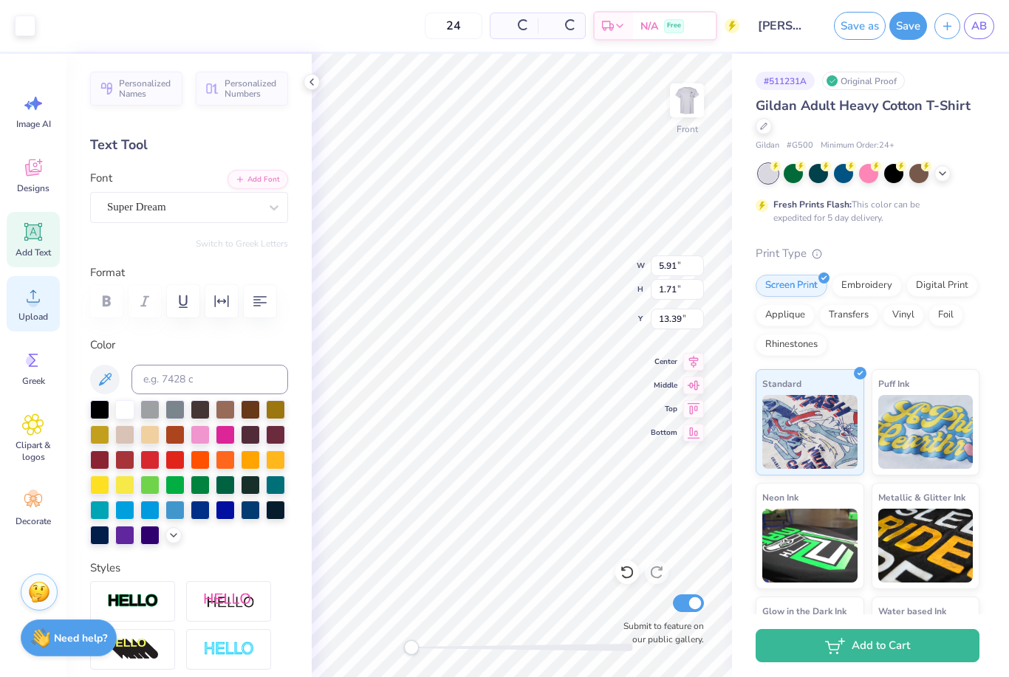
click at [34, 312] on span "Upload" at bounding box center [33, 317] width 30 height 12
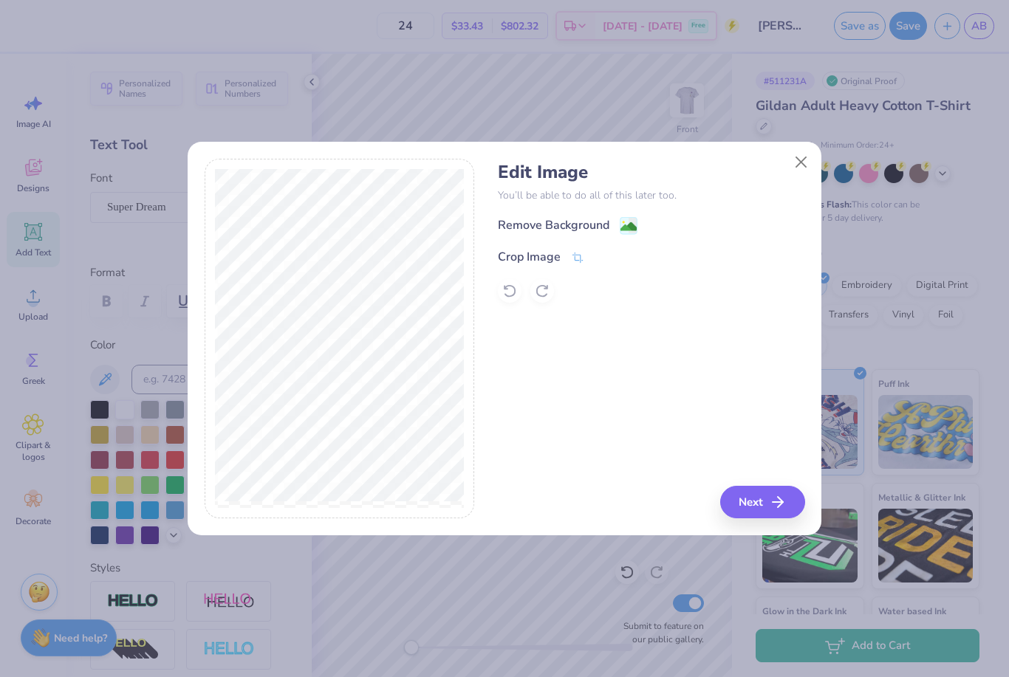
click at [630, 234] on image at bounding box center [628, 227] width 16 height 16
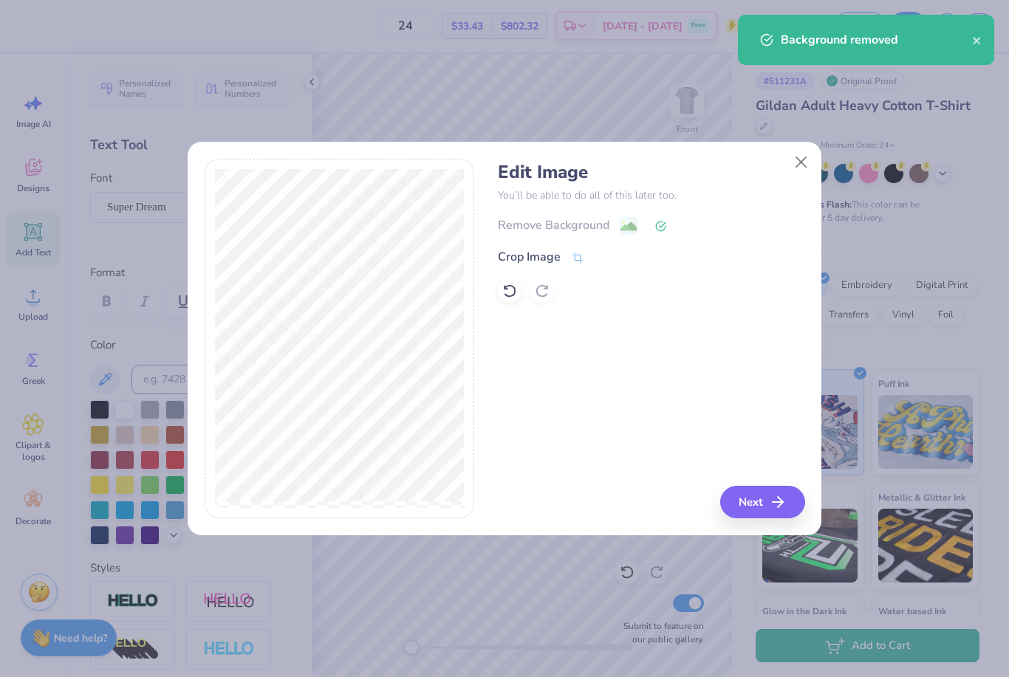
click at [634, 228] on div "Remove Background" at bounding box center [651, 225] width 306 height 18
click at [659, 227] on icon at bounding box center [660, 226] width 11 height 11
click at [626, 227] on div "Remove Background" at bounding box center [651, 225] width 306 height 18
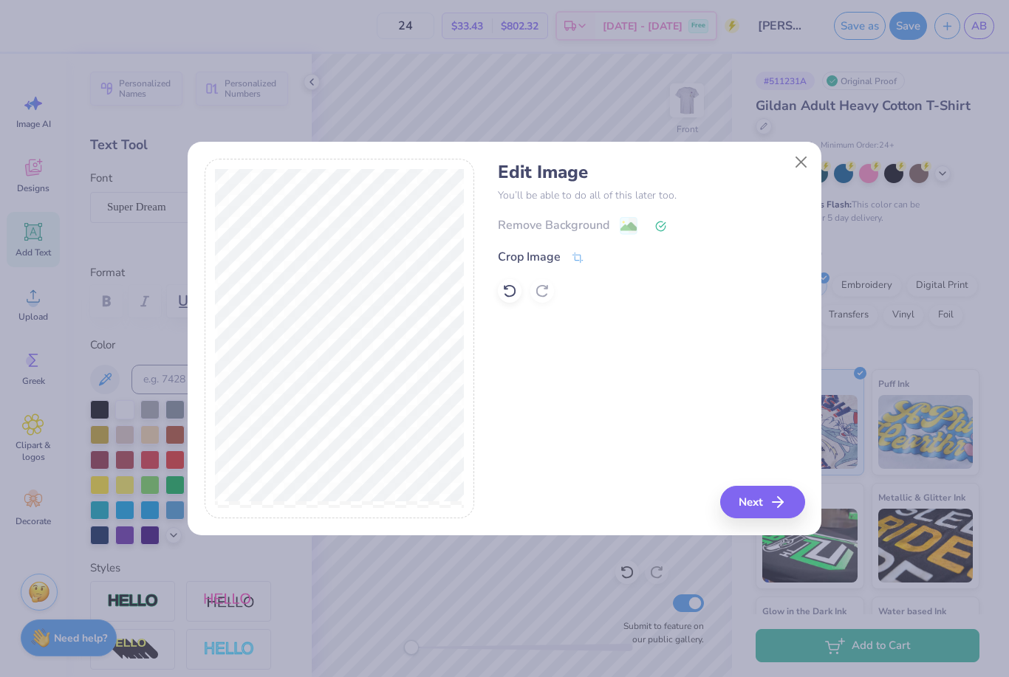
click at [503, 295] on icon at bounding box center [509, 291] width 15 height 15
click at [768, 513] on button "Next" at bounding box center [764, 502] width 85 height 32
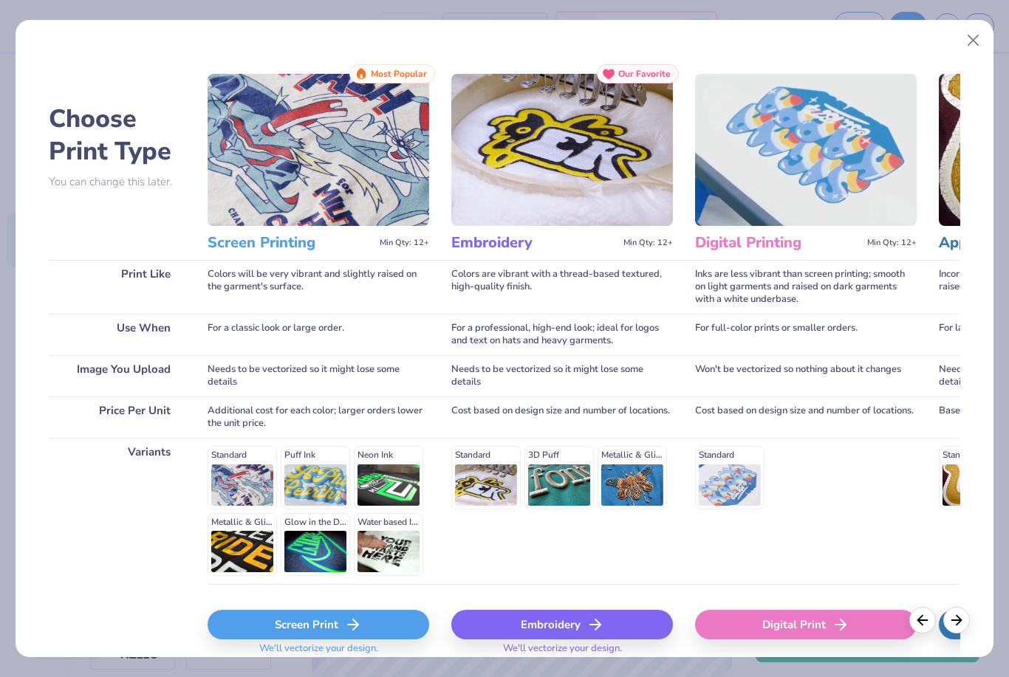
click at [343, 622] on div "Screen Print" at bounding box center [318, 625] width 222 height 30
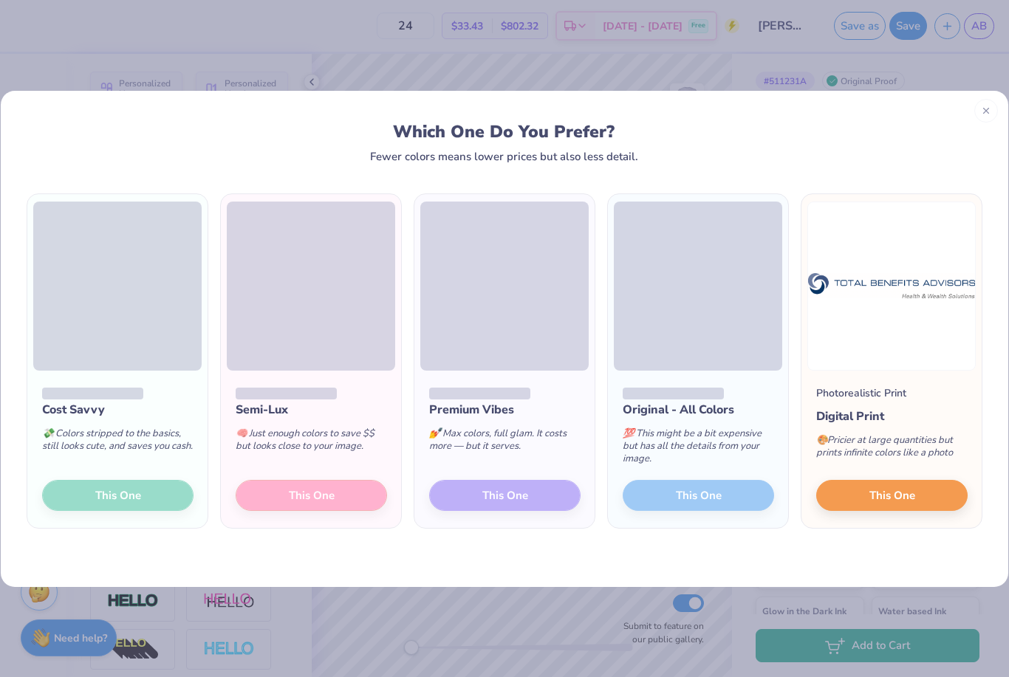
click at [121, 494] on div "Cost Savvy 💸 Colors stripped to the basics, still looks cute, and saves you cas…" at bounding box center [117, 450] width 180 height 158
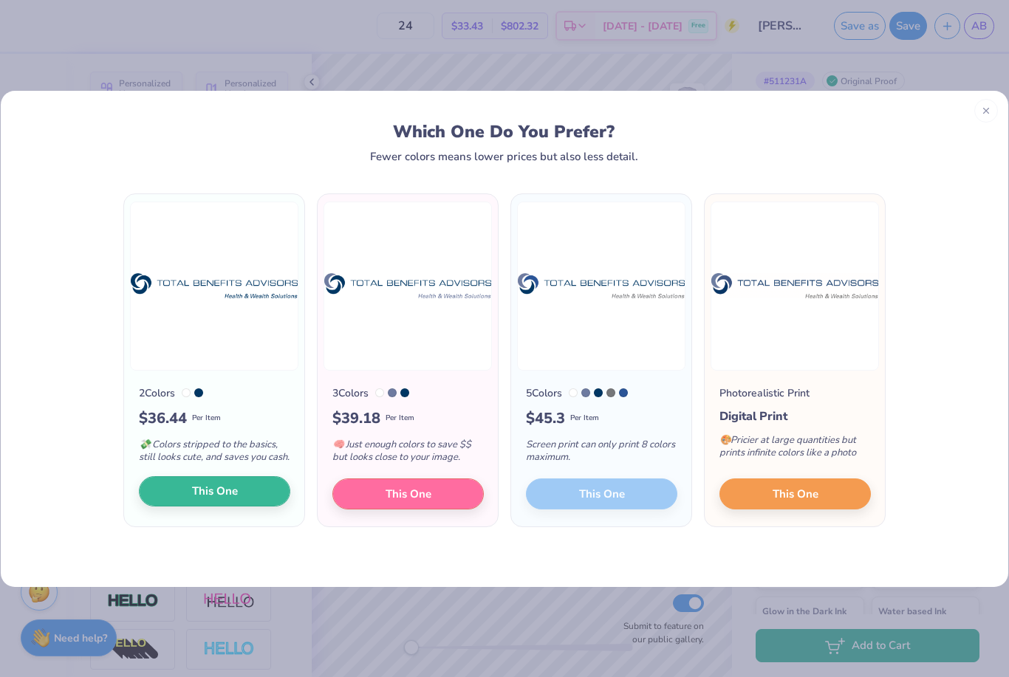
click at [200, 500] on span "This One" at bounding box center [215, 491] width 46 height 17
type input "14.65"
type input "2.20"
type input "13.15"
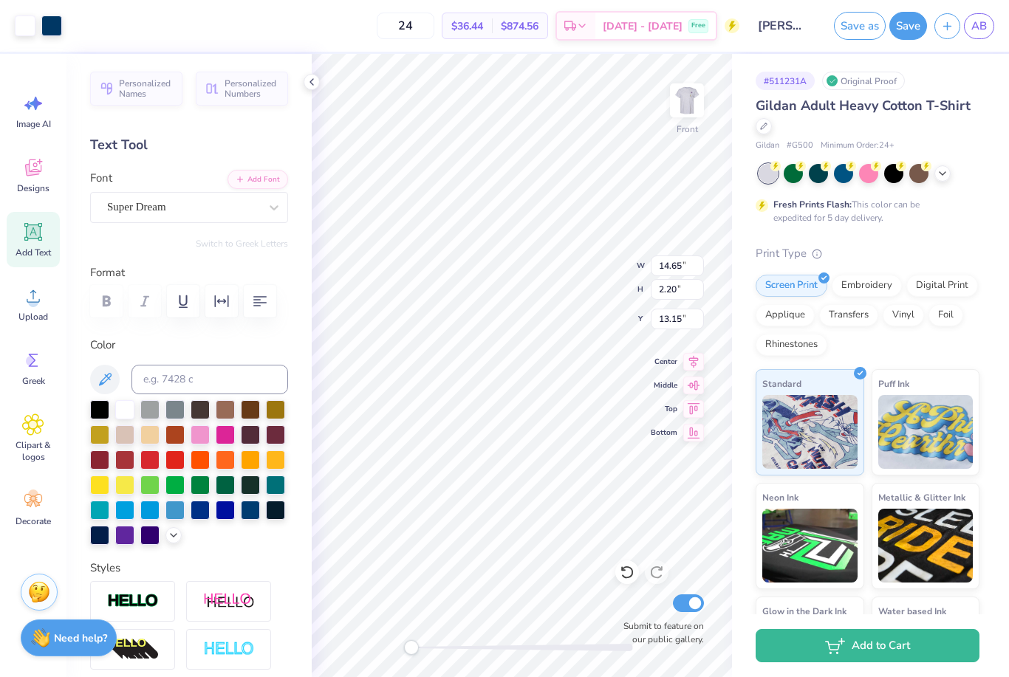
type input "5.91"
type input "1.71"
type input "13.39"
type textarea "T"
click at [49, 27] on div at bounding box center [51, 24] width 21 height 21
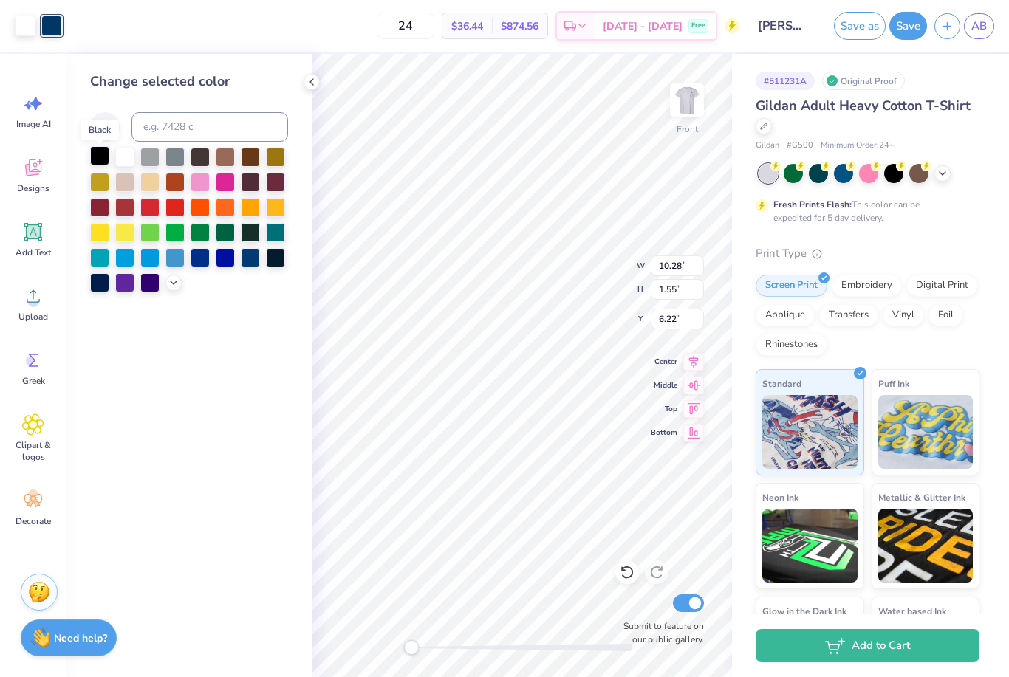
click at [100, 156] on div at bounding box center [99, 155] width 19 height 19
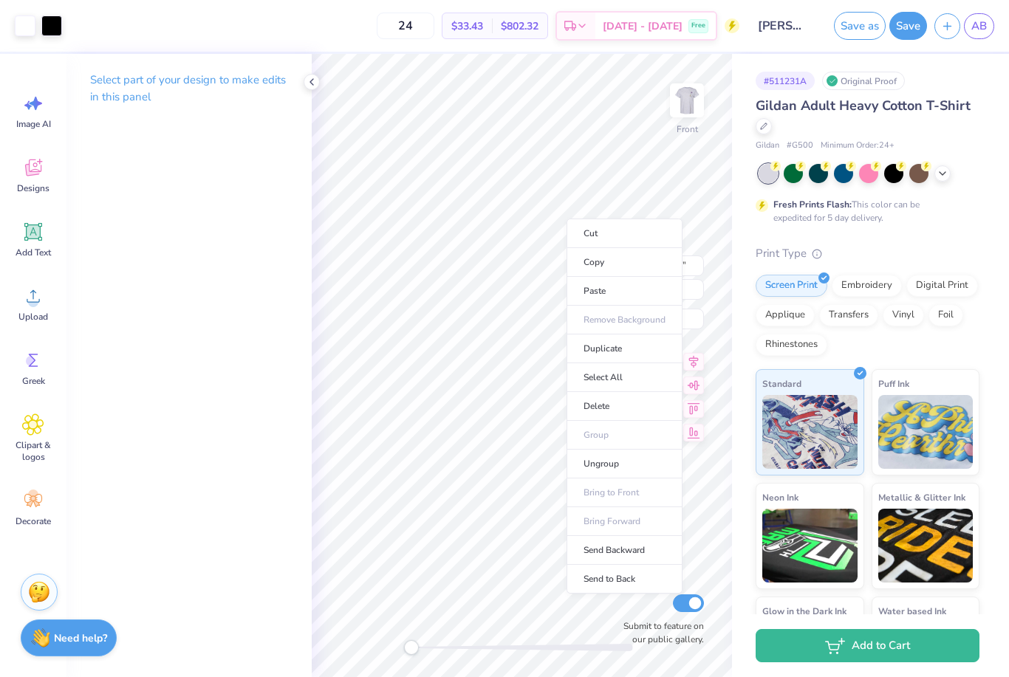
click at [603, 324] on ul "Cut Copy Paste Remove Background Duplicate Select All Delete Group Ungroup Brin…" at bounding box center [624, 406] width 116 height 375
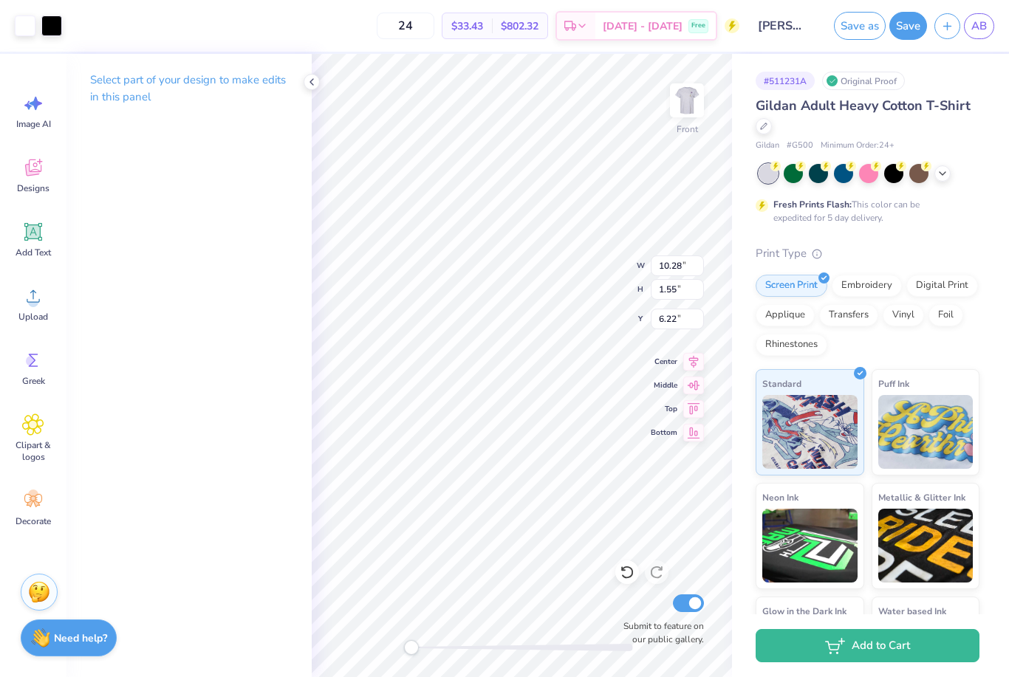
type input "0.86"
type input "0.43"
type input "17.23"
type input "7.75"
type input "7.70"
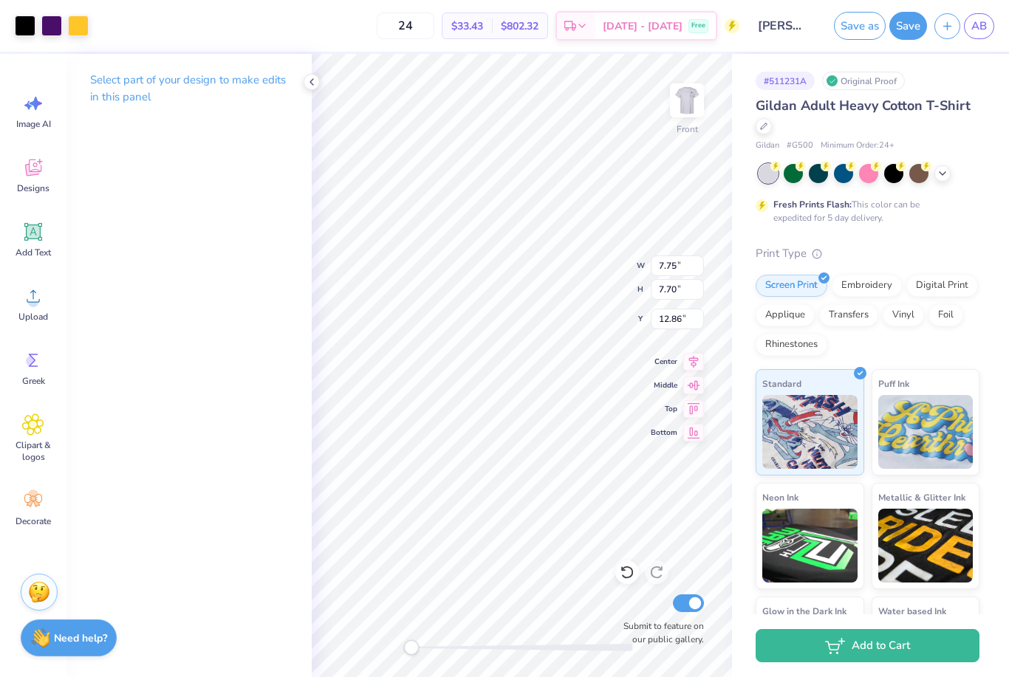
type input "12.63"
type input "8.38"
type input "8.36"
type input "11.99"
type input "6.49"
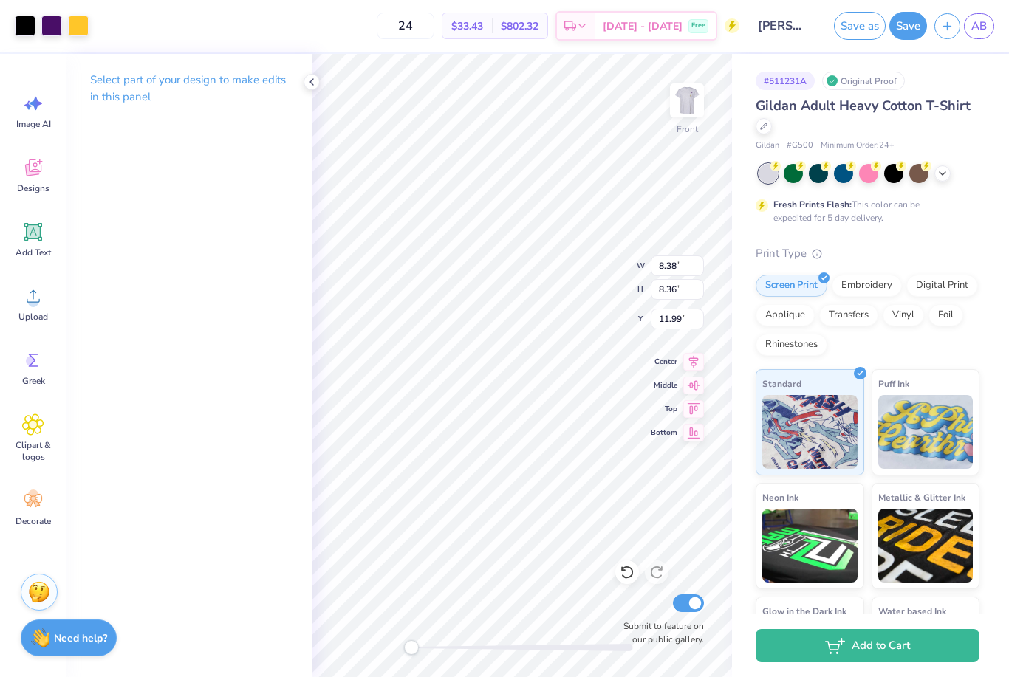
type input "6.45"
type input "12.12"
type input "8.14"
type input "8.11"
type input "11.98"
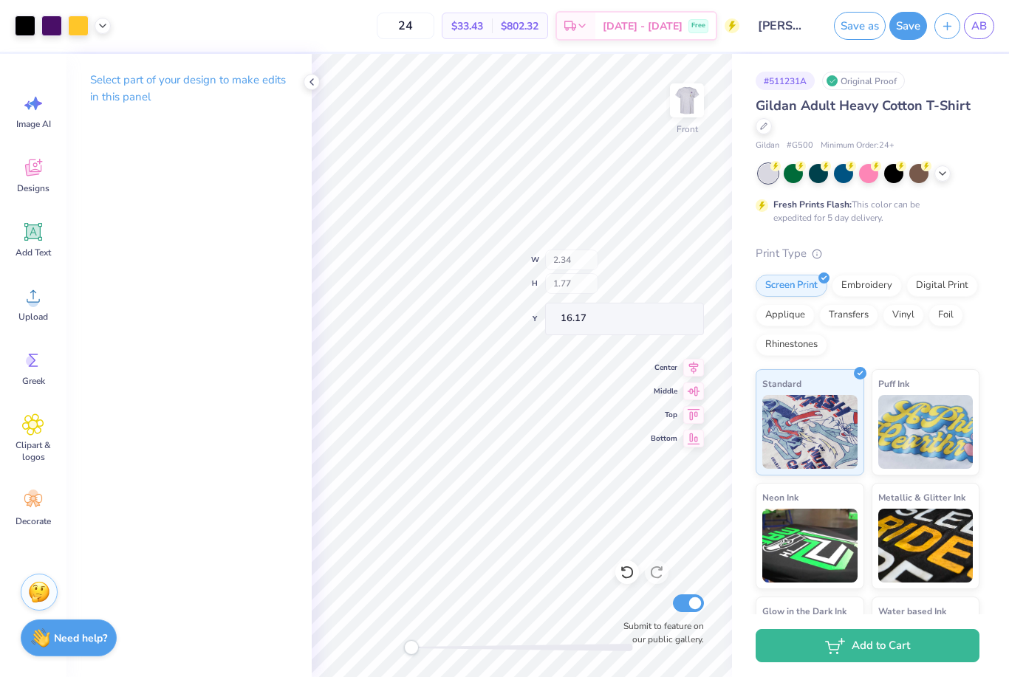
type input "0.97"
type input "1.00"
type input "14.73"
click at [628, 566] on icon at bounding box center [626, 572] width 15 height 15
click at [629, 577] on icon at bounding box center [626, 572] width 13 height 13
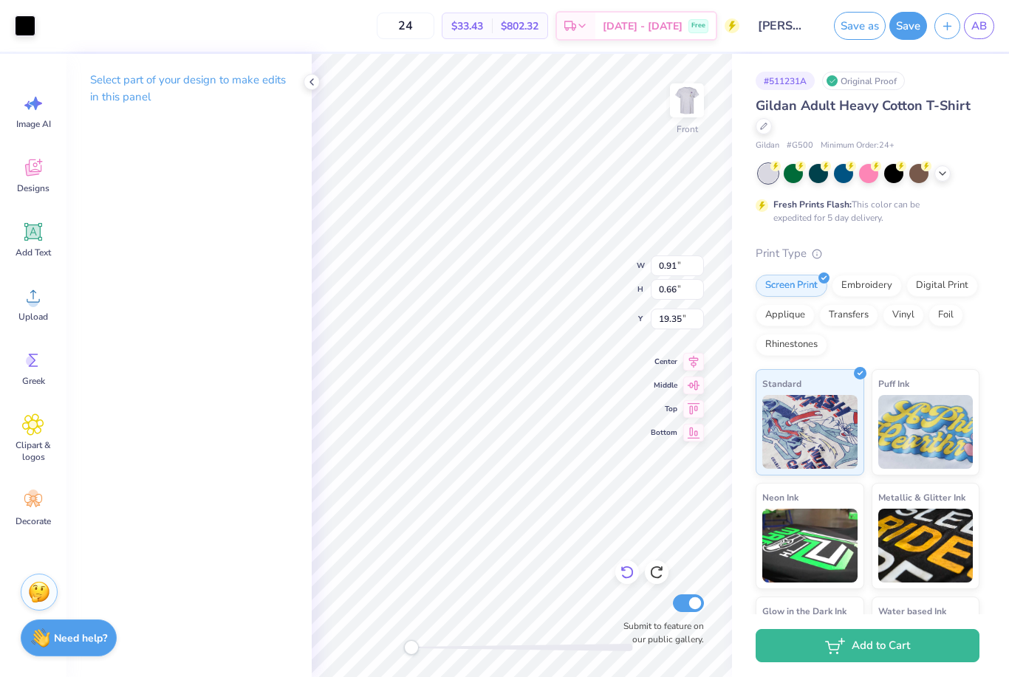
type input "0.86"
type input "0.60"
type input "17.92"
click at [630, 577] on icon at bounding box center [626, 572] width 13 height 13
type input "1.04"
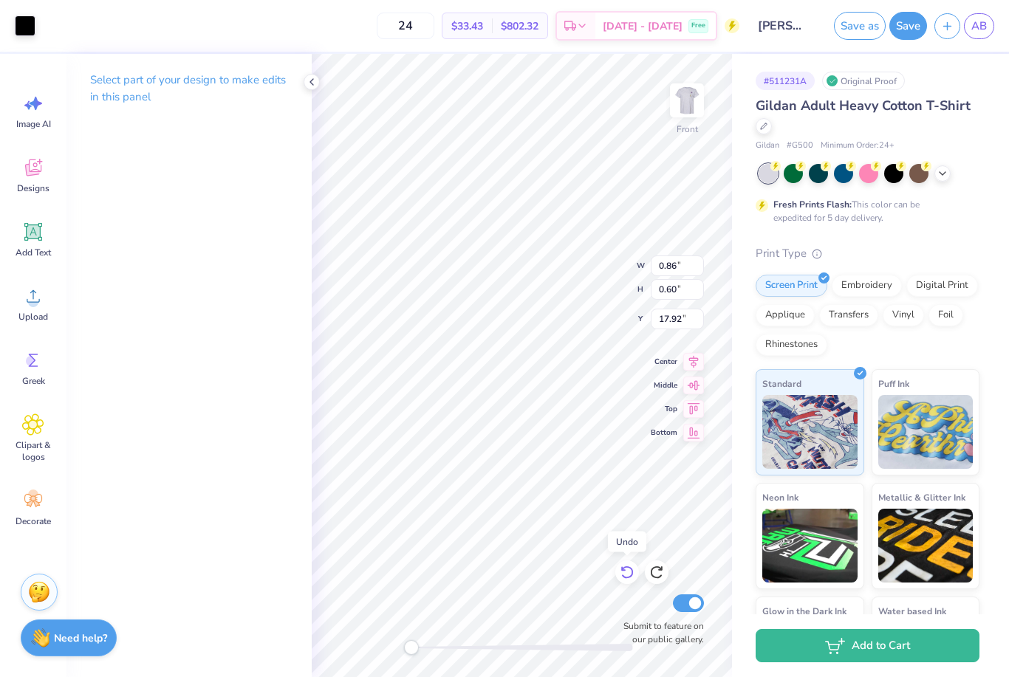
type input "0.74"
type input "19.53"
click at [653, 577] on icon at bounding box center [656, 572] width 13 height 13
type input "0.86"
type input "0.60"
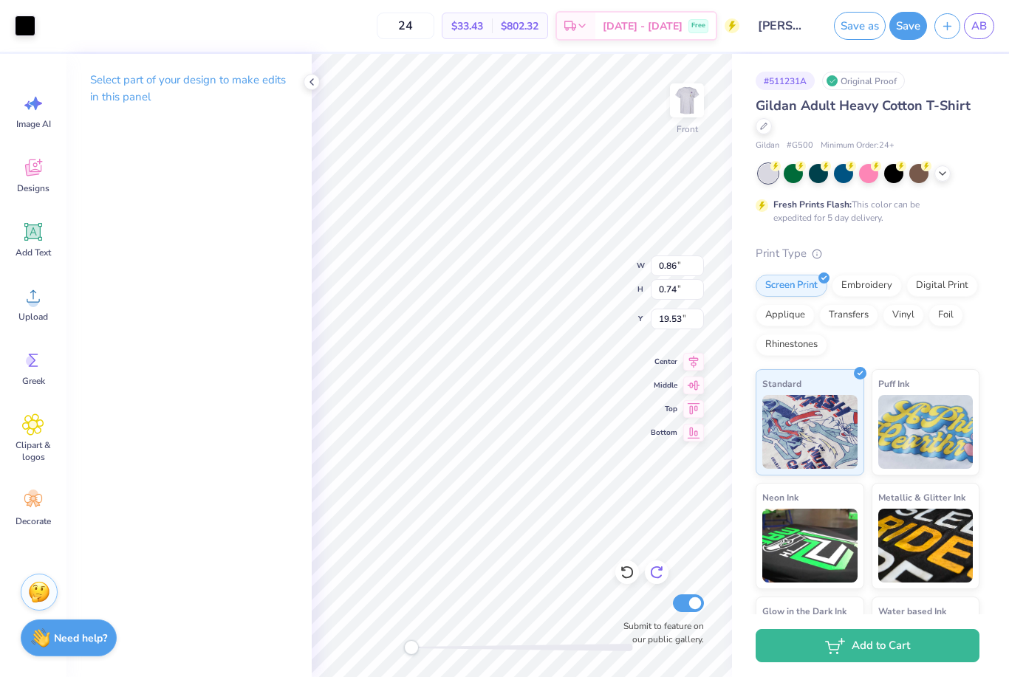
type input "17.92"
type input "2.17"
type input "0.70"
type input "12.05"
type input "15.22"
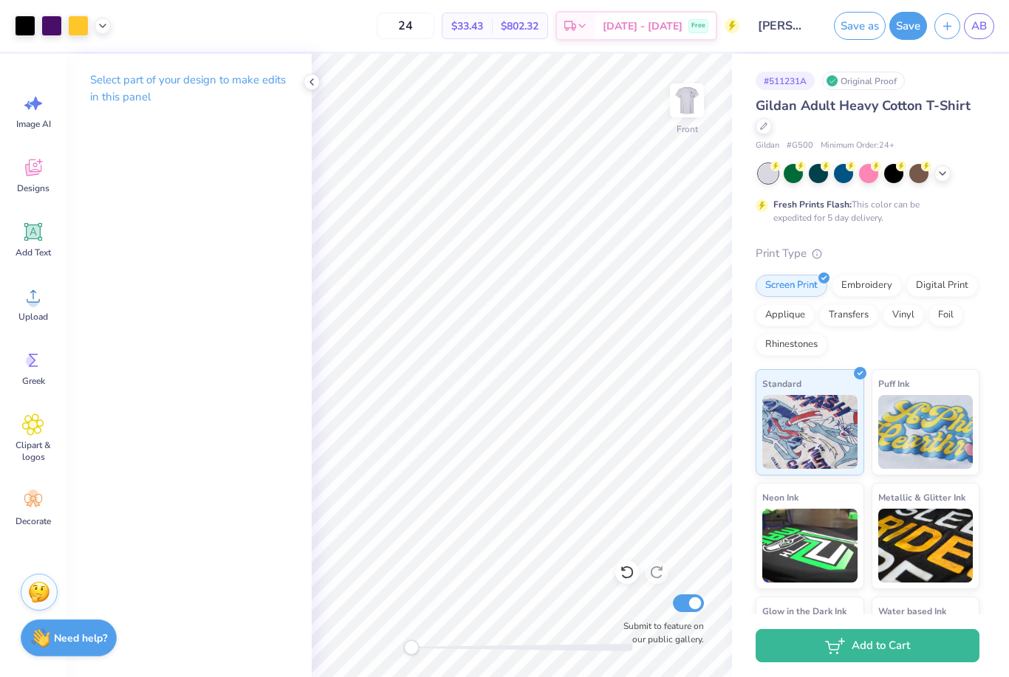
click at [963, 258] on div "Print Type" at bounding box center [867, 253] width 224 height 17
click at [690, 117] on img at bounding box center [686, 100] width 59 height 59
click at [684, 103] on img at bounding box center [686, 100] width 59 height 59
click at [902, 23] on button "Save" at bounding box center [908, 26] width 38 height 28
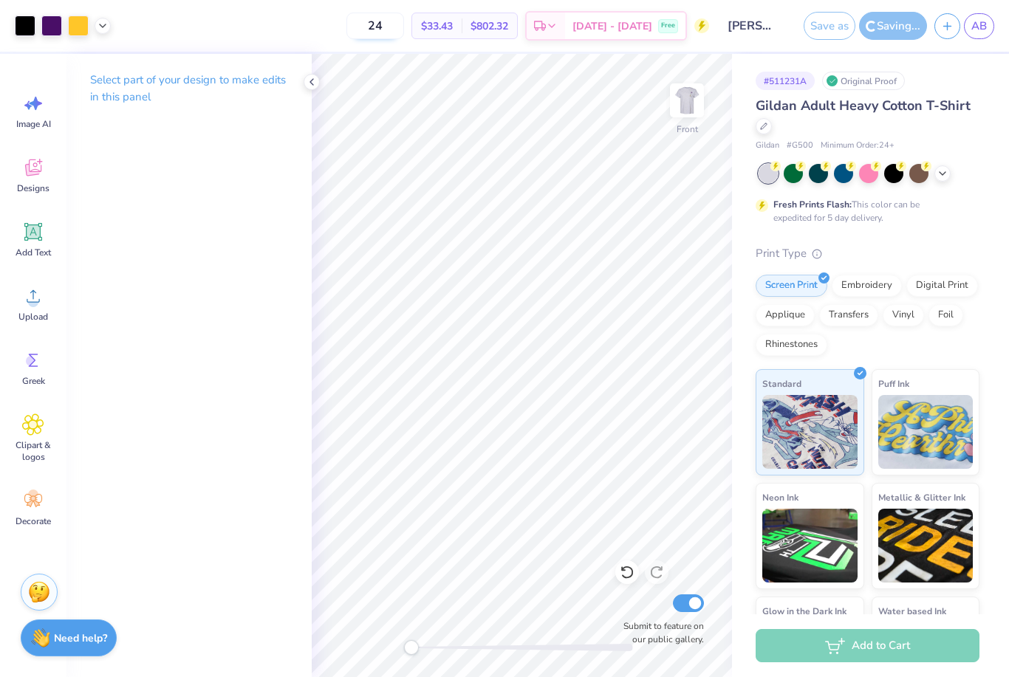
click at [392, 31] on input "24" at bounding box center [375, 26] width 58 height 27
click at [396, 30] on input "24" at bounding box center [375, 26] width 58 height 27
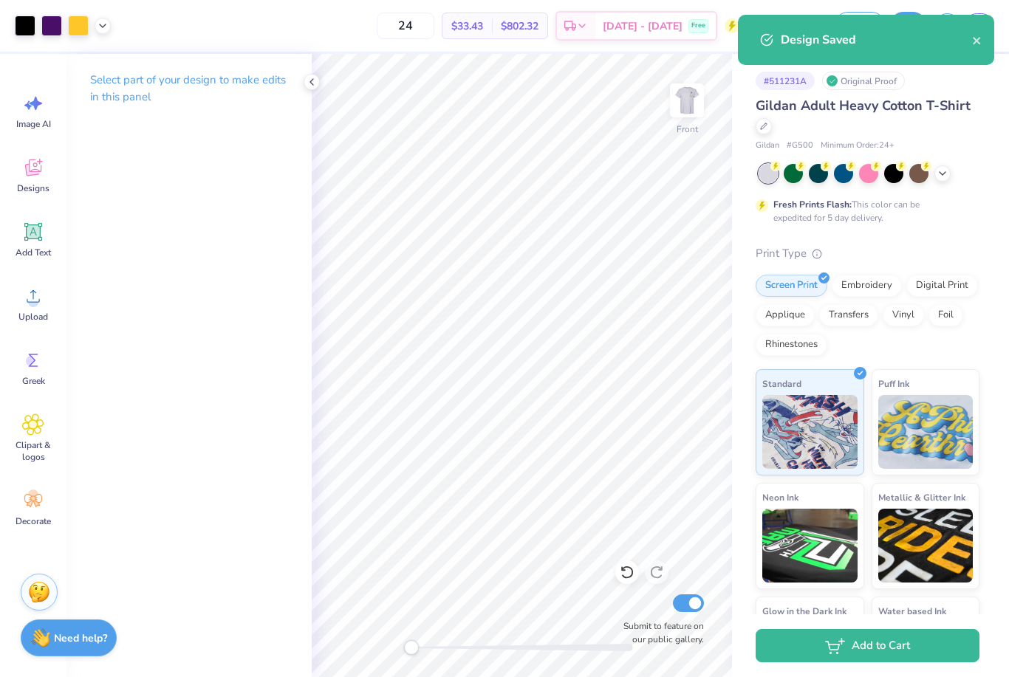
click at [981, 234] on div "# 511231A Original Proof Gildan Adult Heavy Cotton T-Shirt Gildan # G500 Minimu…" at bounding box center [870, 378] width 277 height 649
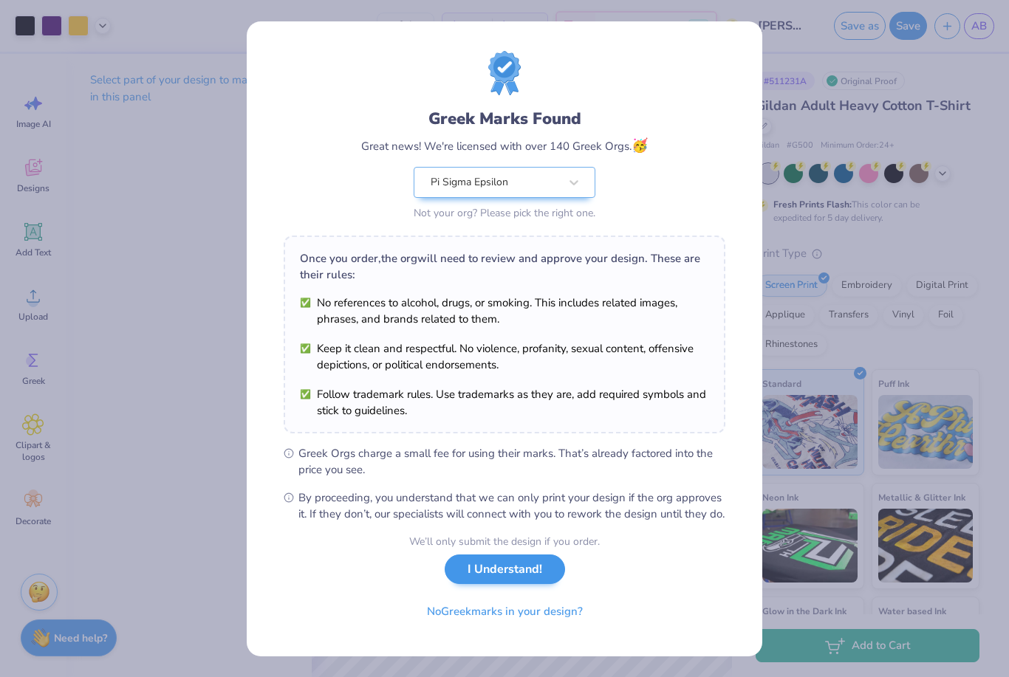
click at [476, 585] on button "I Understand!" at bounding box center [504, 570] width 120 height 30
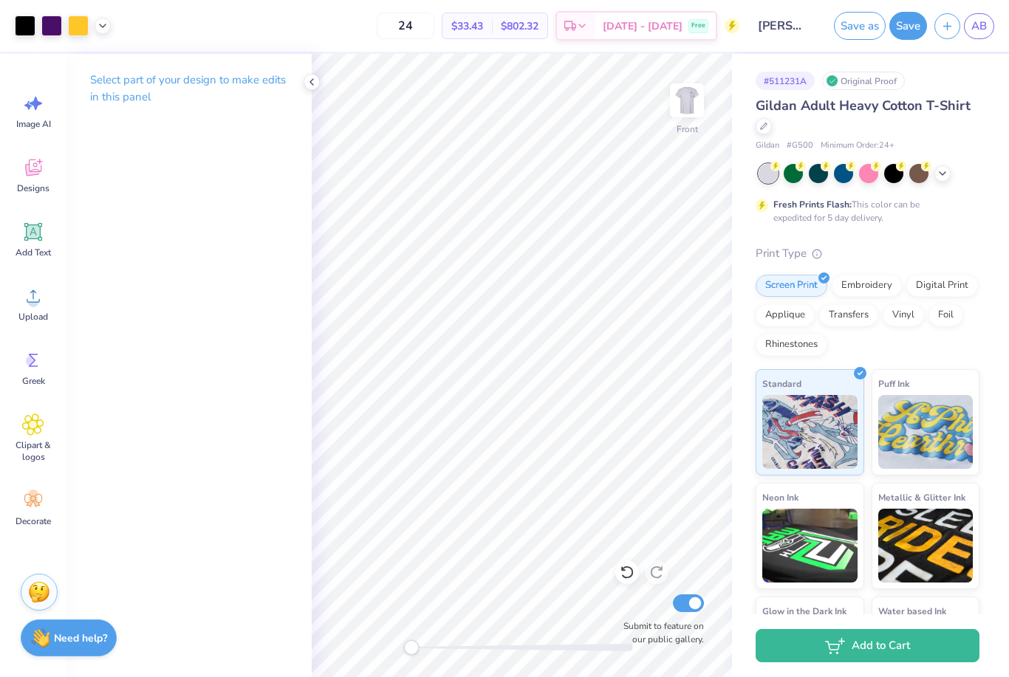
click at [904, 29] on button "Save" at bounding box center [908, 26] width 38 height 28
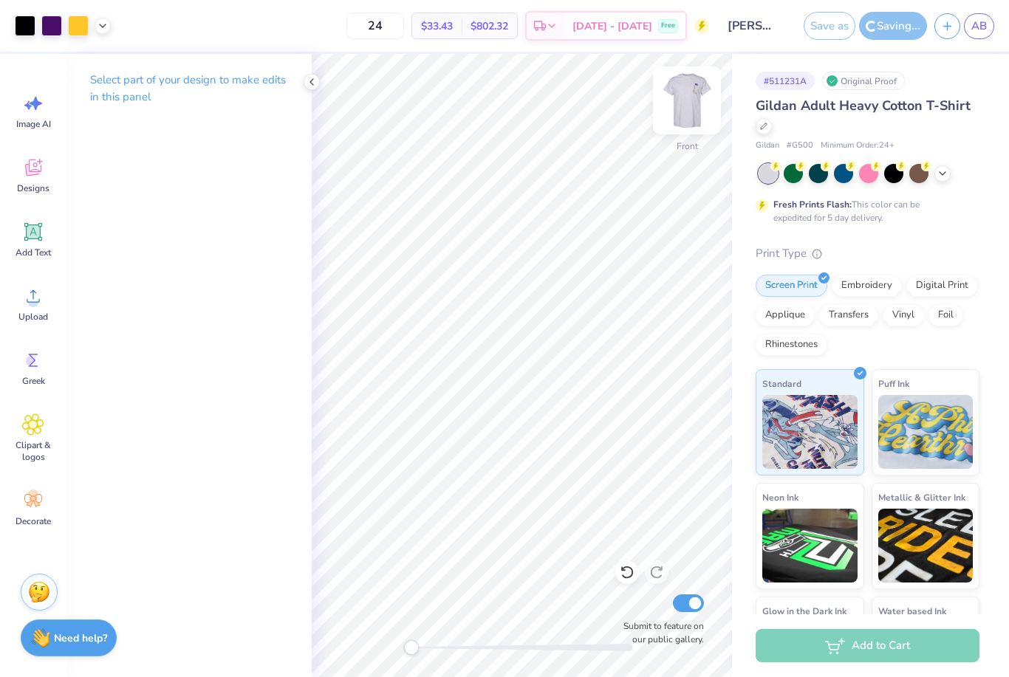
click at [684, 100] on img at bounding box center [686, 100] width 59 height 59
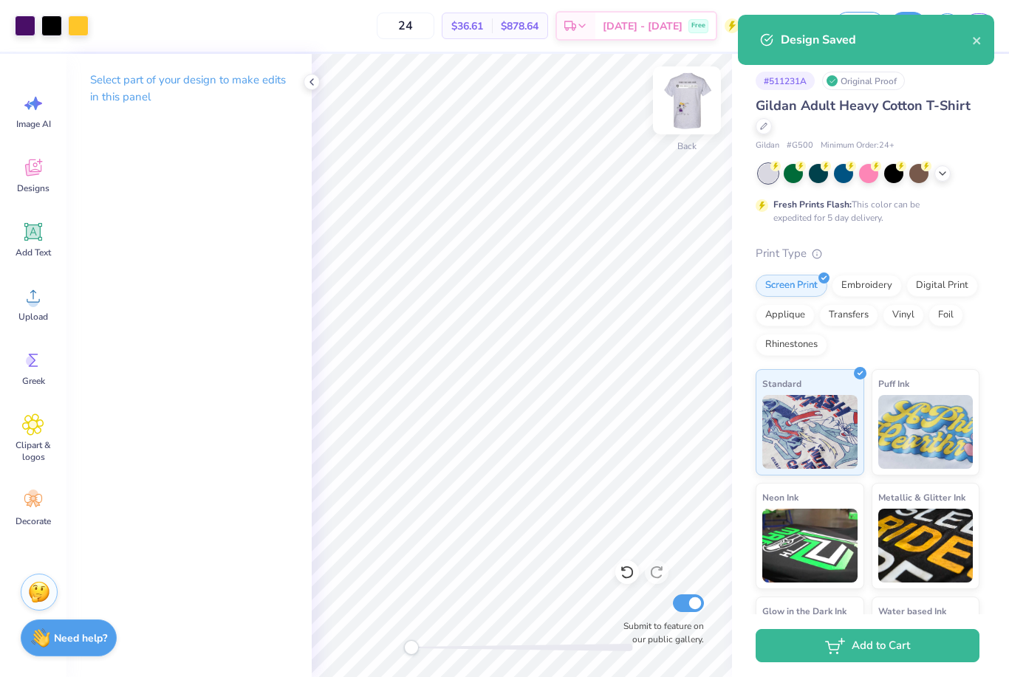
click at [684, 100] on img at bounding box center [686, 100] width 59 height 59
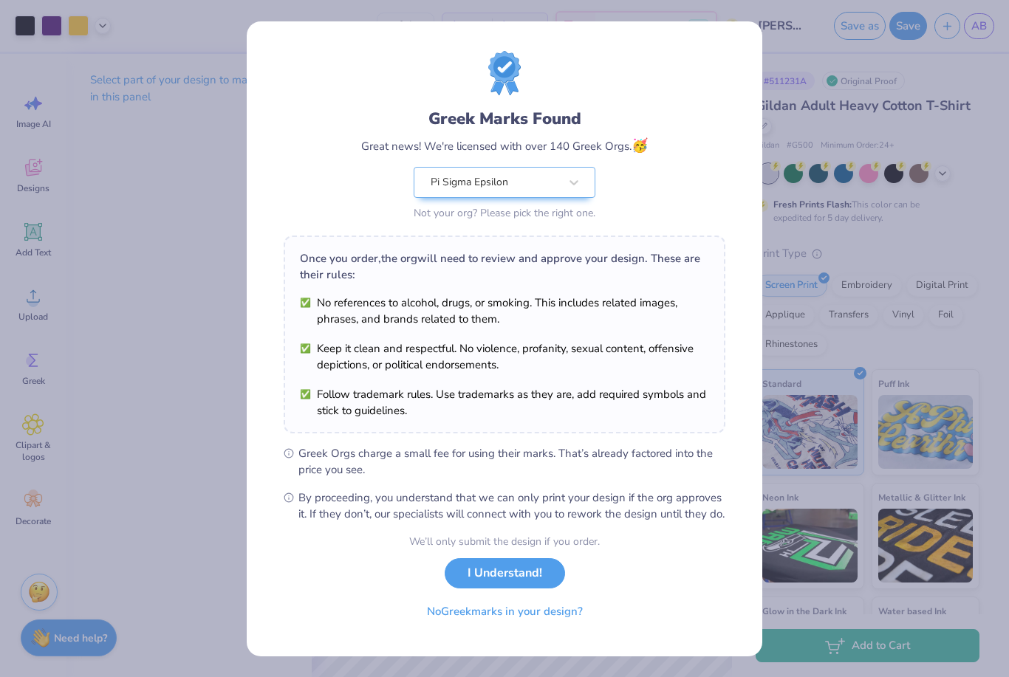
click at [209, 439] on div "Greek Marks Found Great news! We're licensed with over 140 Greek Orgs. 🥳 Pi Sig…" at bounding box center [504, 338] width 1009 height 677
click at [476, 585] on button "I Understand!" at bounding box center [504, 570] width 120 height 30
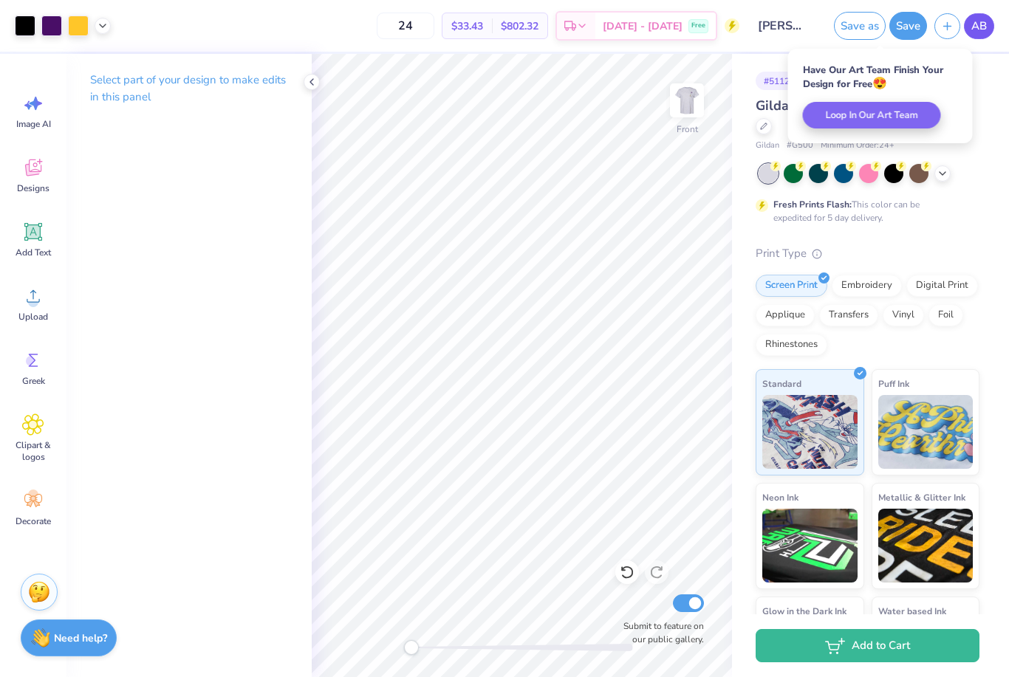
click at [978, 38] on link "AB" at bounding box center [979, 26] width 30 height 26
